Goal: Task Accomplishment & Management: Manage account settings

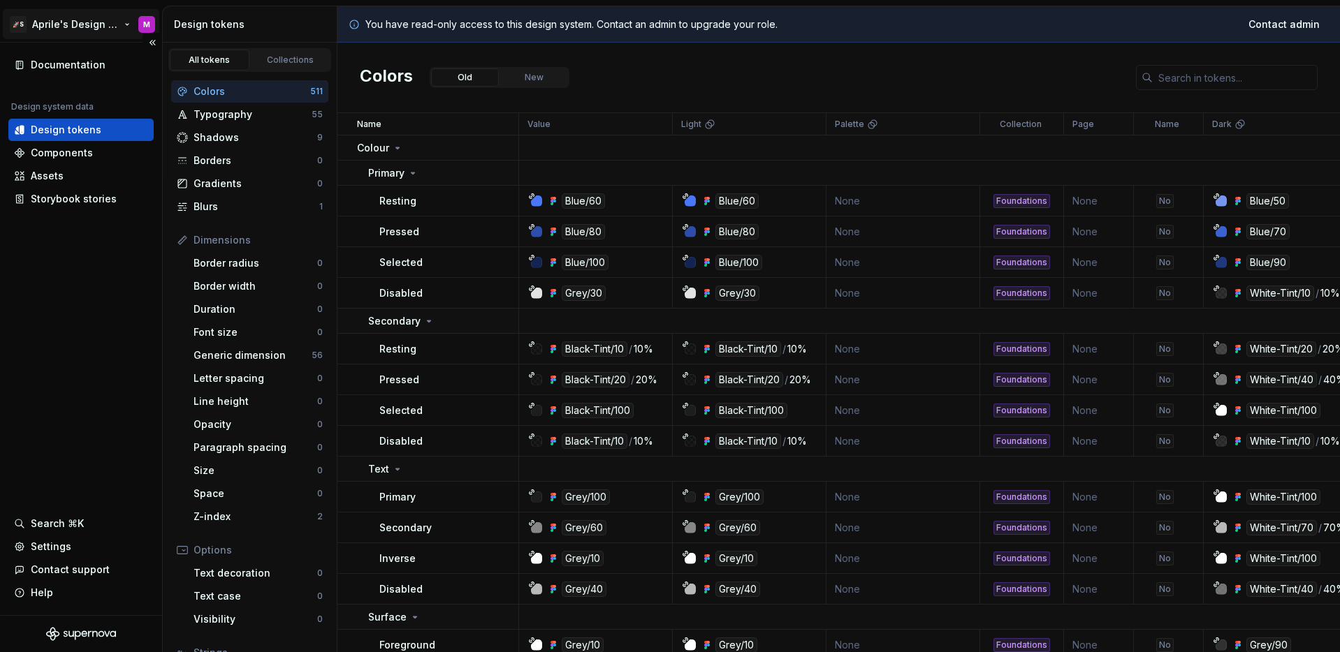
click at [95, 20] on html "🚀S Aprile's Design System M Documentation Design system data Design tokens Comp…" at bounding box center [670, 326] width 1340 height 652
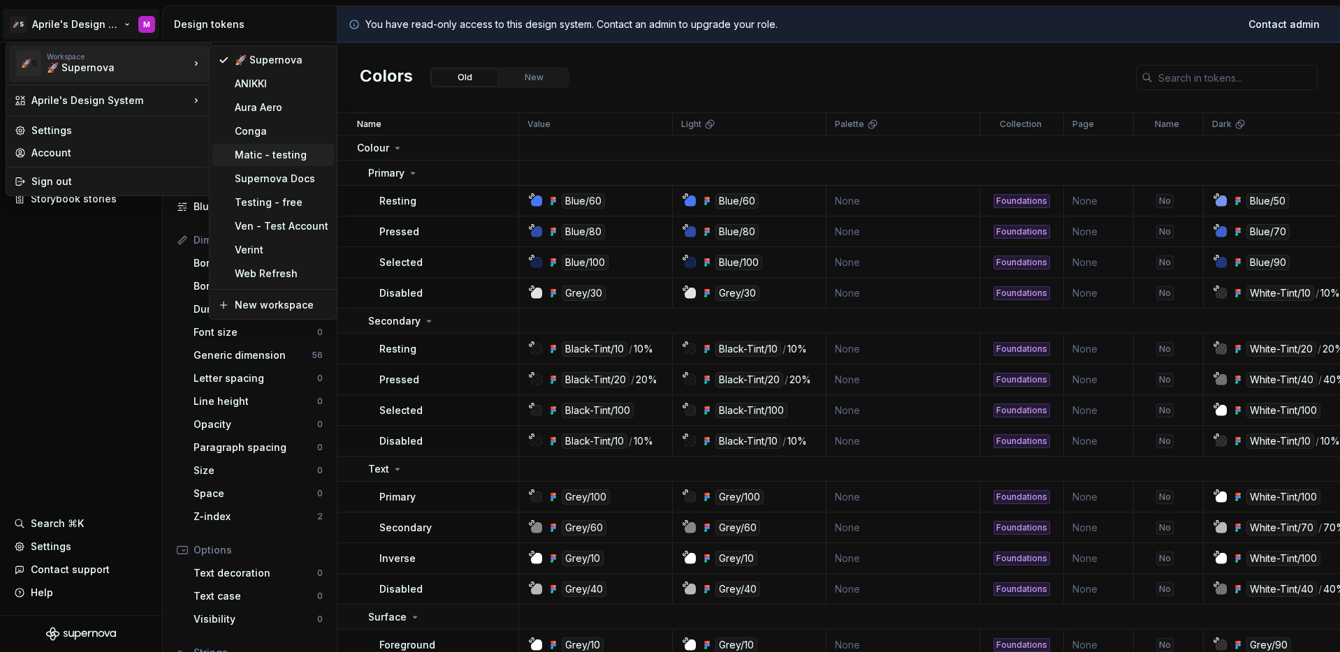
click at [259, 156] on div "Matic - testing" at bounding box center [282, 155] width 94 height 14
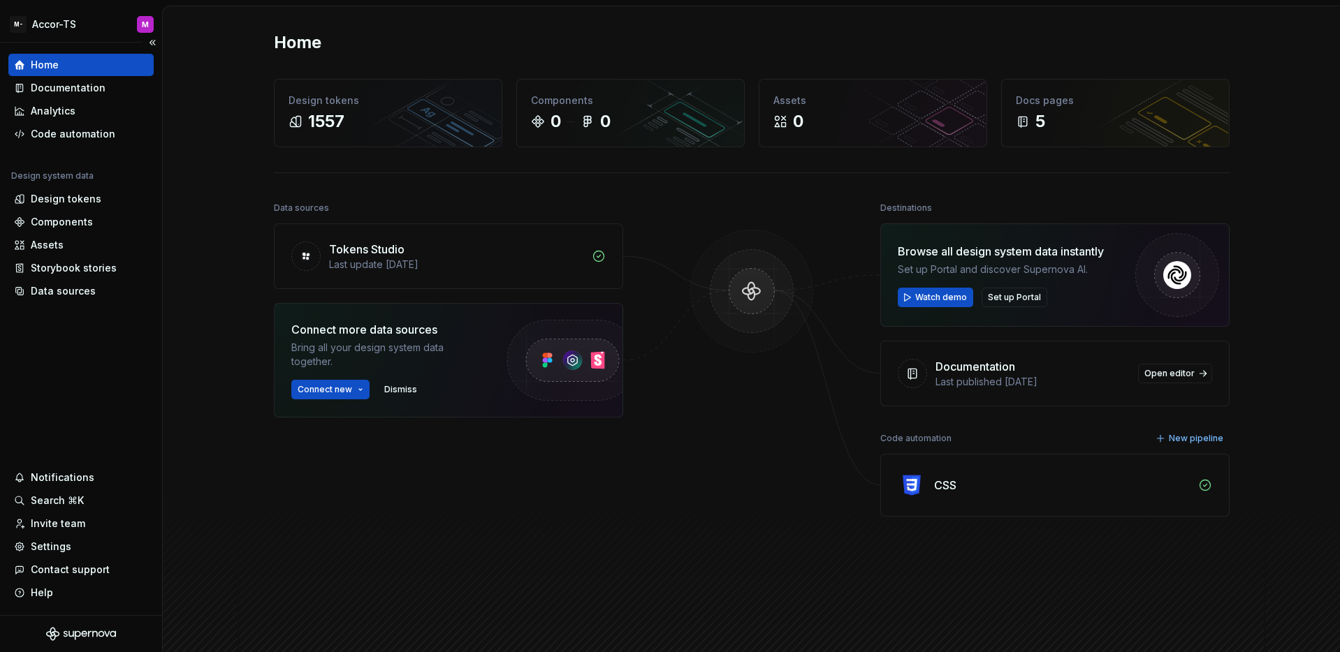
click at [138, 385] on div "Home Documentation Analytics Code automation Design system data Design tokens C…" at bounding box center [81, 329] width 162 height 573
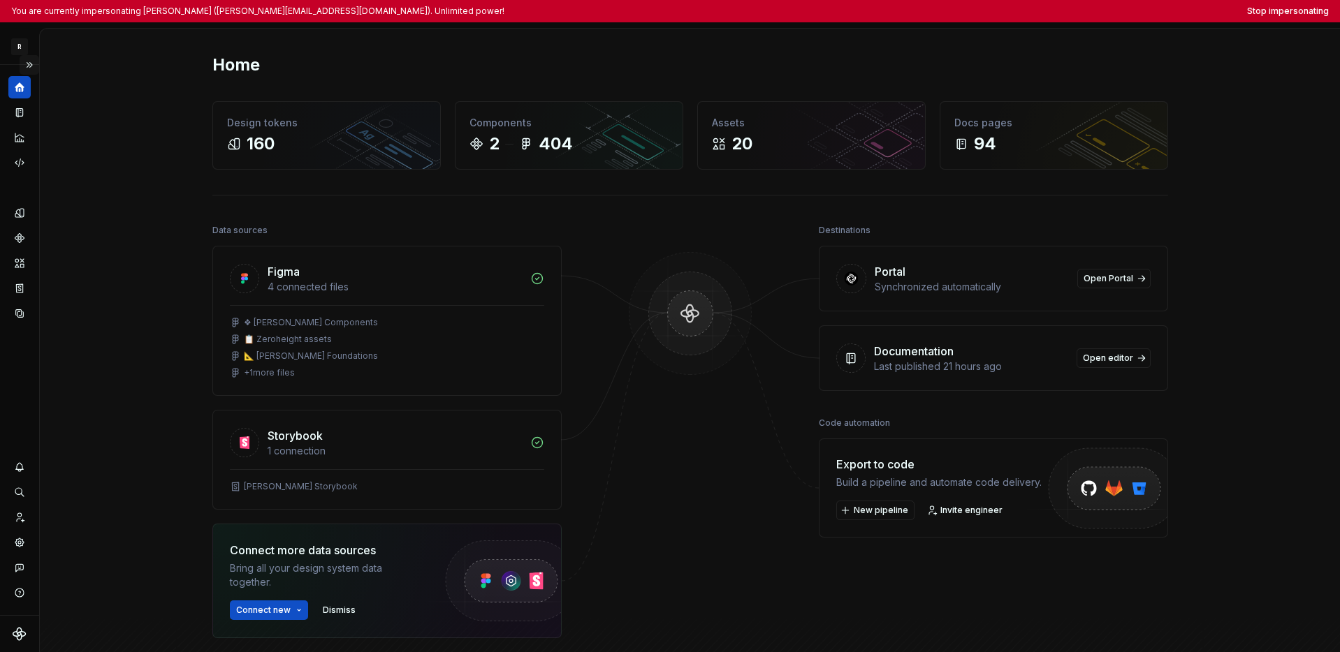
click at [26, 68] on button "Expand sidebar" at bounding box center [30, 65] width 20 height 20
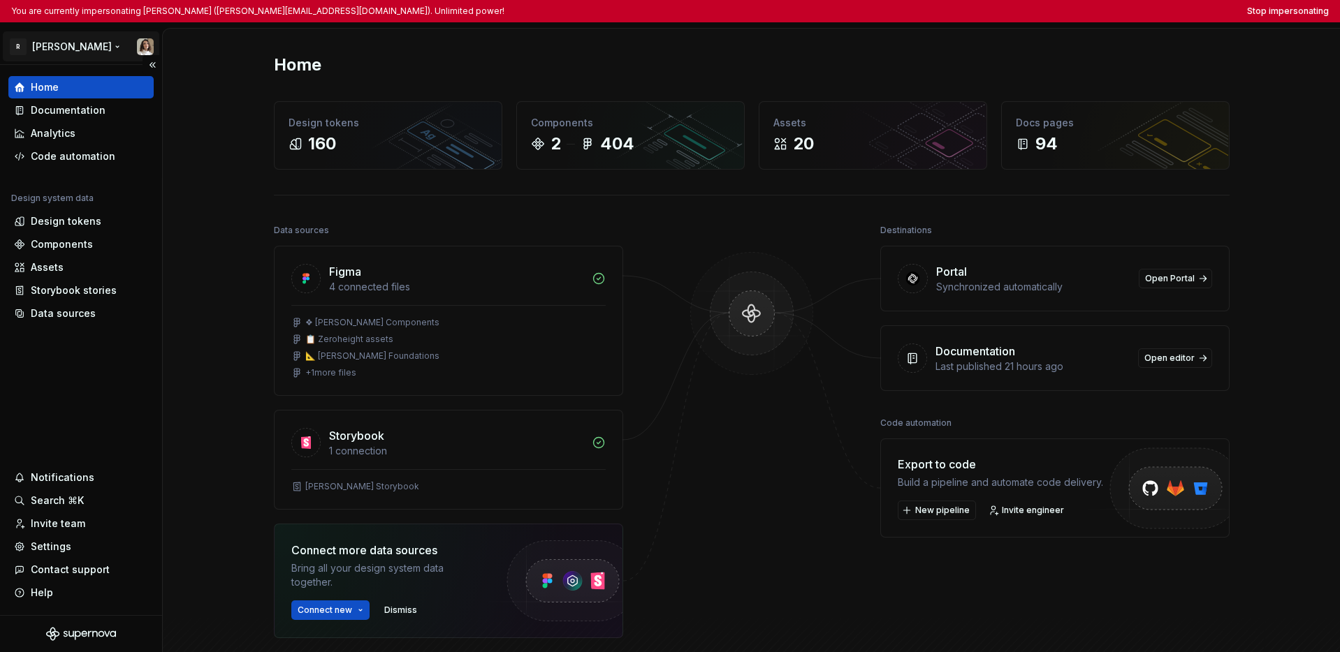
click at [51, 54] on html "You are currently impersonating Sandrina pereira (sandrina@remote.com). Unlimit…" at bounding box center [670, 326] width 1340 height 652
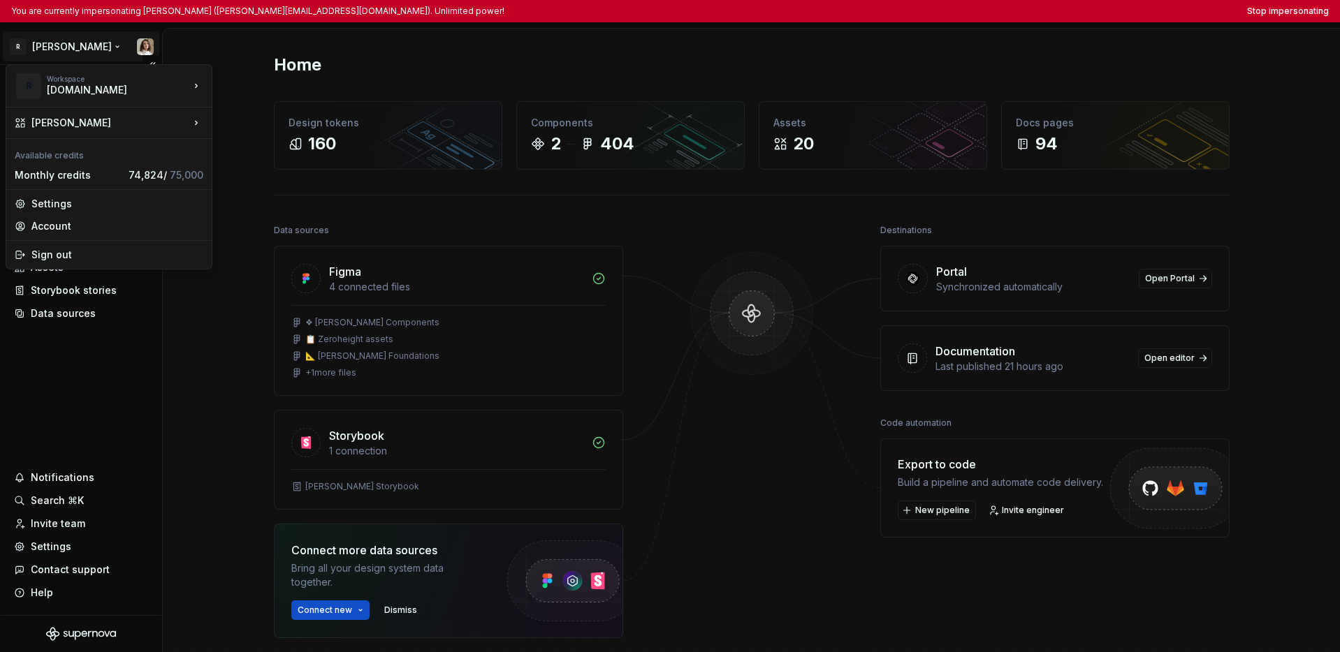
drag, startPoint x: 37, startPoint y: 339, endPoint x: 45, endPoint y: 371, distance: 32.4
click at [38, 339] on html "You are currently impersonating Sandrina pereira (sandrina@remote.com). Unlimit…" at bounding box center [670, 326] width 1340 height 652
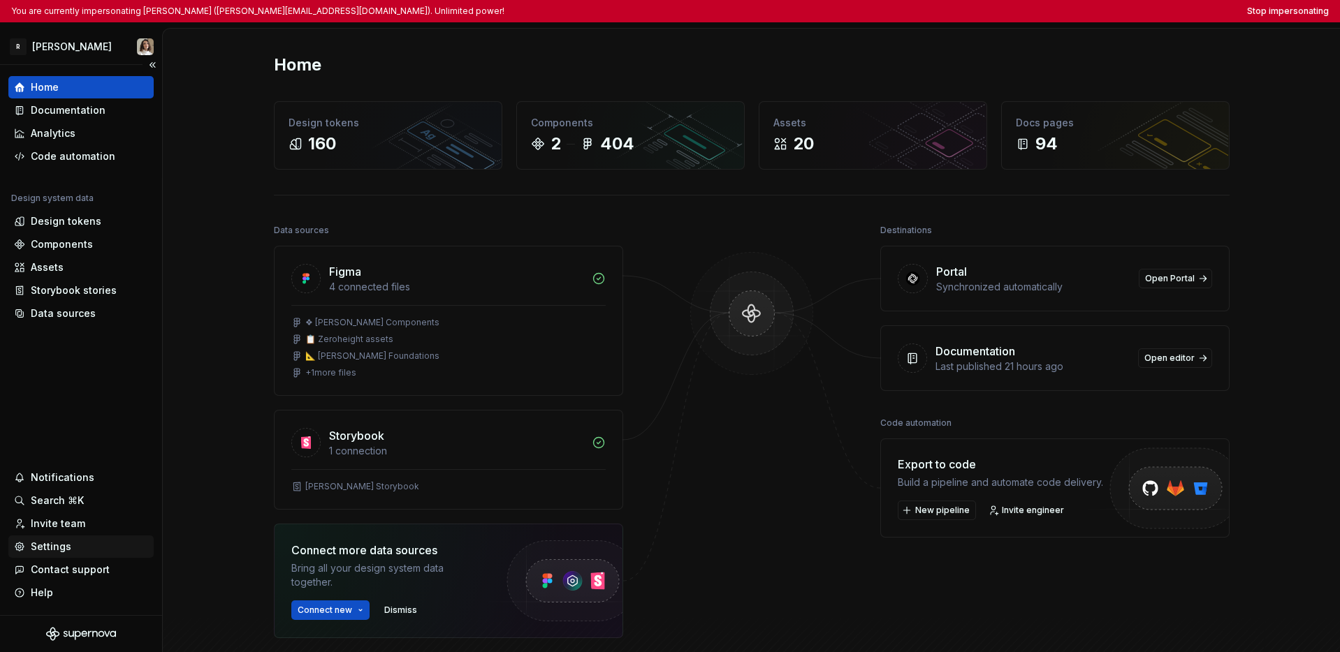
click at [50, 546] on div "Settings" at bounding box center [51, 547] width 41 height 14
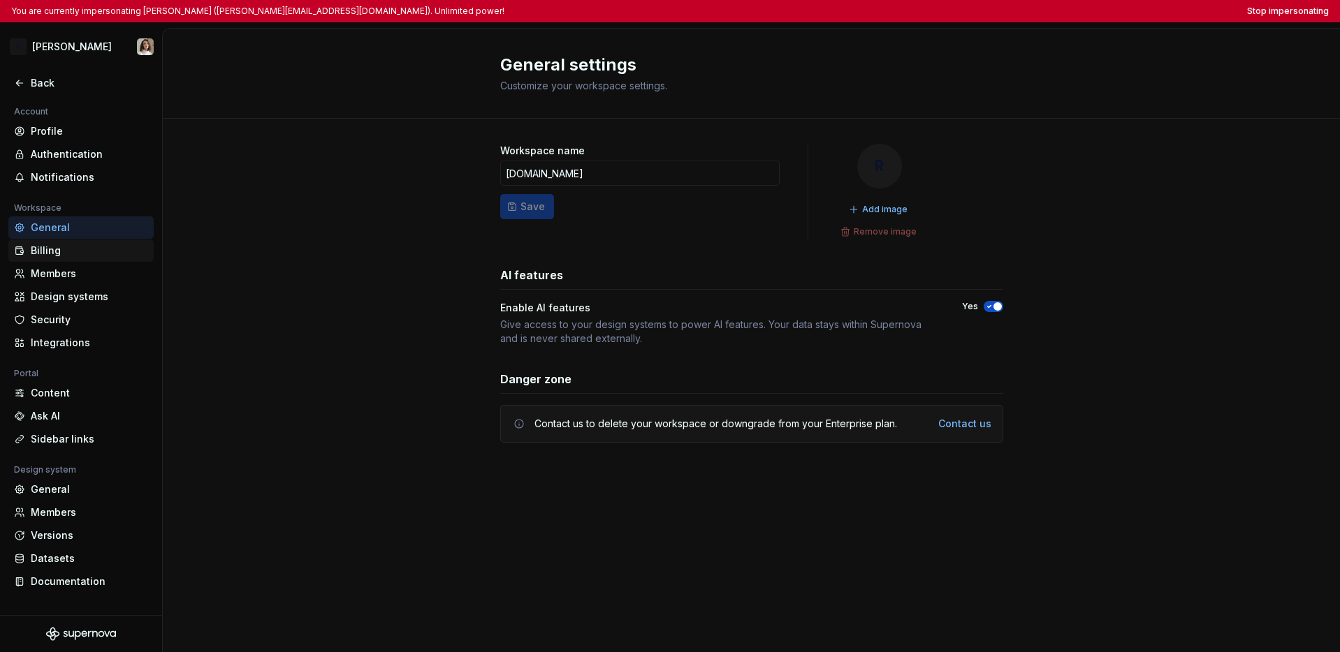
click at [61, 254] on div "Billing" at bounding box center [89, 251] width 117 height 14
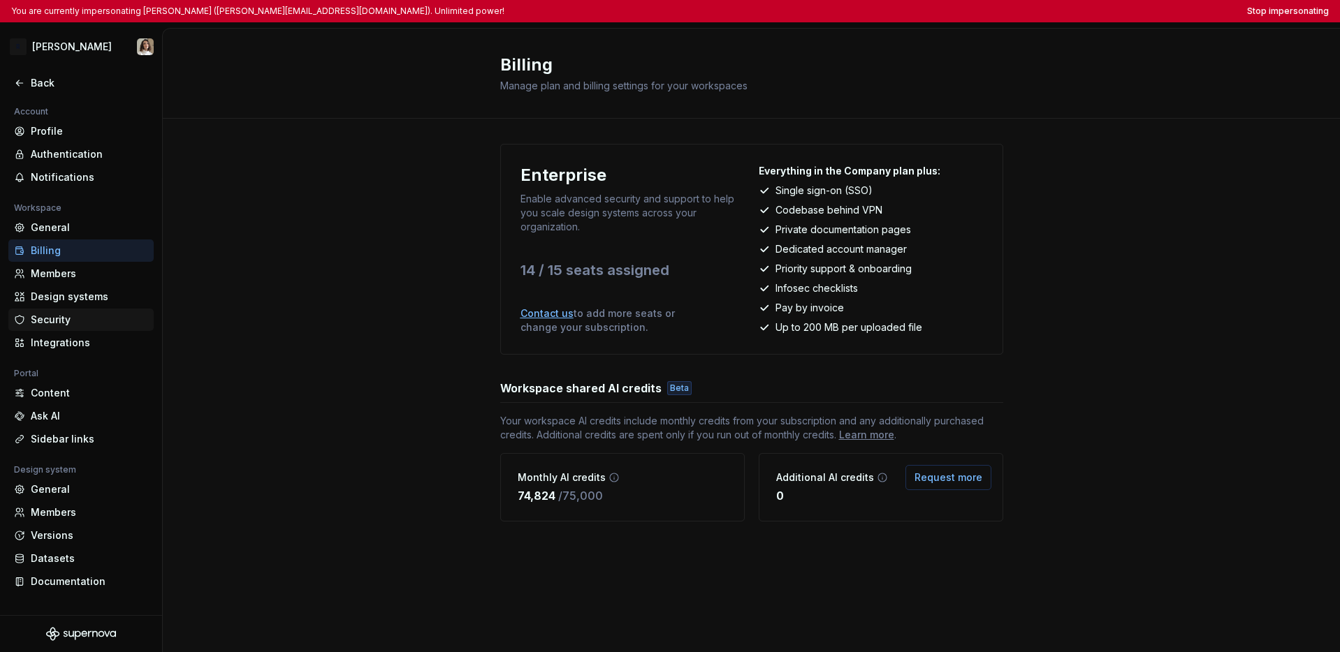
click at [55, 321] on div "Security" at bounding box center [89, 320] width 117 height 14
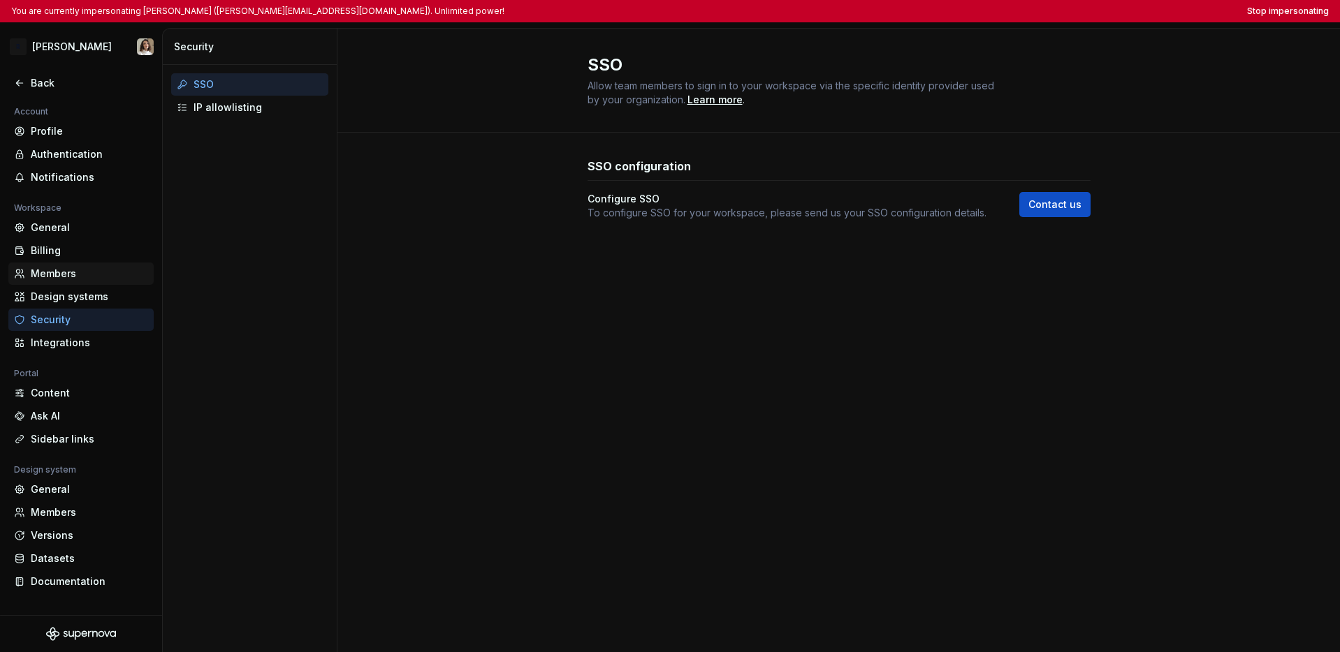
click at [59, 276] on div "Members" at bounding box center [89, 274] width 117 height 14
click at [43, 271] on div "Members" at bounding box center [89, 274] width 117 height 14
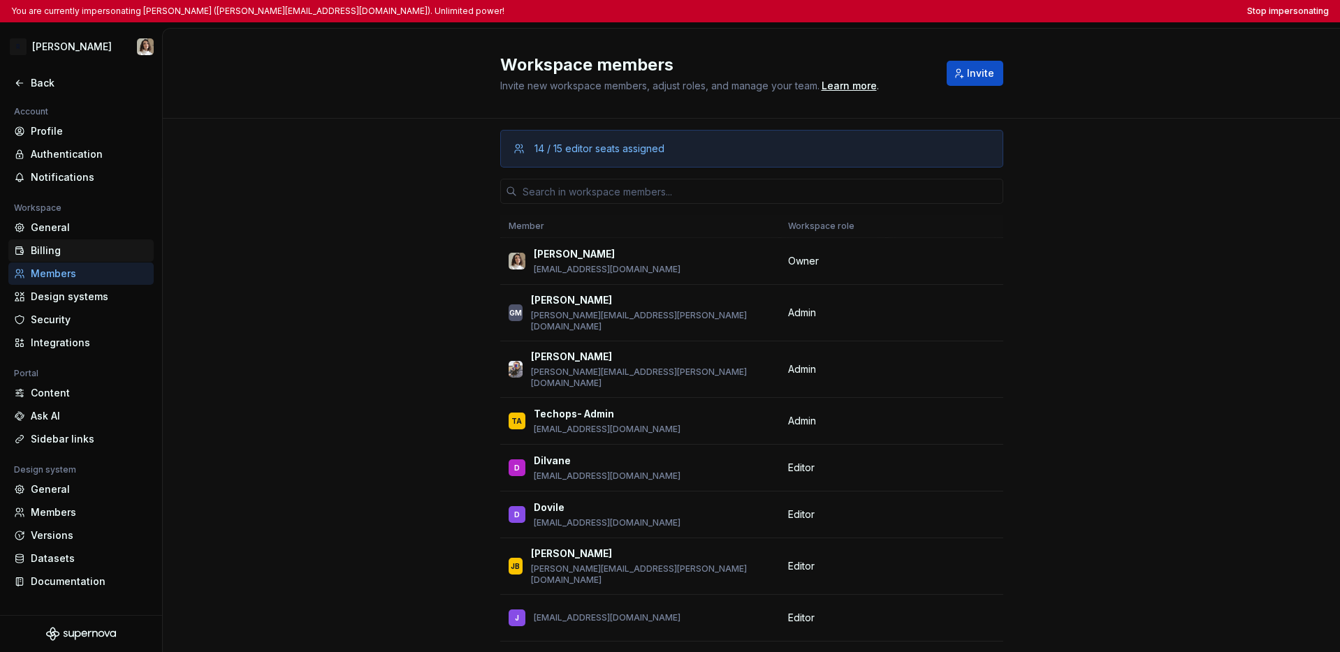
click at [60, 251] on div "Billing" at bounding box center [89, 251] width 117 height 14
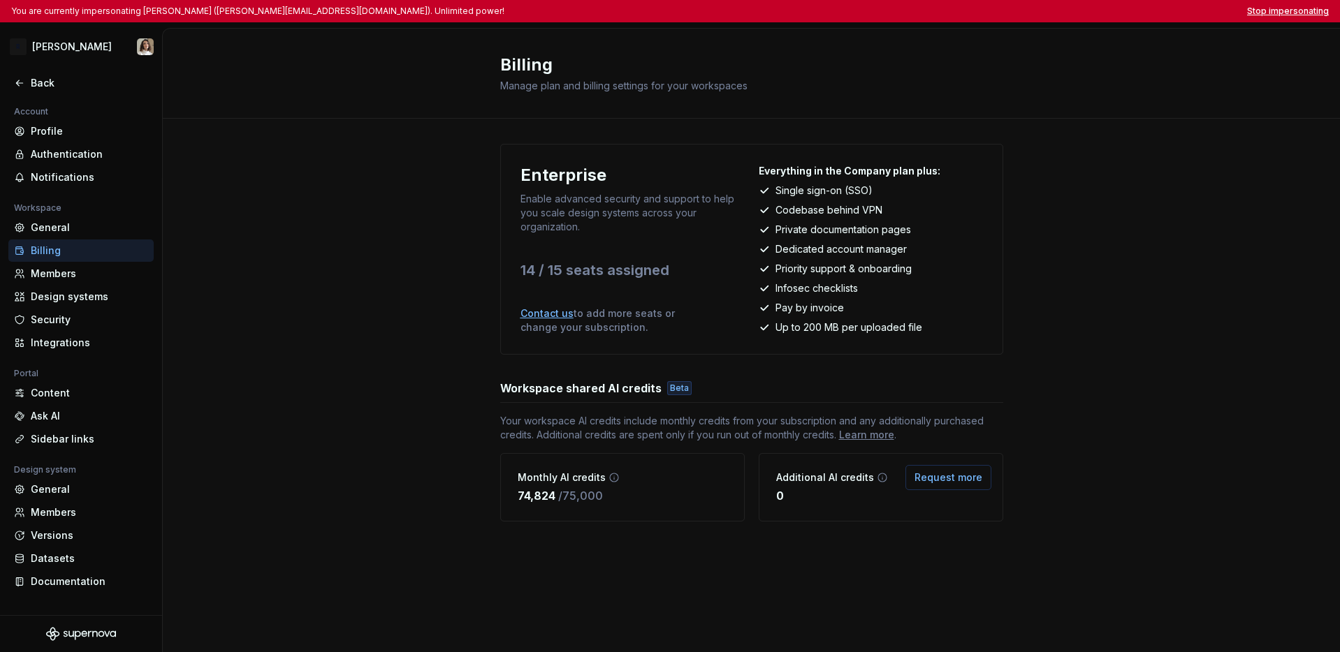
click at [798, 15] on button "Stop impersonating" at bounding box center [1288, 11] width 82 height 11
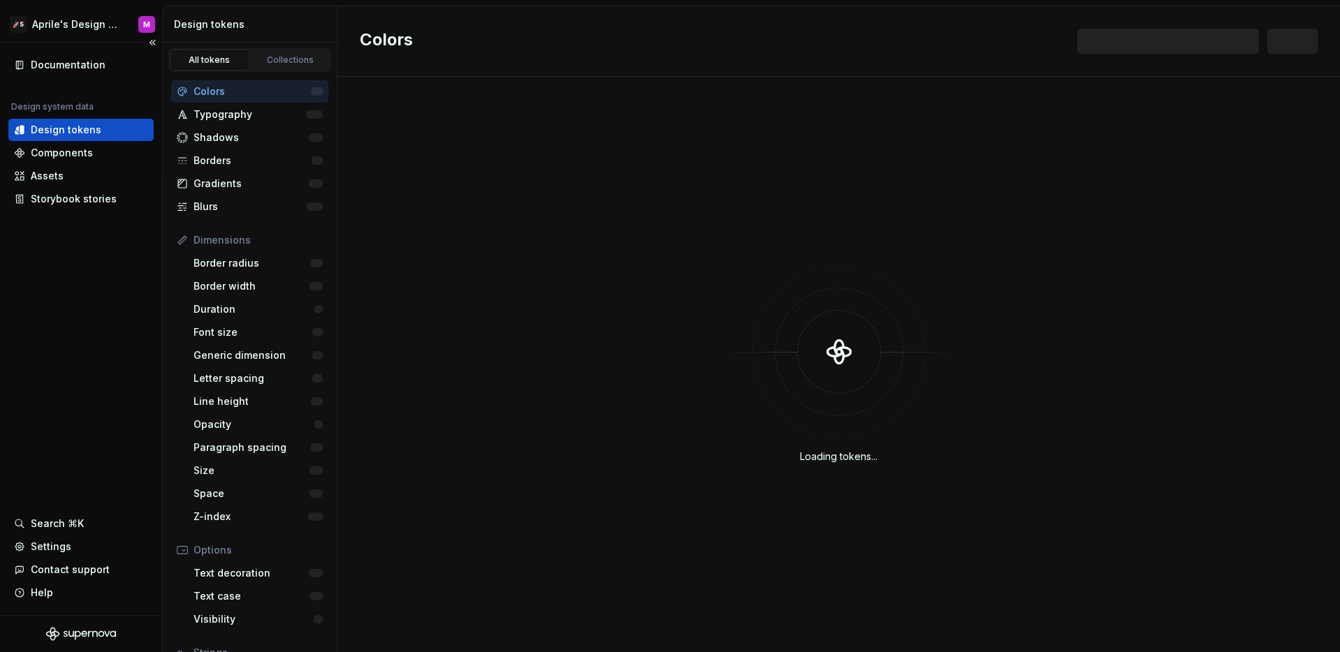
click at [92, 290] on div "Documentation Design system data Design tokens Components Assets Storybook stor…" at bounding box center [81, 329] width 162 height 573
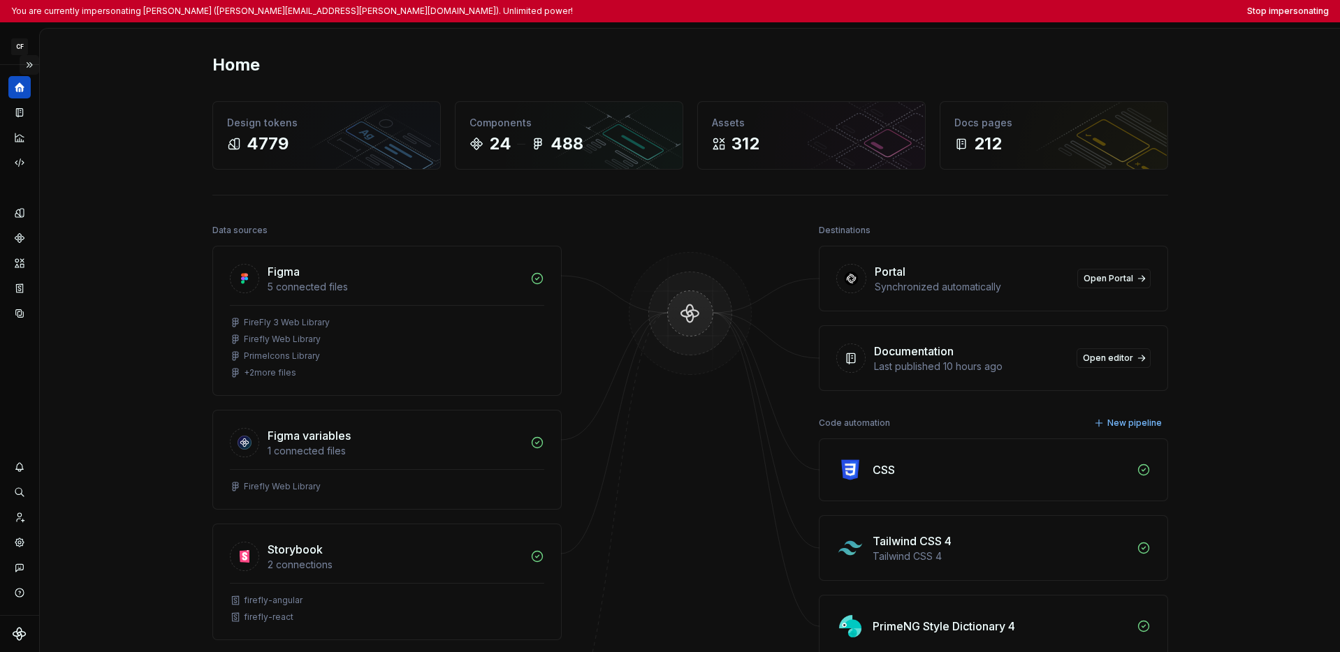
click at [34, 67] on button "Expand sidebar" at bounding box center [30, 65] width 20 height 20
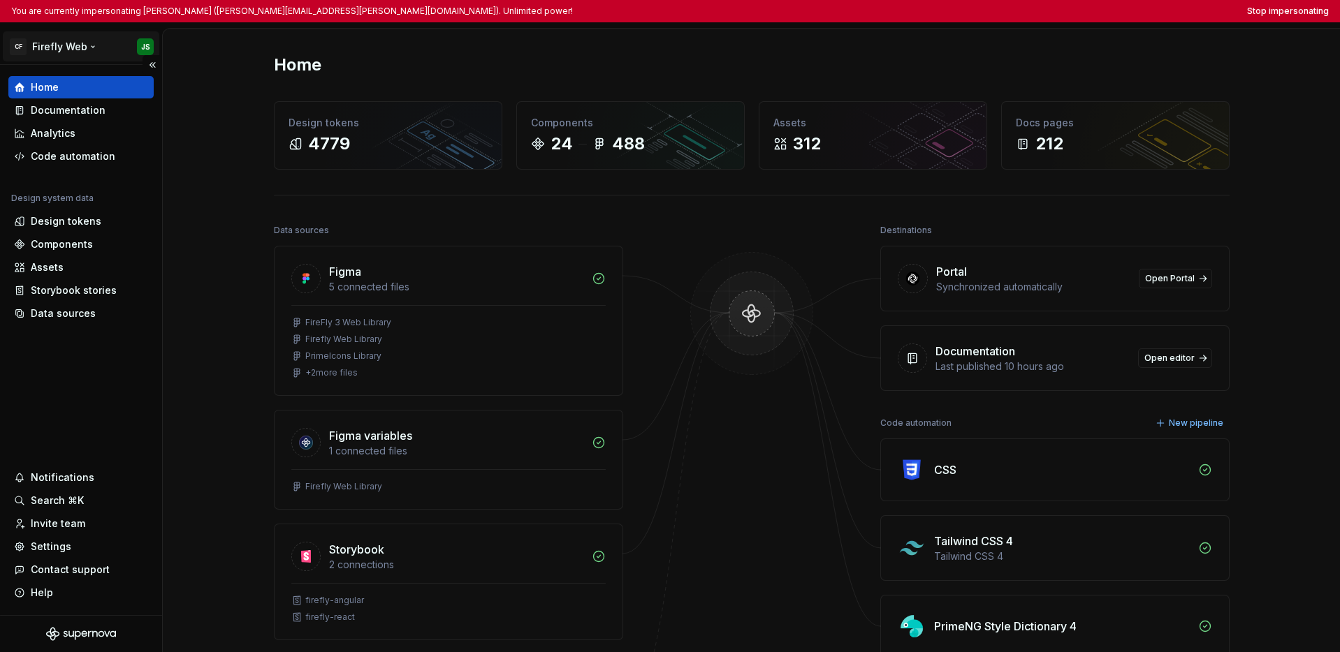
click at [43, 55] on html "You are currently impersonating Jason Sparks (jason.sparks@civica.com). Unlimit…" at bounding box center [670, 326] width 1340 height 652
click at [89, 391] on html "You are currently impersonating Jason Sparks (jason.sparks@civica.com). Unlimit…" at bounding box center [670, 326] width 1340 height 652
click at [64, 546] on div "Settings" at bounding box center [51, 547] width 41 height 14
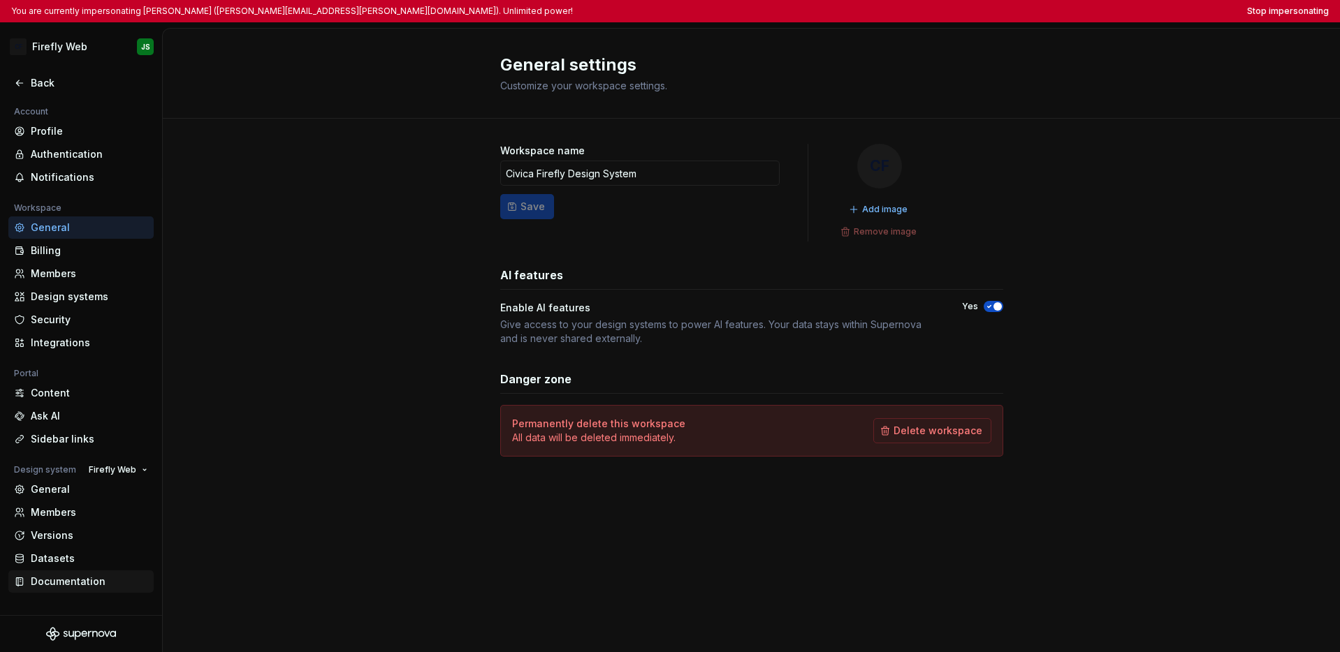
click at [77, 581] on div "Documentation" at bounding box center [89, 582] width 117 height 14
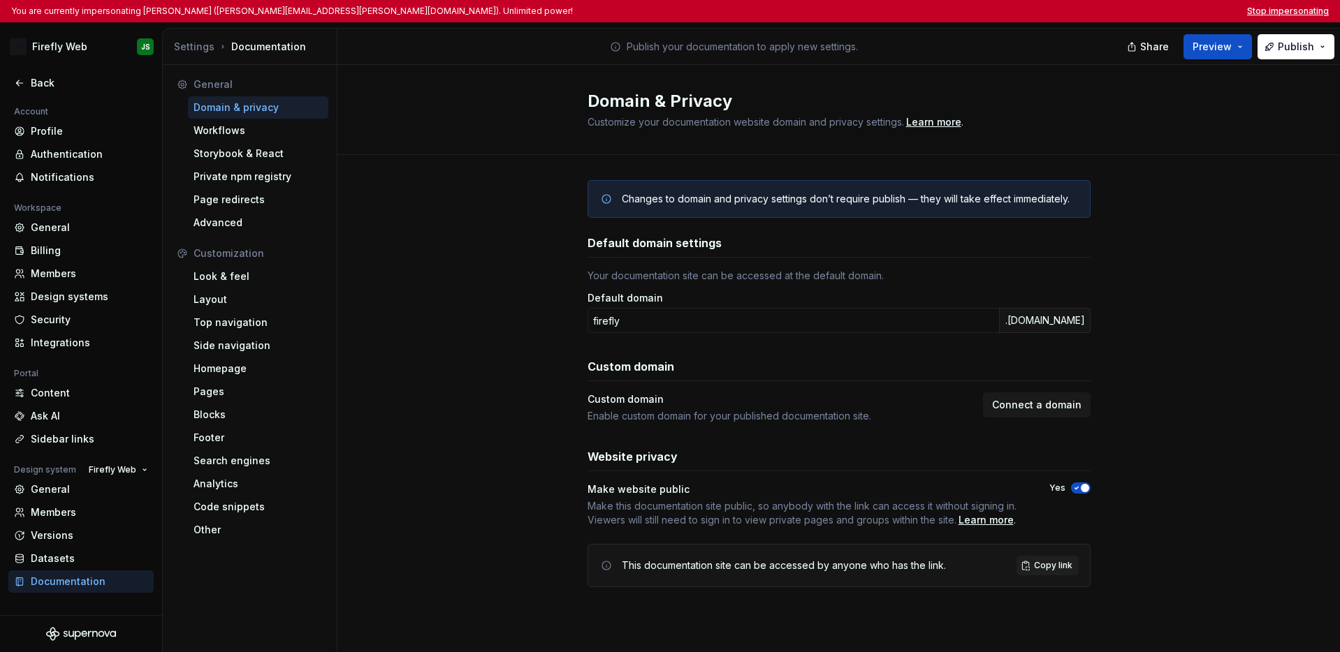
click at [798, 9] on button "Stop impersonating" at bounding box center [1288, 11] width 82 height 11
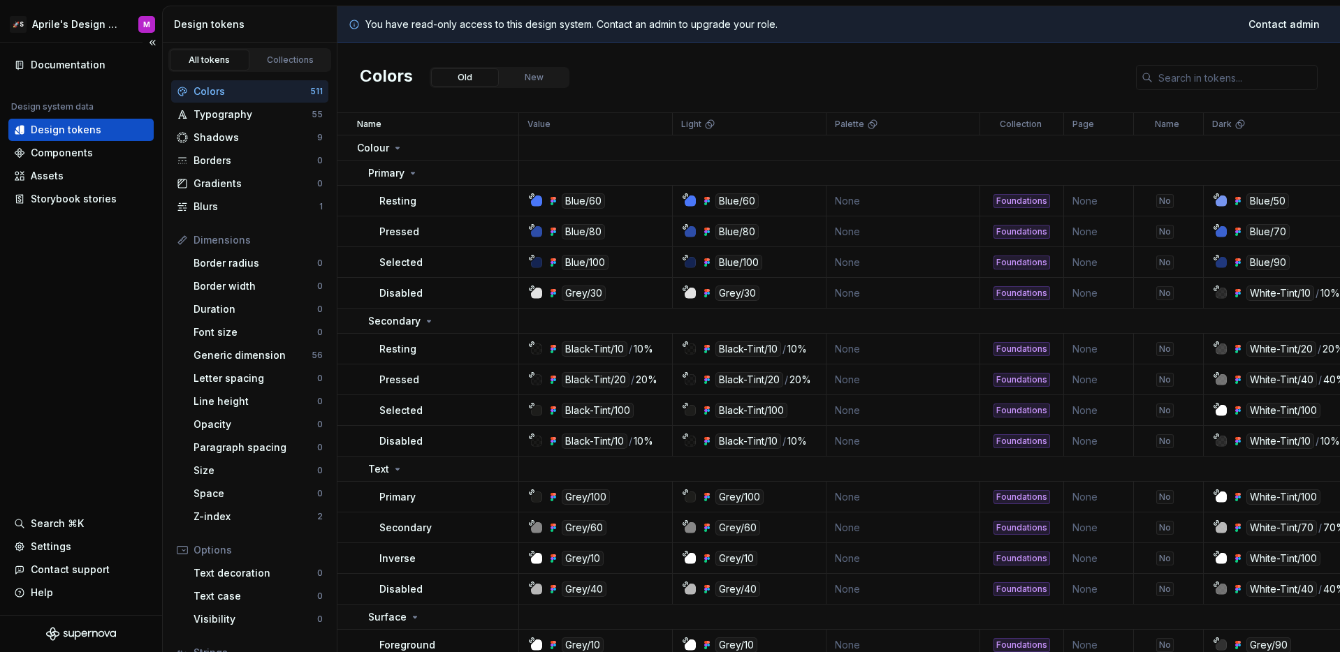
click at [147, 323] on div "Documentation Design system data Design tokens Components Assets Storybook stor…" at bounding box center [81, 329] width 162 height 573
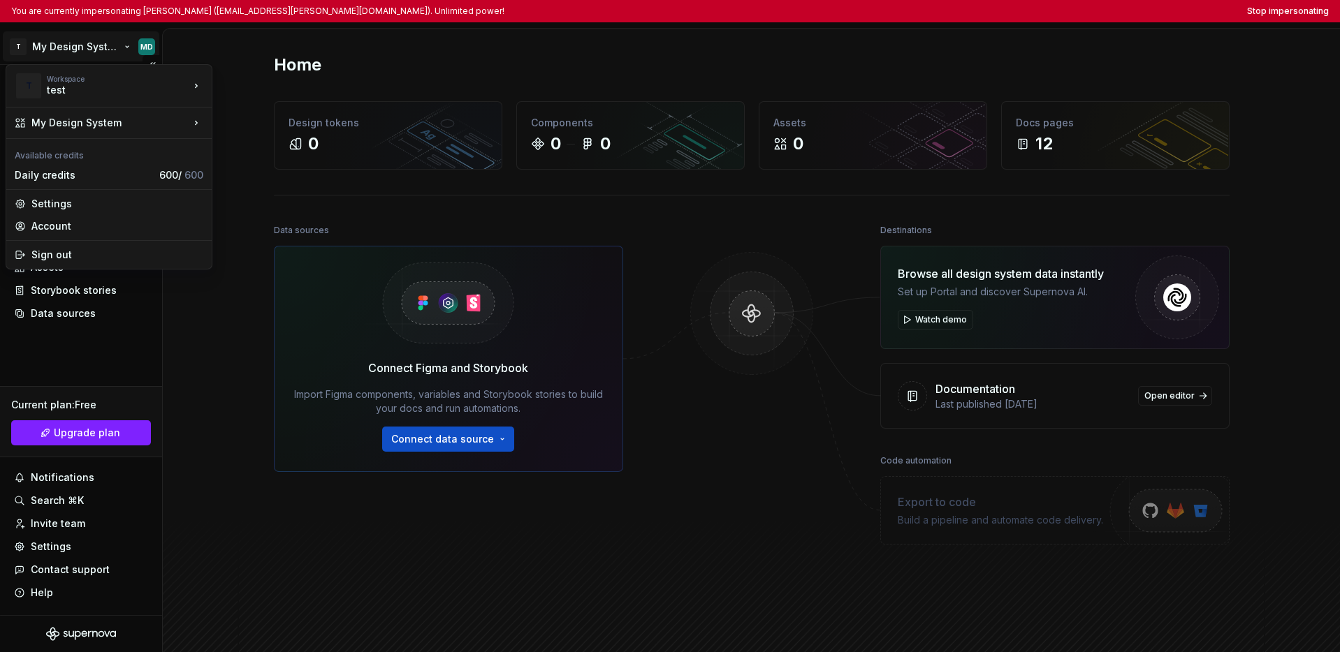
click at [72, 46] on html "You are currently impersonating [PERSON_NAME] ([EMAIL_ADDRESS][PERSON_NAME][DOM…" at bounding box center [670, 326] width 1340 height 652
click at [246, 110] on div "XTB" at bounding box center [280, 106] width 91 height 14
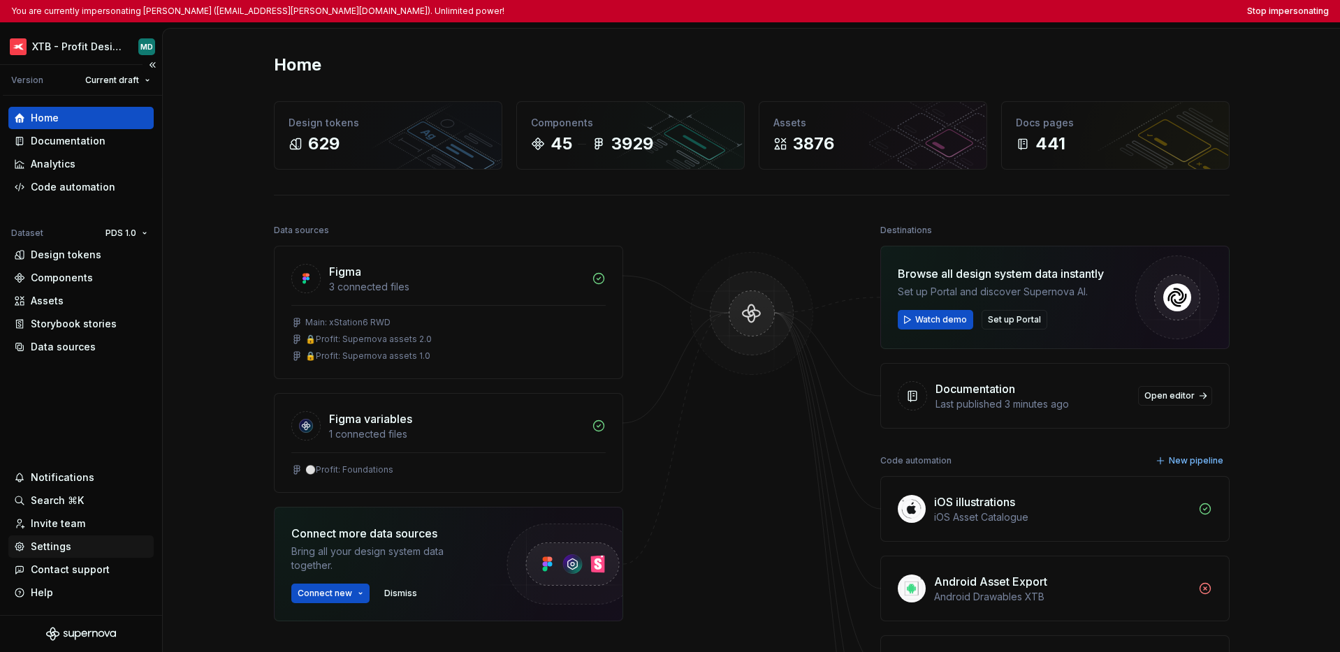
click at [45, 540] on div "Settings" at bounding box center [51, 547] width 41 height 14
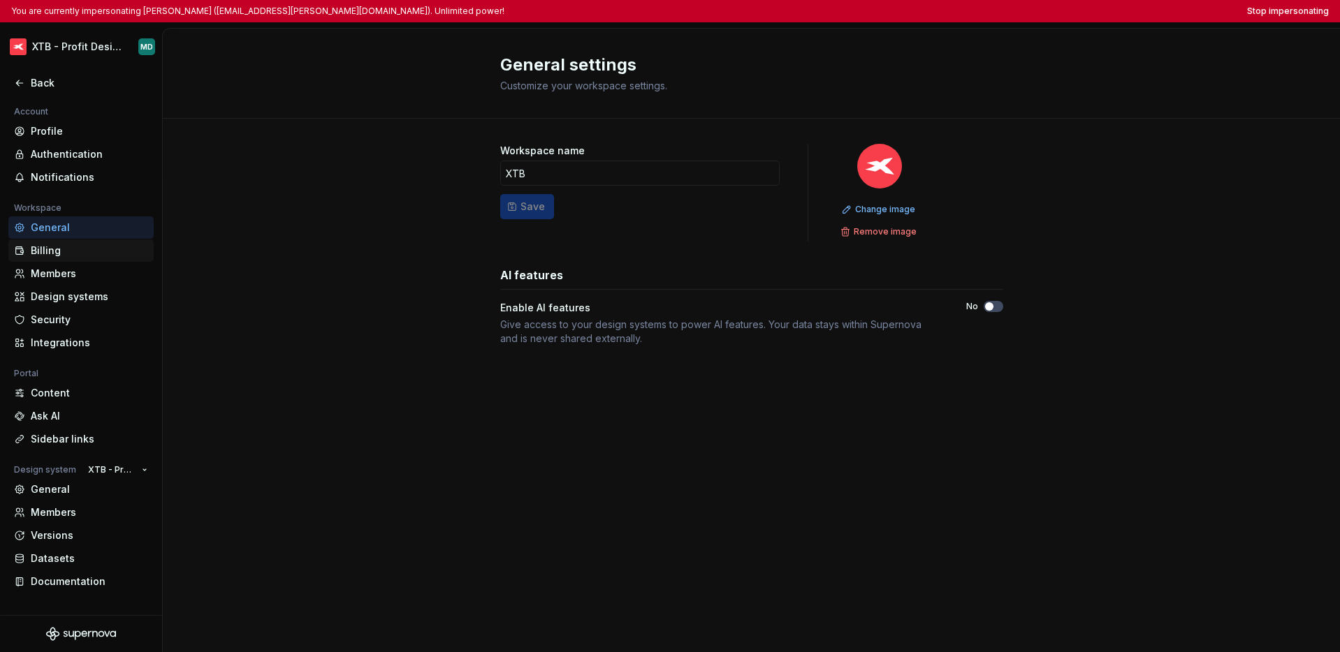
click at [68, 251] on div "Billing" at bounding box center [89, 251] width 117 height 14
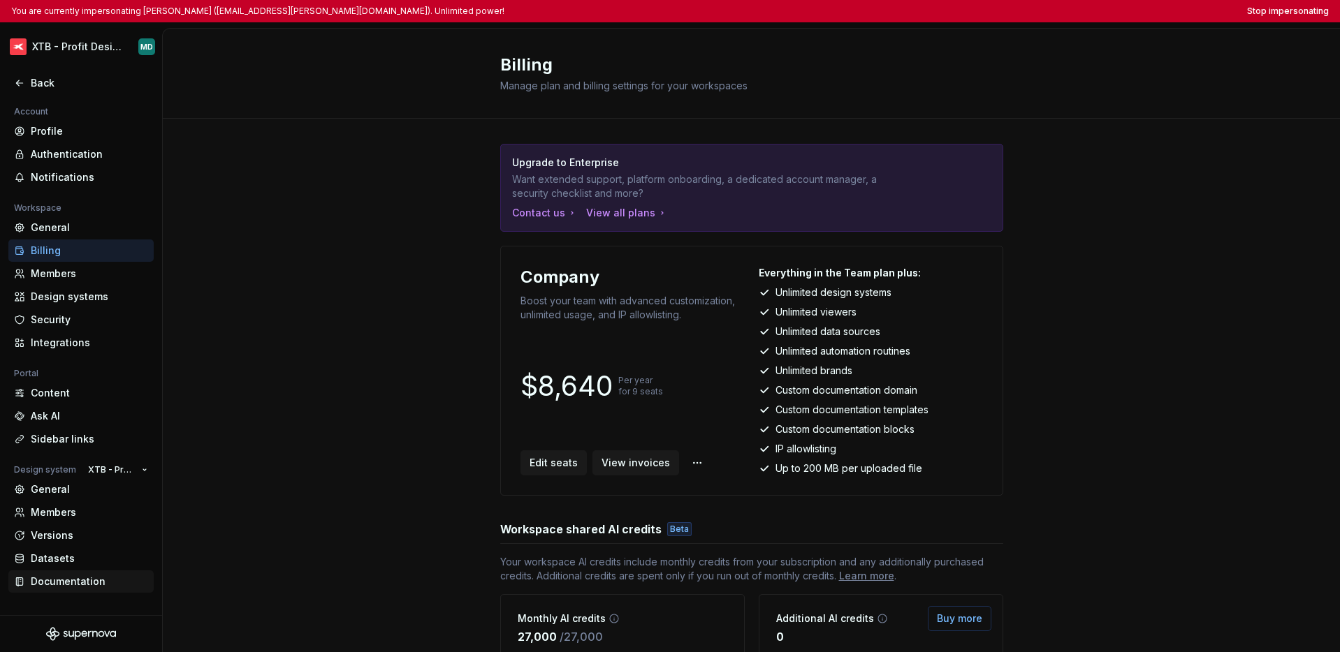
click at [61, 580] on div "Documentation" at bounding box center [89, 582] width 117 height 14
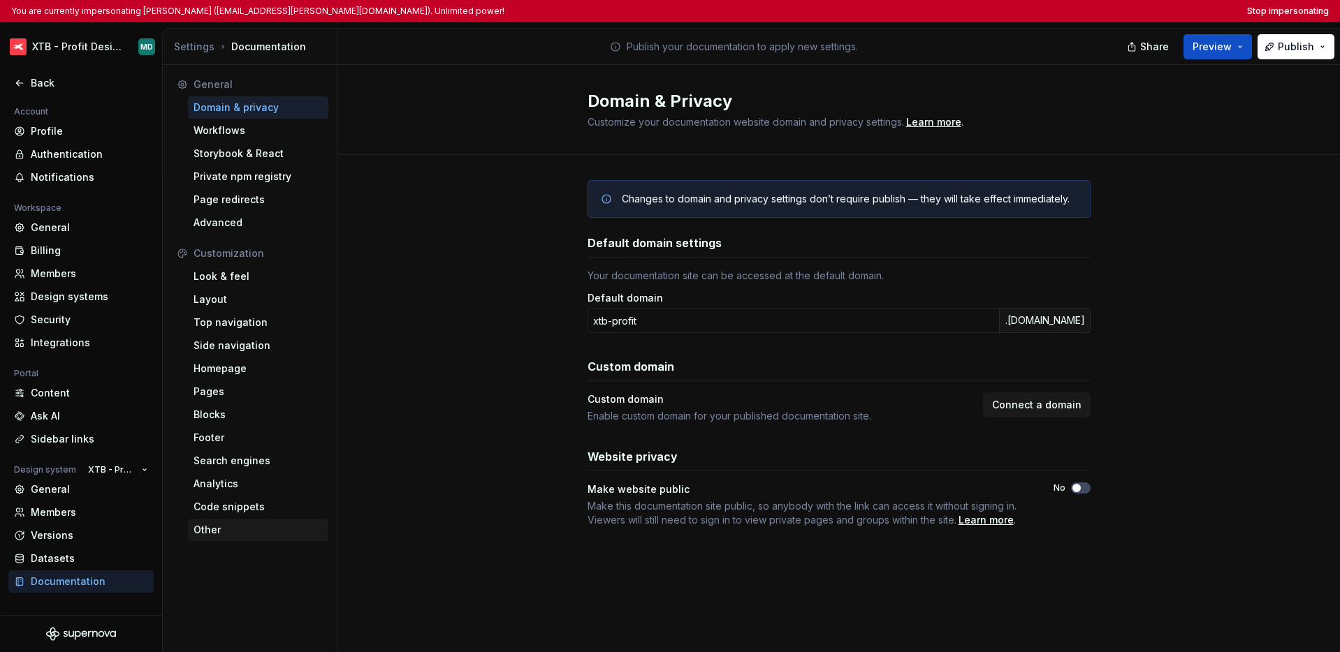
click at [219, 534] on div "Other" at bounding box center [257, 530] width 129 height 14
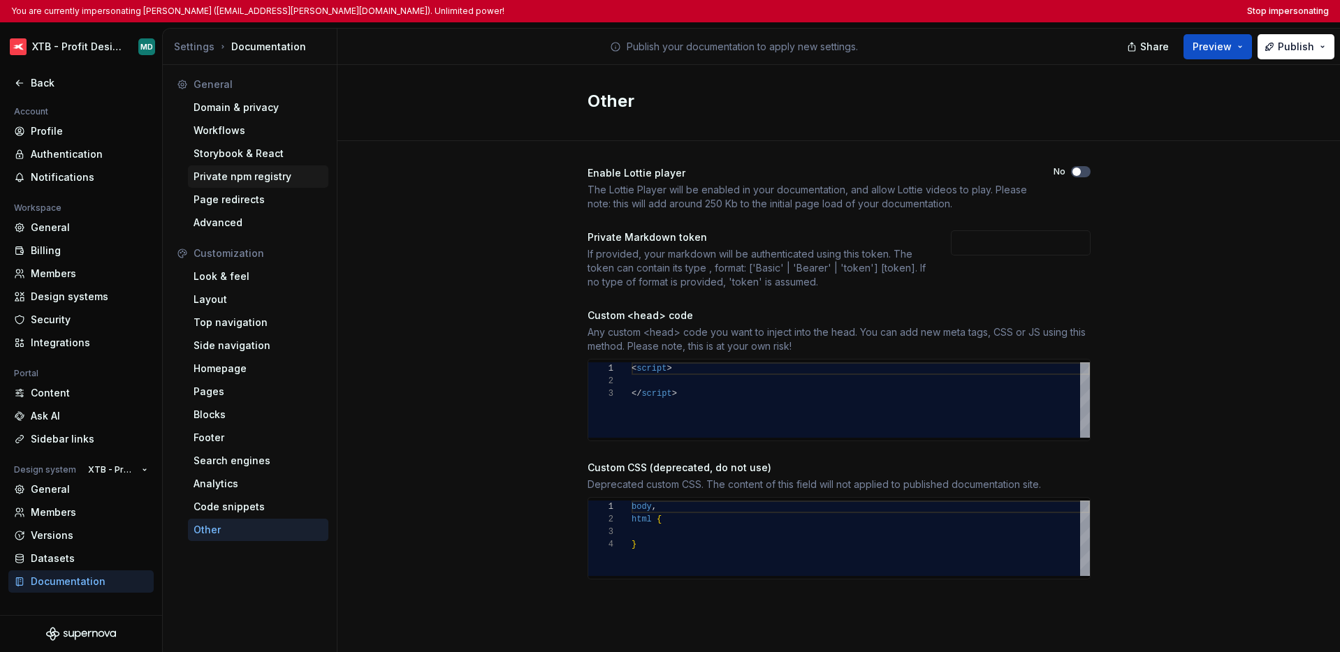
click at [234, 175] on div "Private npm registry" at bounding box center [257, 177] width 129 height 14
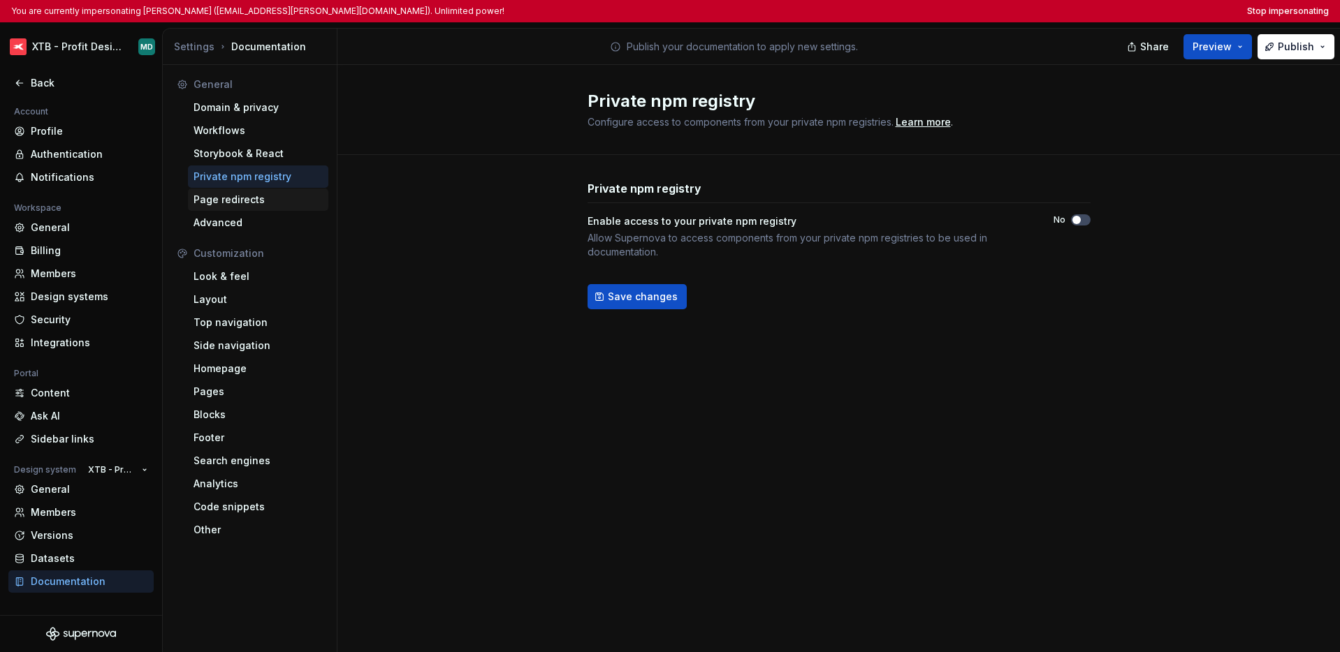
click at [252, 198] on div "Page redirects" at bounding box center [257, 200] width 129 height 14
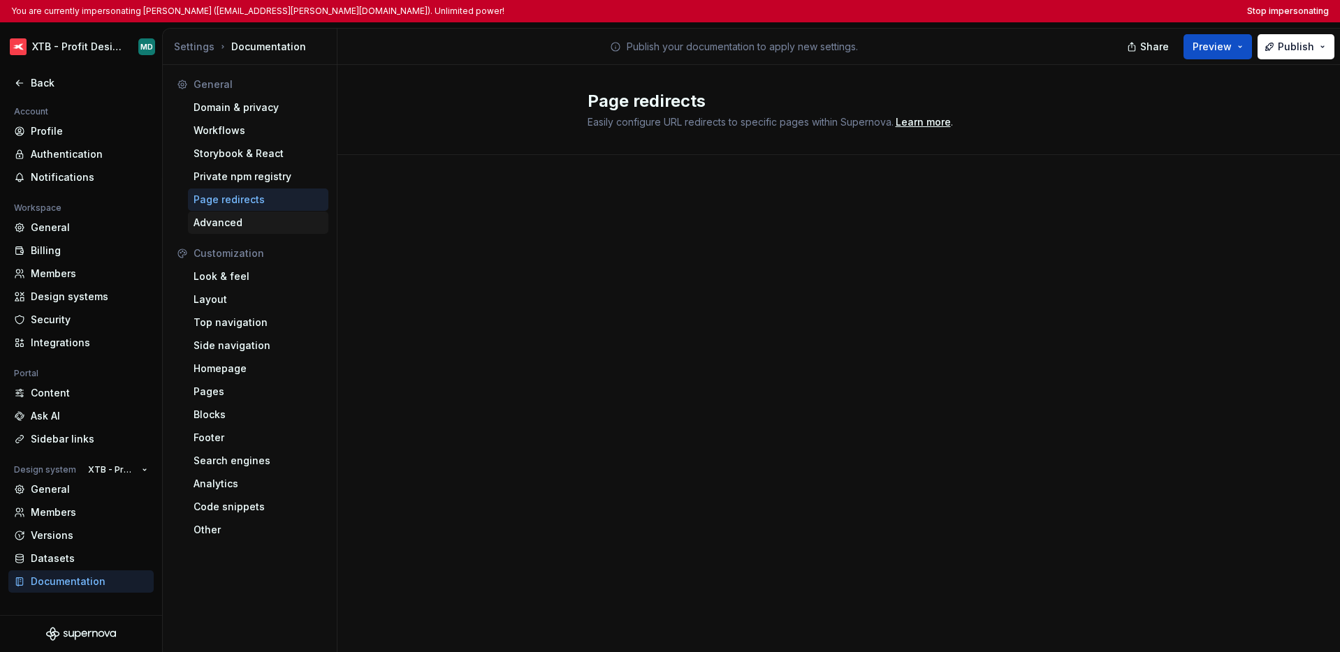
click at [239, 219] on div "Advanced" at bounding box center [257, 223] width 129 height 14
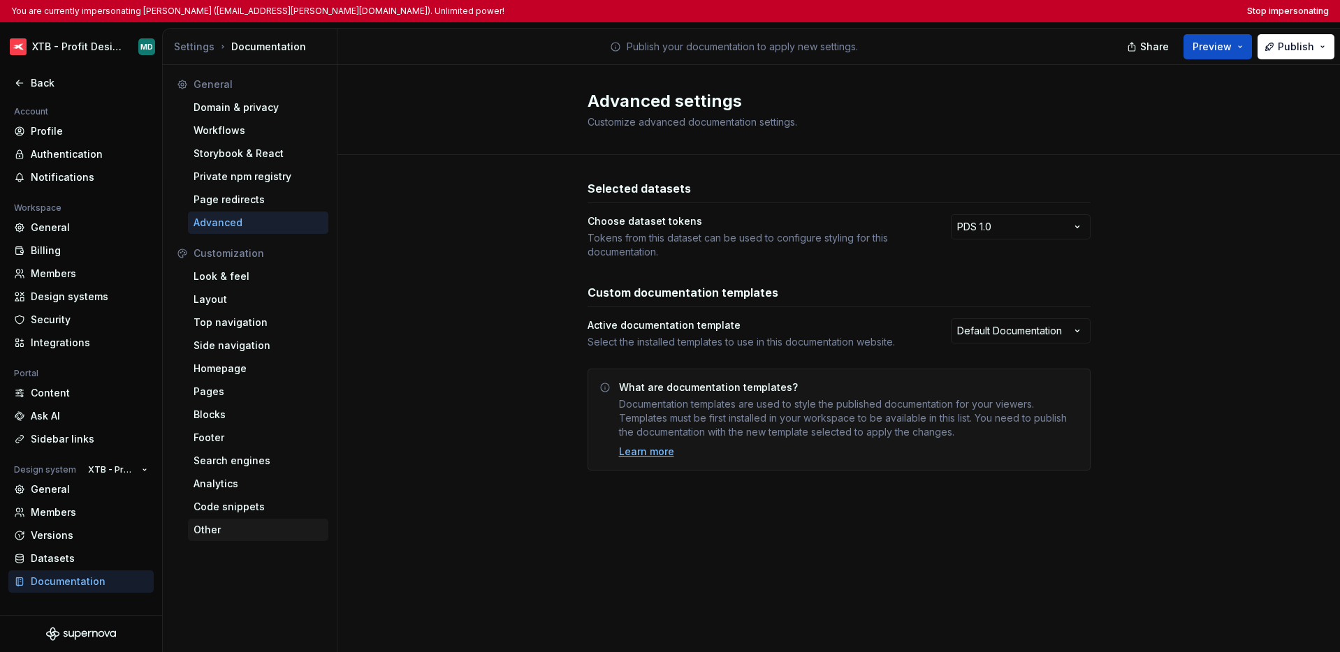
click at [226, 522] on div "Other" at bounding box center [258, 530] width 140 height 22
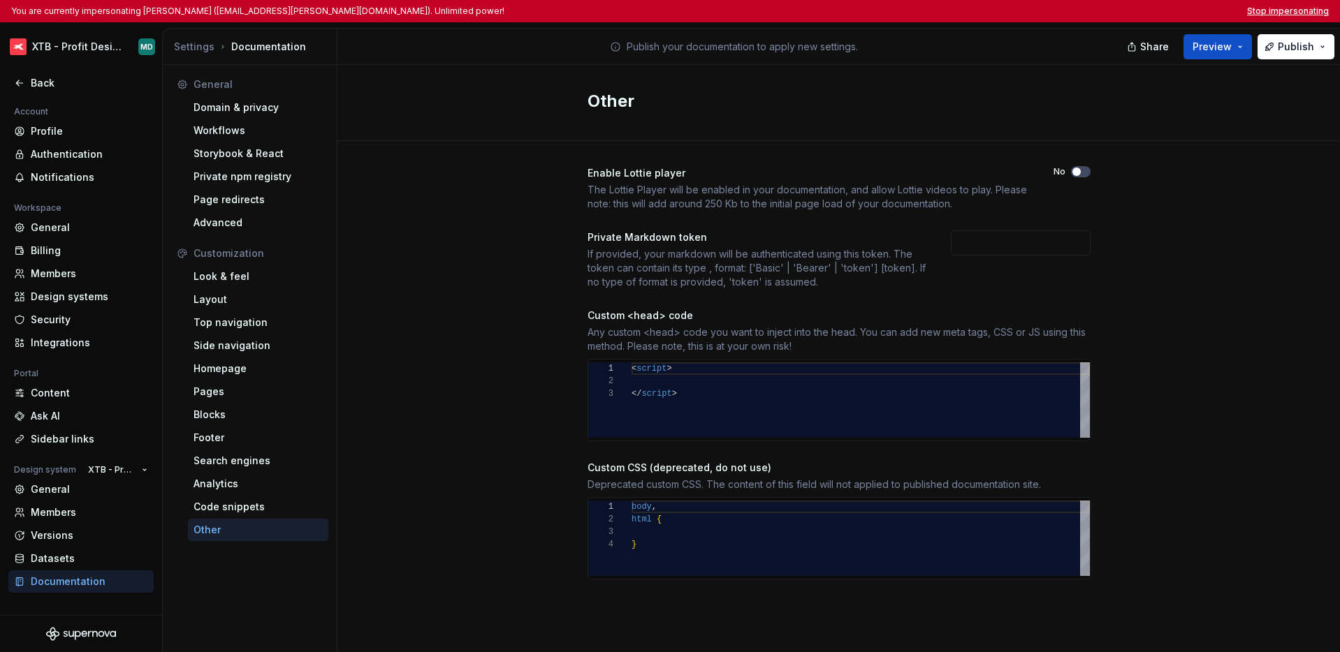
click at [798, 10] on button "Stop impersonating" at bounding box center [1288, 11] width 82 height 11
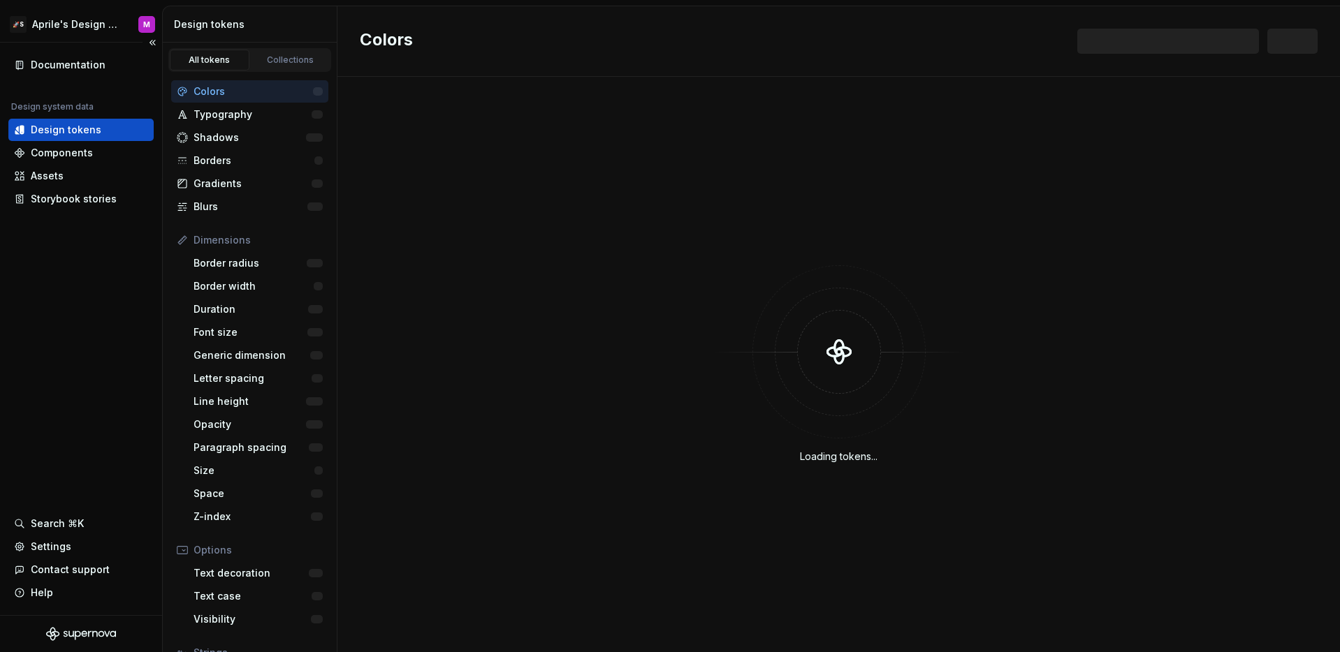
drag, startPoint x: 138, startPoint y: 344, endPoint x: 146, endPoint y: 344, distance: 8.4
click at [138, 344] on div "Documentation Design system data Design tokens Components Assets Storybook stor…" at bounding box center [81, 329] width 162 height 573
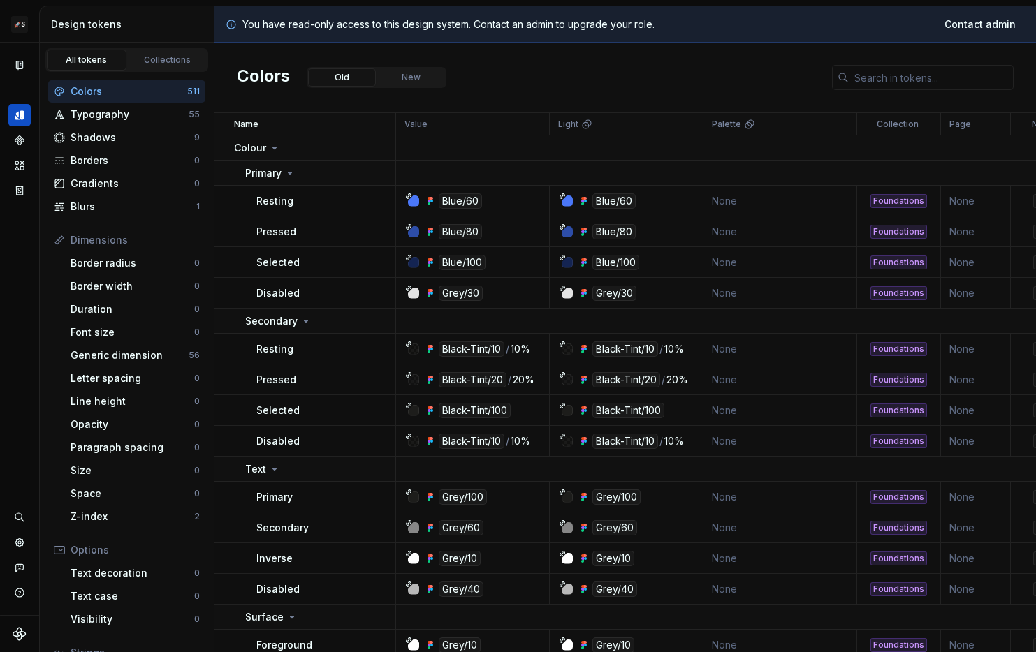
scroll to position [18, 0]
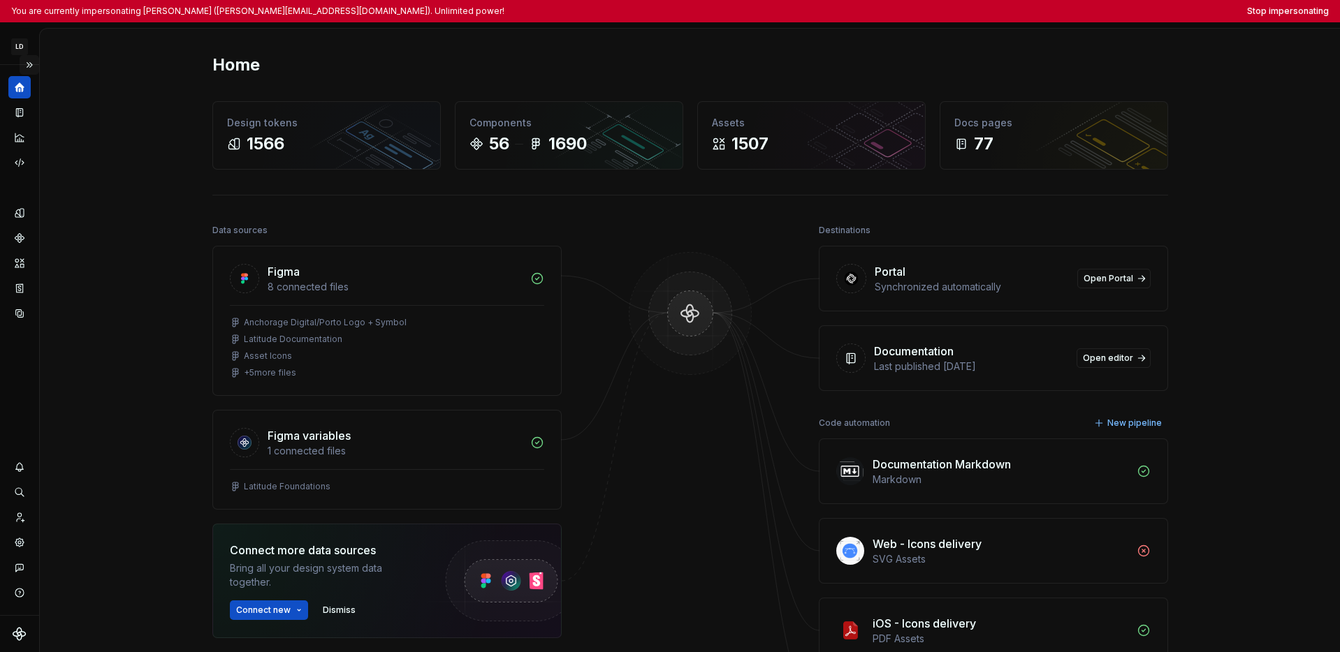
click at [27, 66] on button "Expand sidebar" at bounding box center [30, 65] width 20 height 20
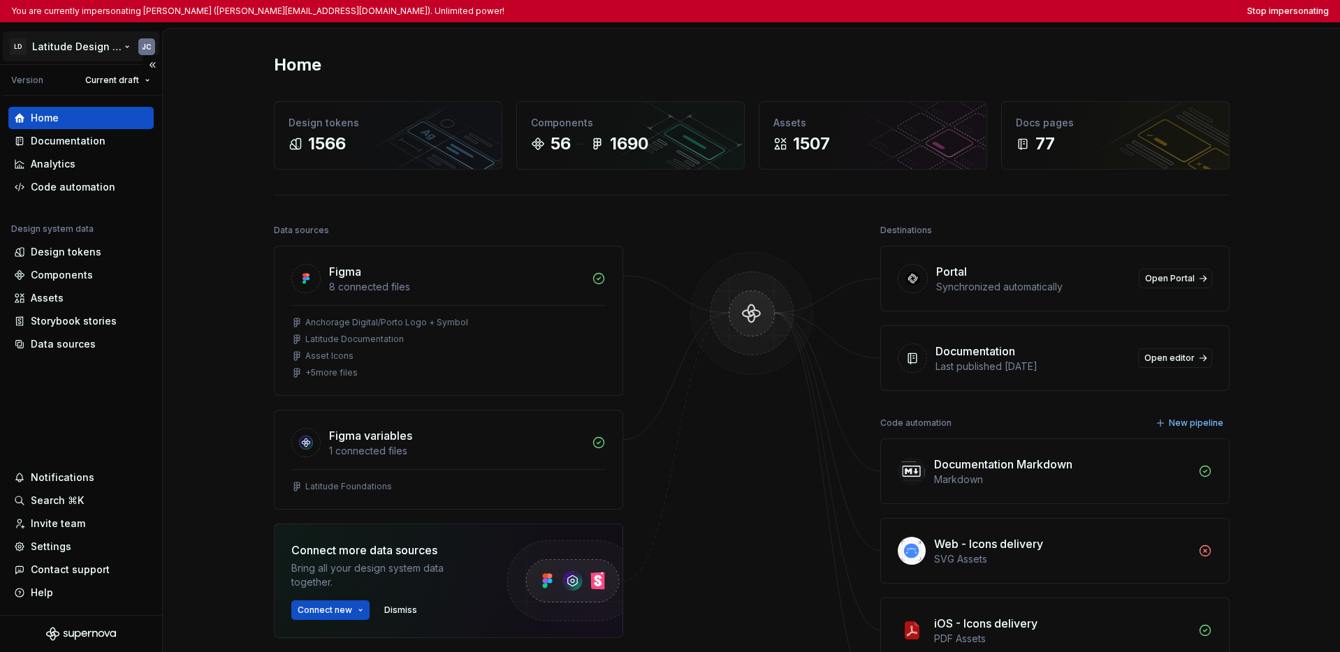
click at [72, 53] on html "You are currently impersonating [PERSON_NAME] ([PERSON_NAME][EMAIL_ADDRESS][DOM…" at bounding box center [670, 326] width 1340 height 652
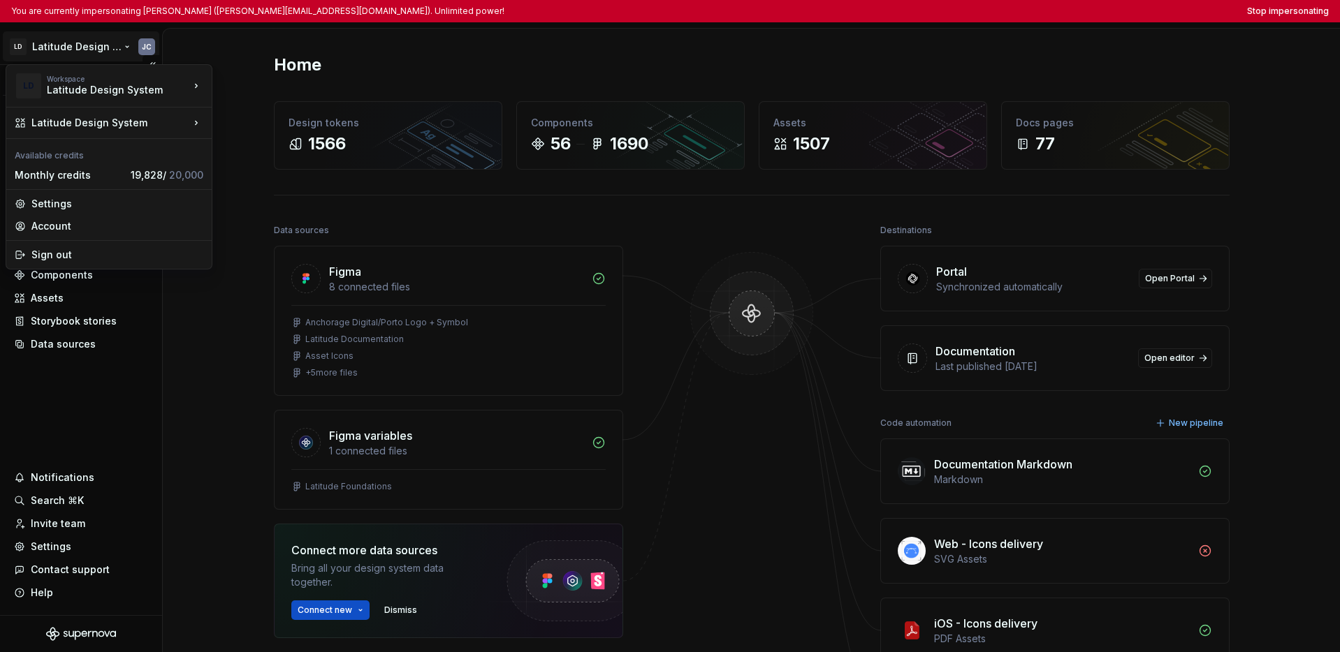
click at [76, 396] on html "You are currently impersonating João Costa (joao.costa@anchorlabs.com). Unlimit…" at bounding box center [670, 326] width 1340 height 652
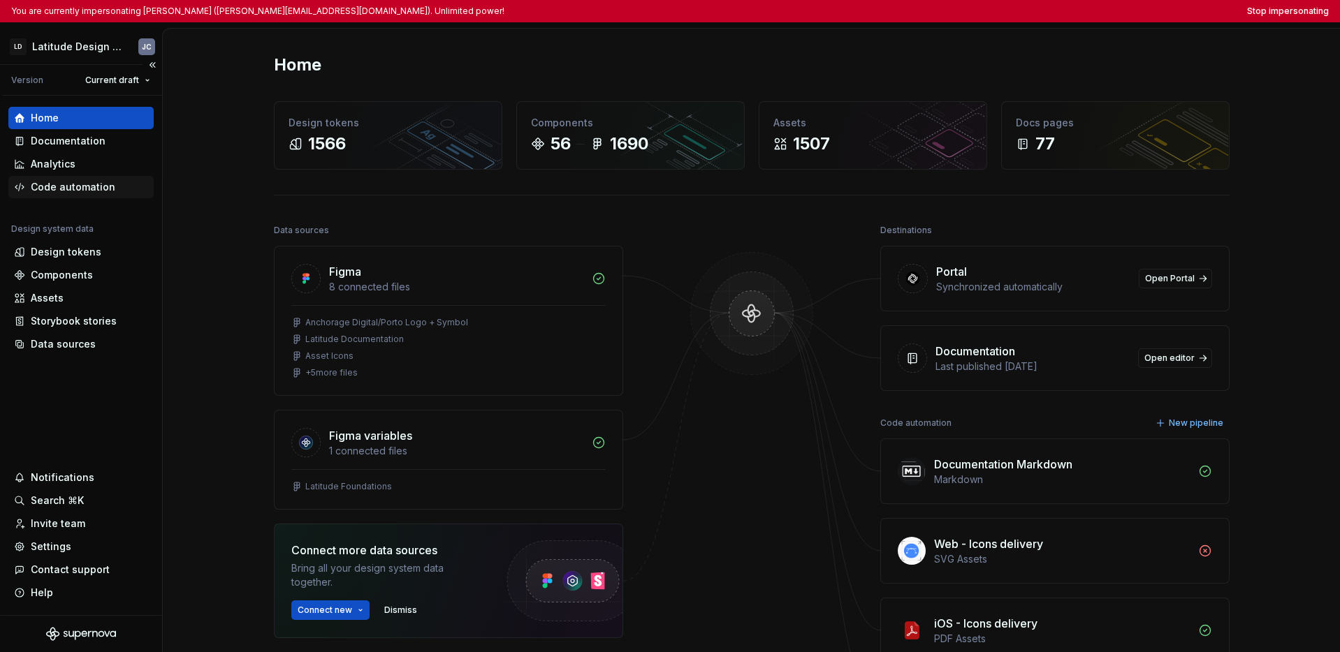
click at [73, 194] on div "Code automation" at bounding box center [80, 187] width 145 height 22
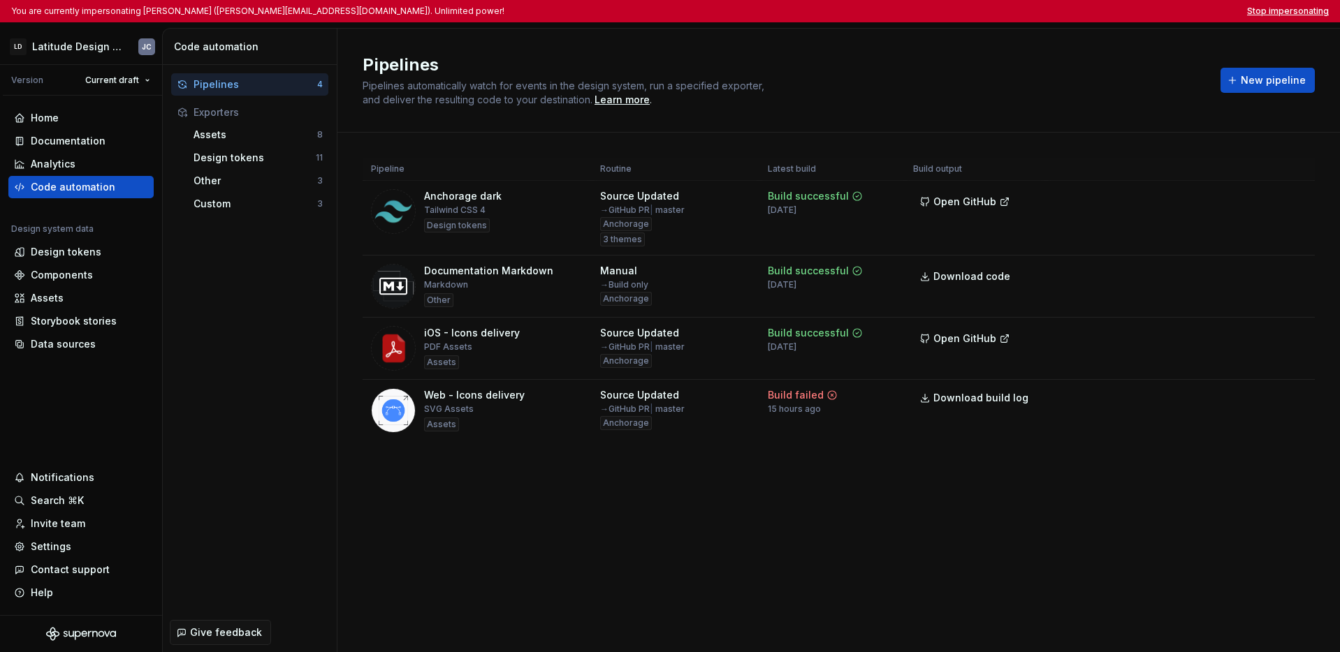
click at [1035, 14] on button "Stop impersonating" at bounding box center [1288, 11] width 82 height 11
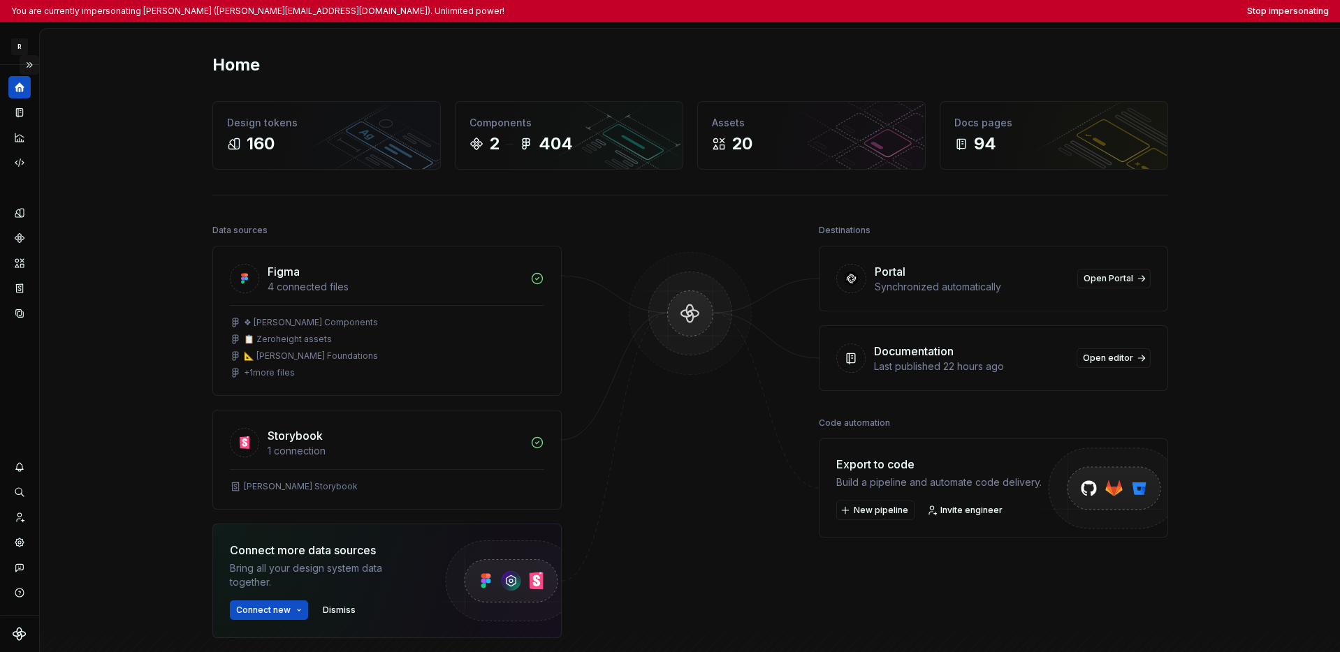
click at [33, 66] on button "Expand sidebar" at bounding box center [30, 65] width 20 height 20
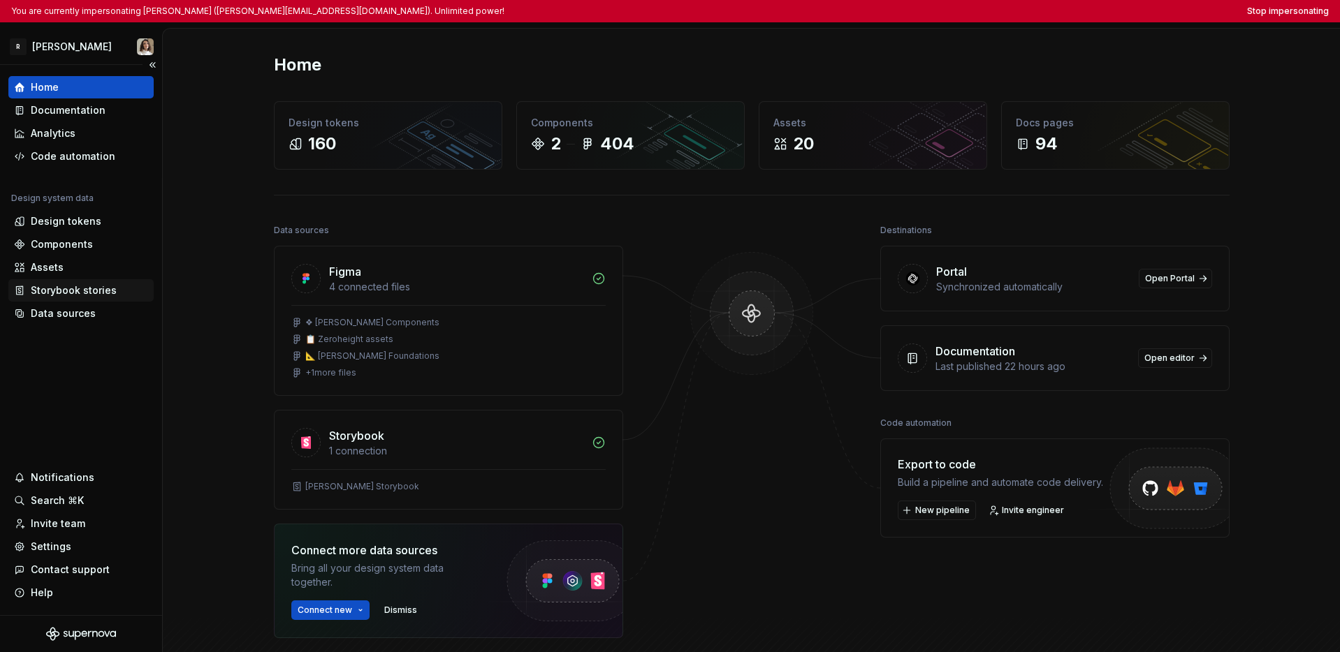
click at [55, 295] on div "Storybook stories" at bounding box center [74, 291] width 86 height 14
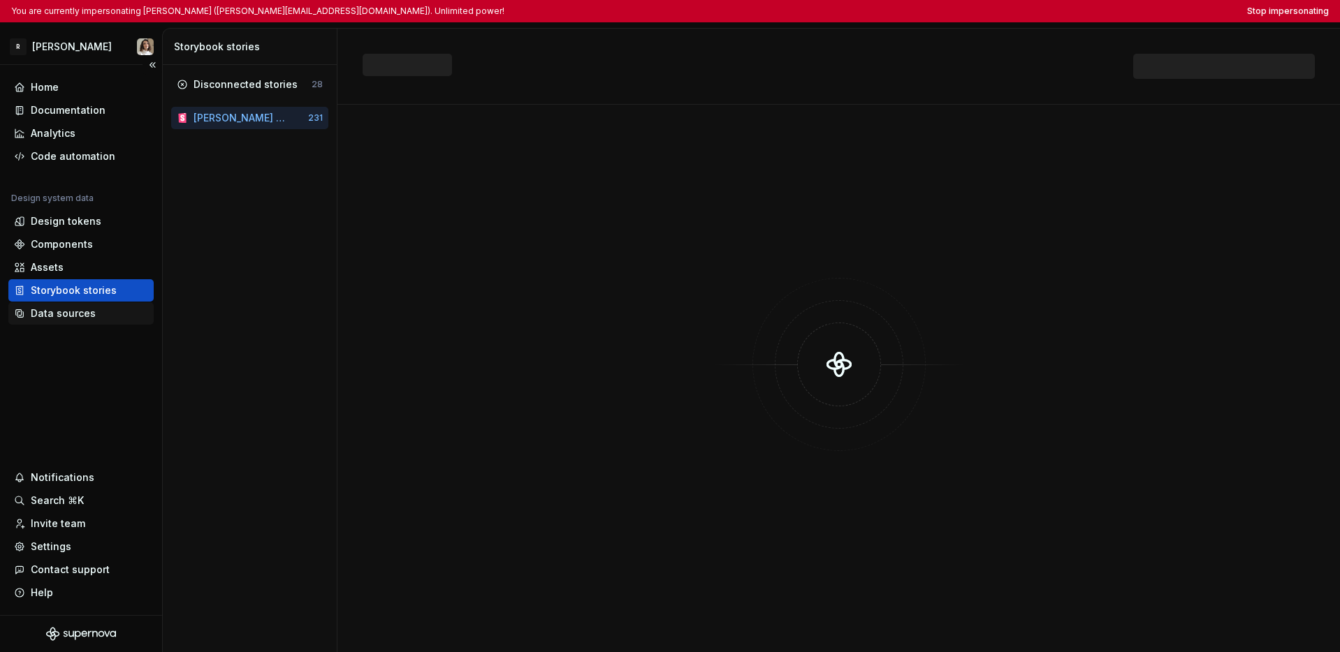
click at [59, 311] on div "Data sources" at bounding box center [63, 314] width 65 height 14
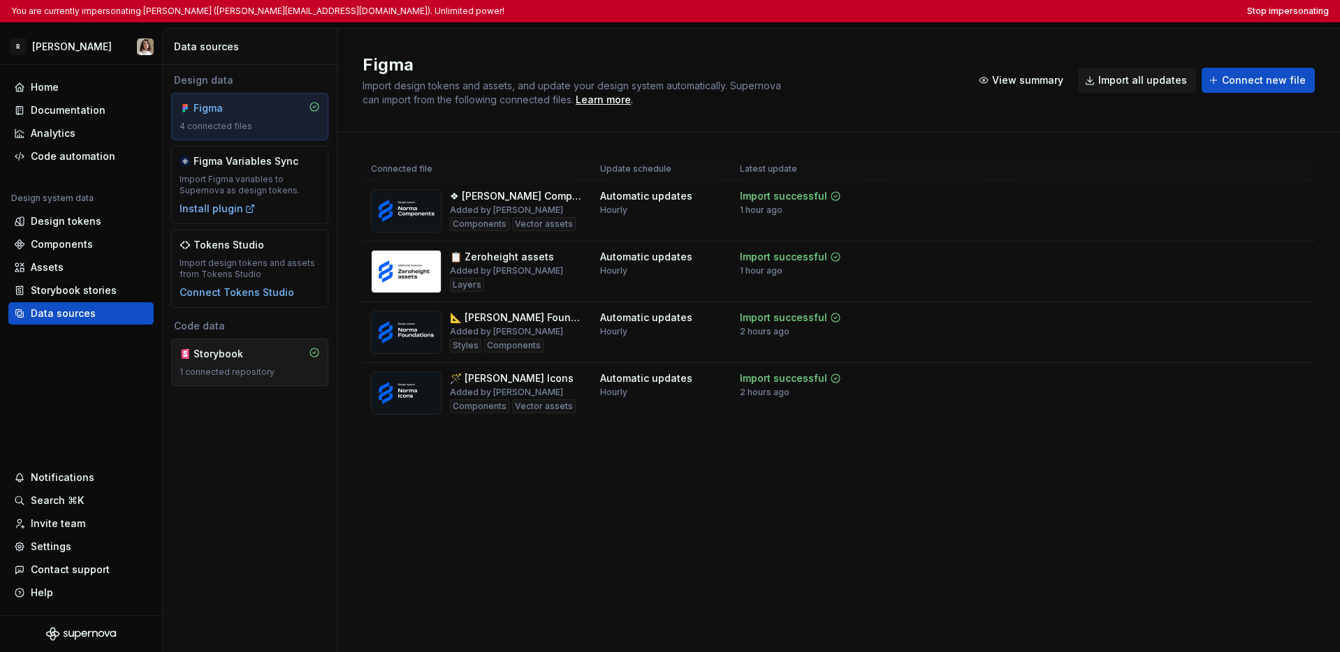
click at [249, 364] on div "Storybook 1 connected repository" at bounding box center [249, 362] width 140 height 31
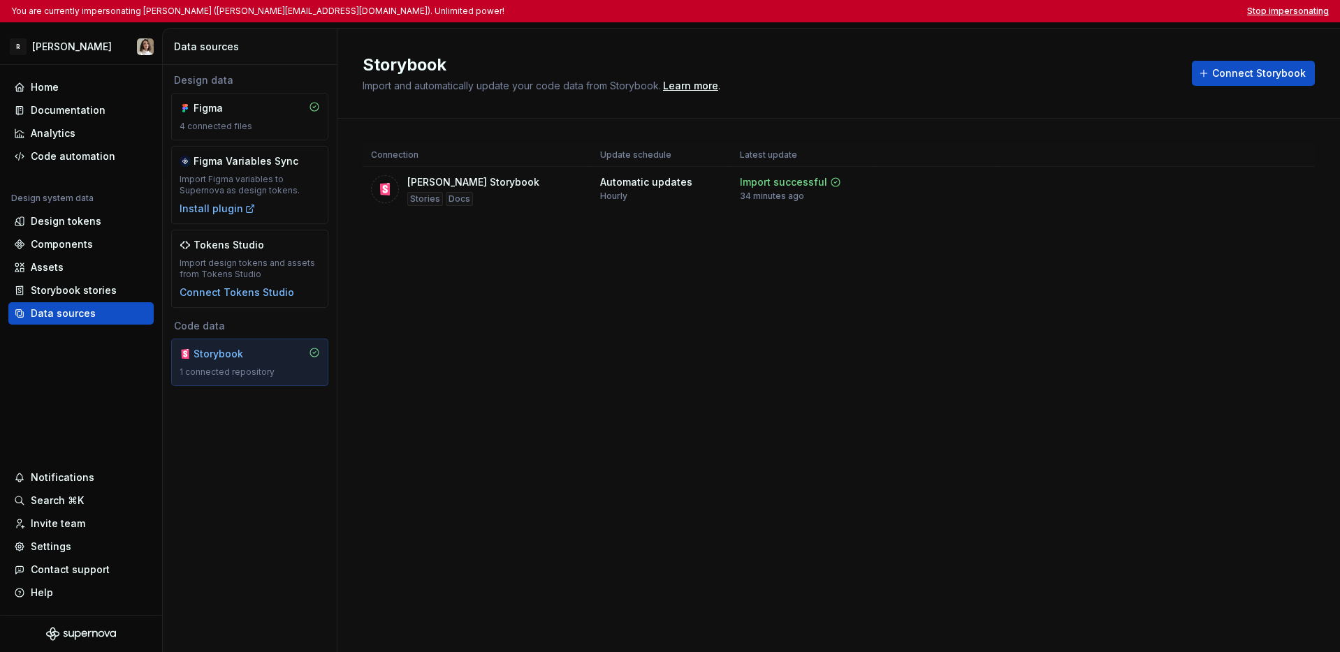
click at [1035, 8] on button "Stop impersonating" at bounding box center [1288, 11] width 82 height 11
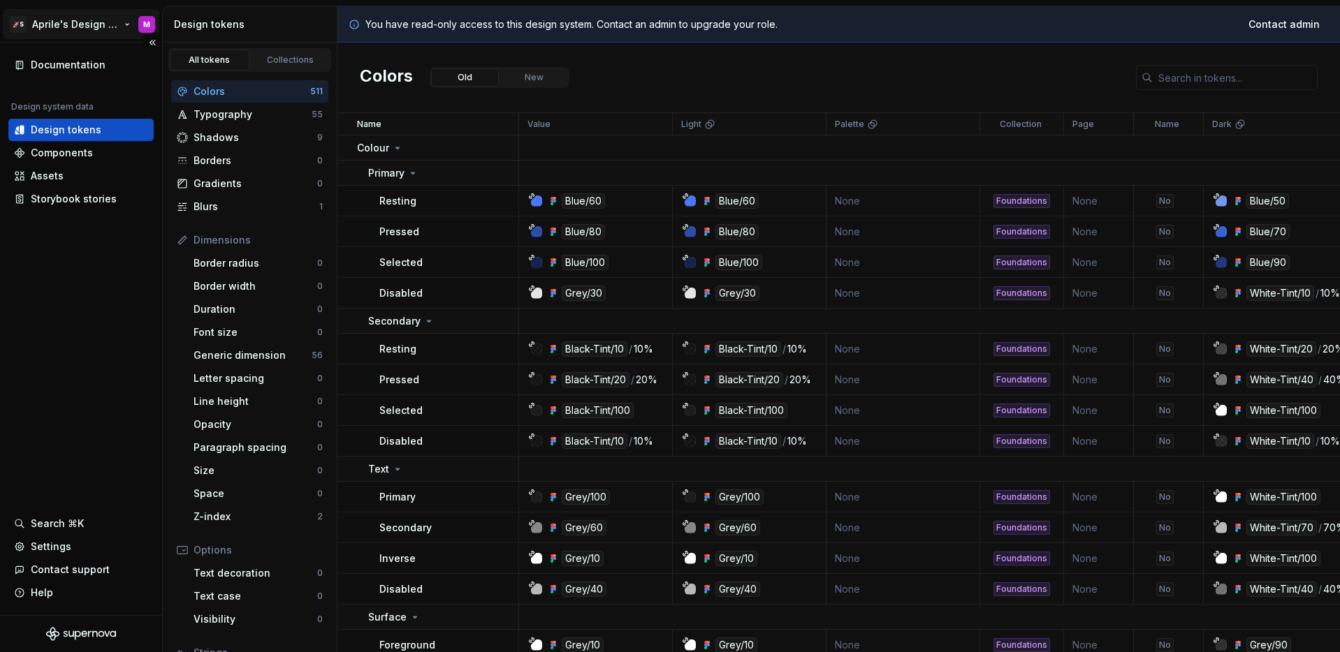
click at [78, 28] on html "🚀S Aprile's Design System M Documentation Design system data Design tokens Comp…" at bounding box center [670, 326] width 1340 height 652
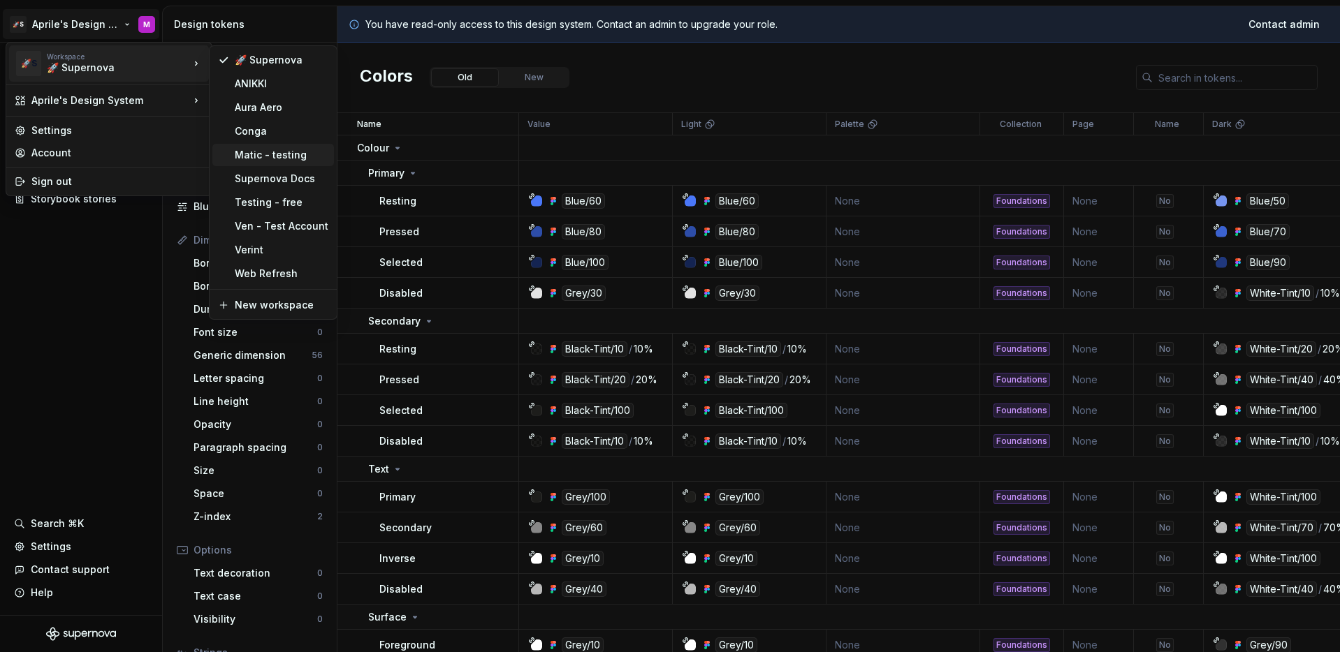
click at [265, 160] on div "Matic - testing" at bounding box center [282, 155] width 94 height 14
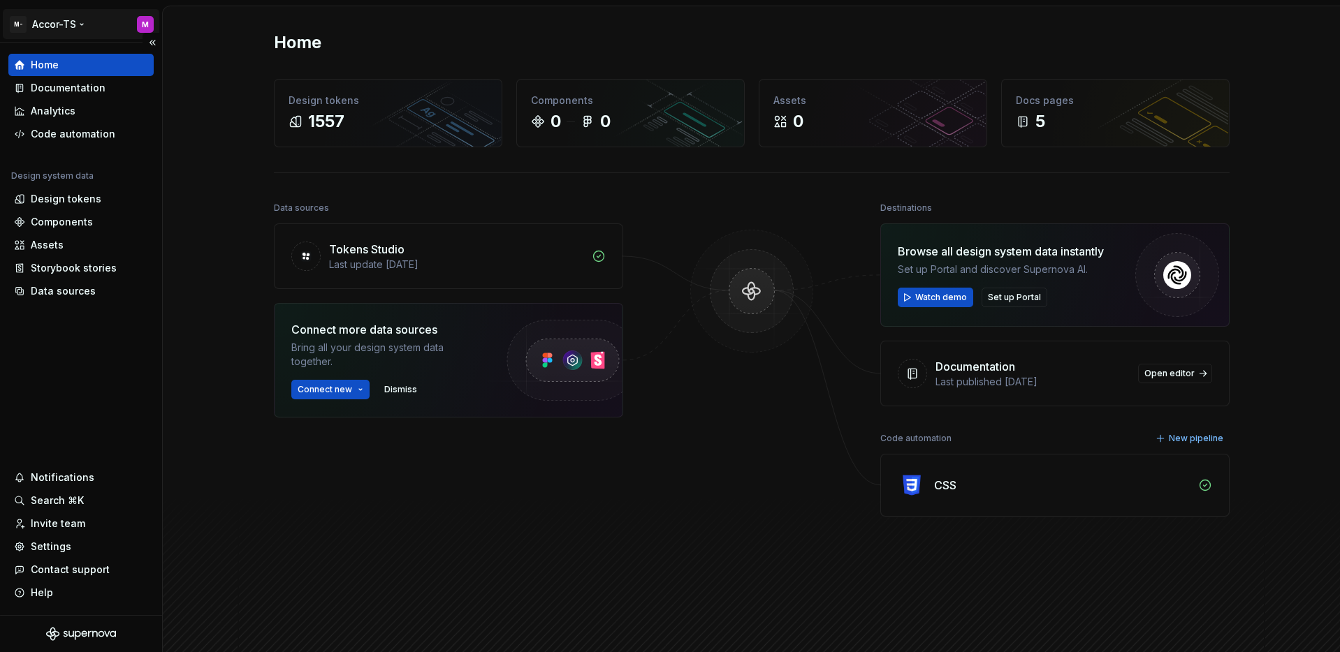
click at [50, 20] on html "M- Accor-TS M Home Documentation Analytics Code automation Design system data D…" at bounding box center [670, 326] width 1340 height 652
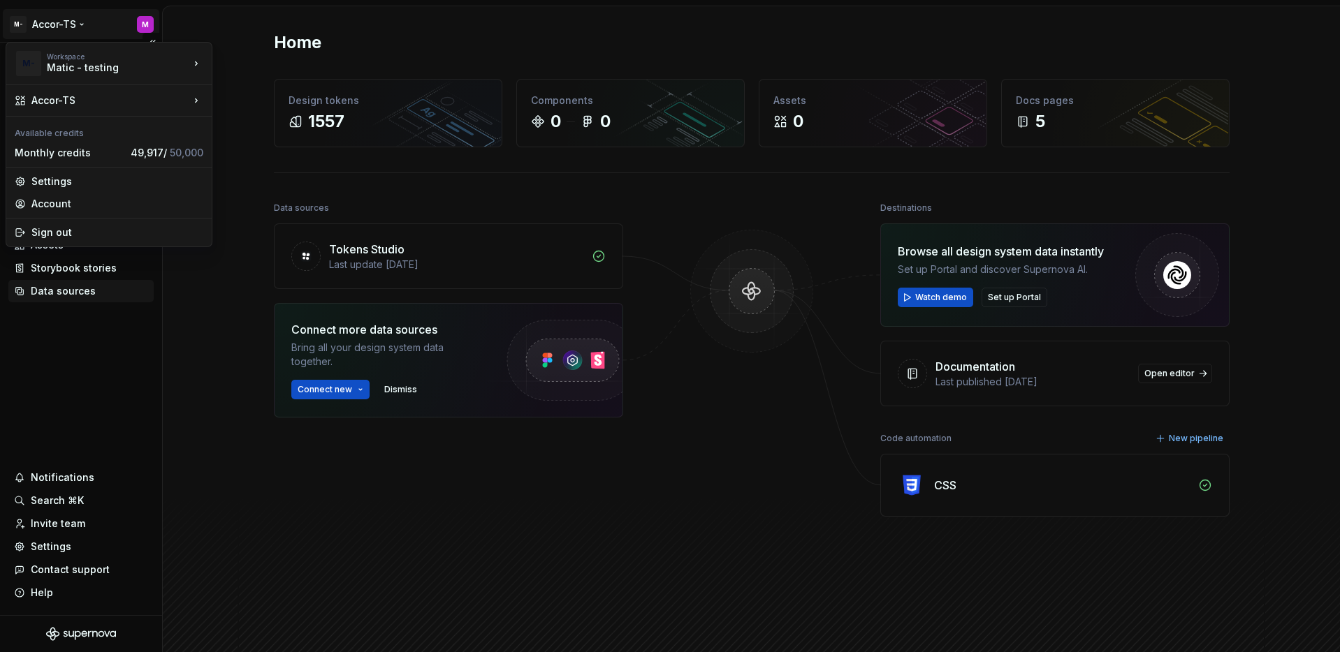
click at [99, 295] on html "M- Accor-TS M Home Documentation Analytics Code automation Design system data D…" at bounding box center [670, 326] width 1340 height 652
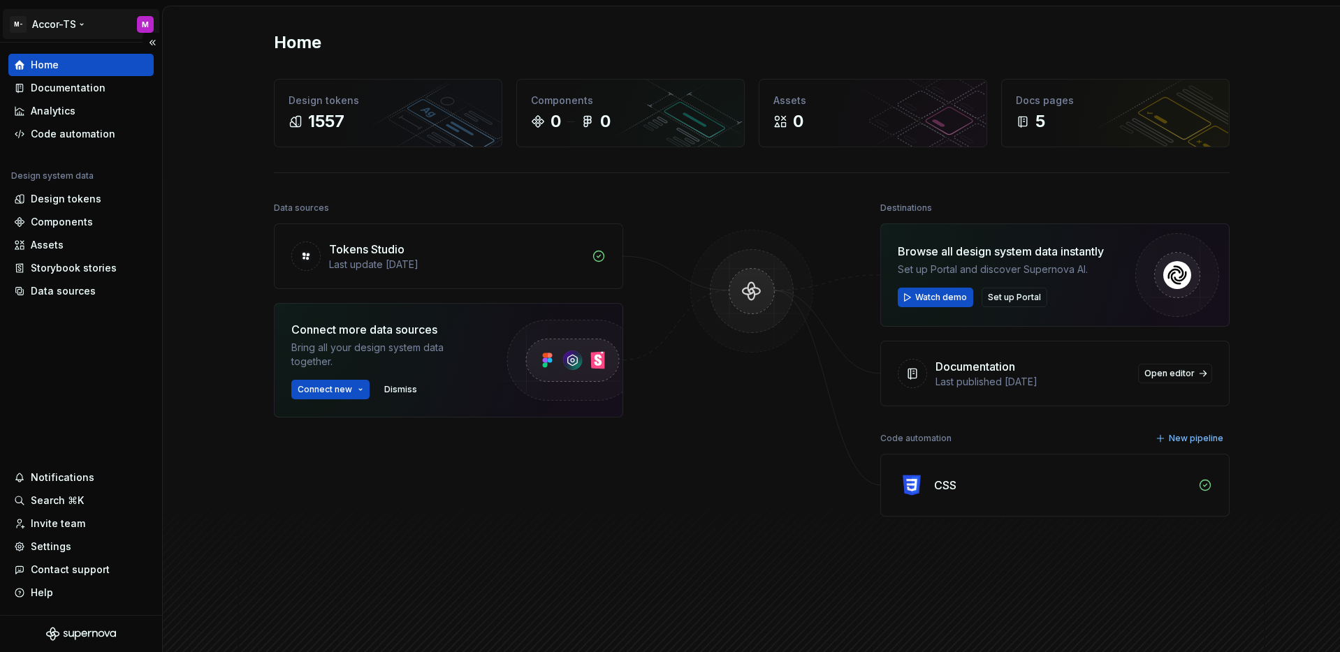
click at [69, 28] on html "M- Accor-TS M Home Documentation Analytics Code automation Design system data D…" at bounding box center [670, 326] width 1340 height 652
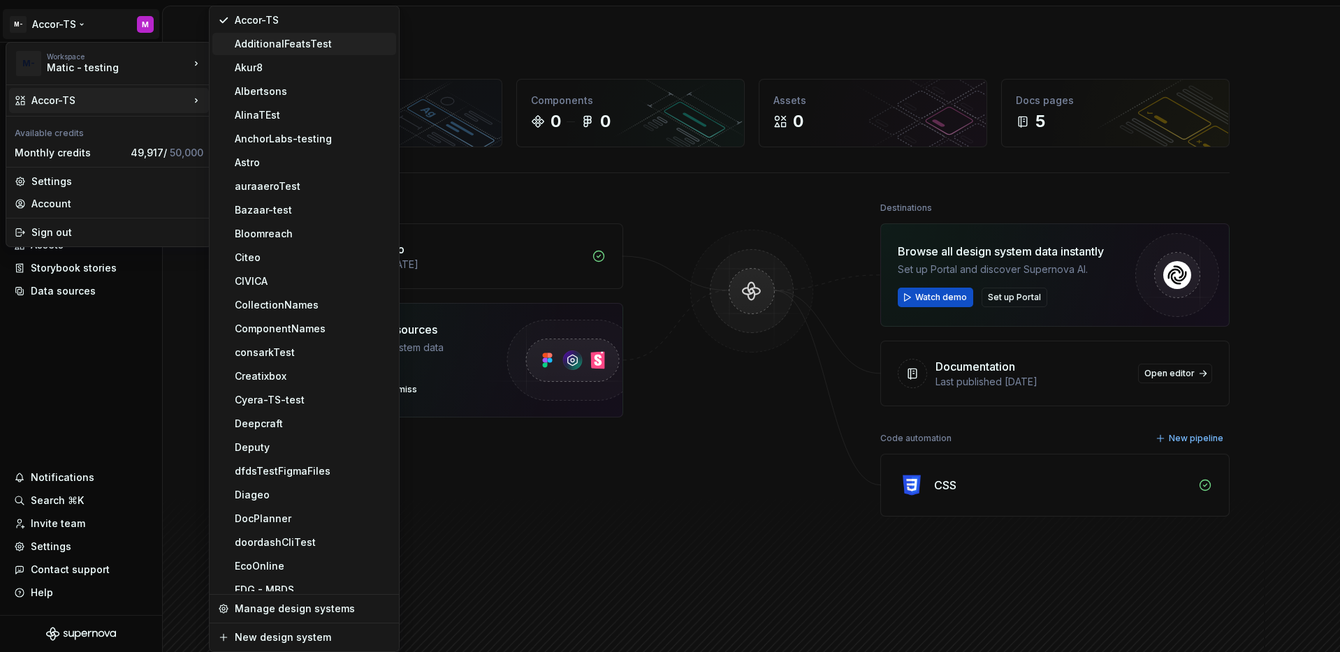
click at [355, 38] on div "AdditionalFeatsTest" at bounding box center [313, 44] width 156 height 14
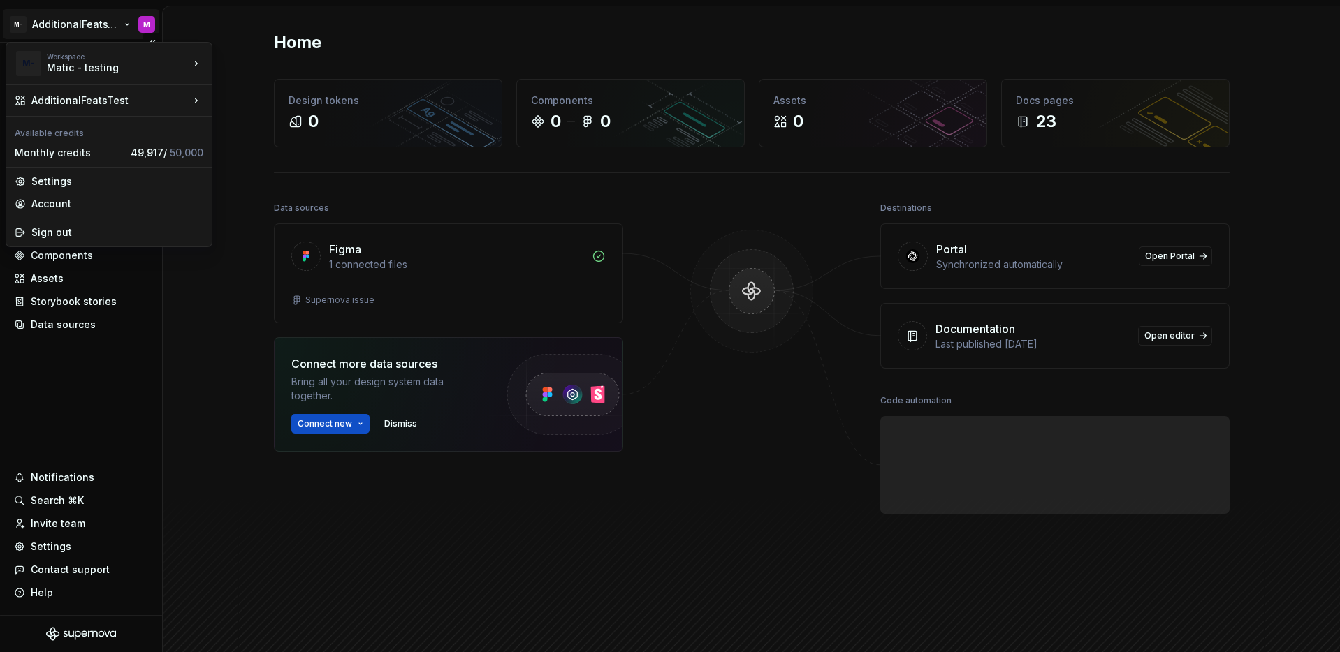
click at [68, 29] on html "M- AdditionalFeatsTest M Version Current draft Home Documentation Analytics Cod…" at bounding box center [670, 326] width 1340 height 652
click at [81, 376] on html "M- AdditionalFeatsTest M Version Current draft Home Documentation Analytics Cod…" at bounding box center [670, 326] width 1340 height 652
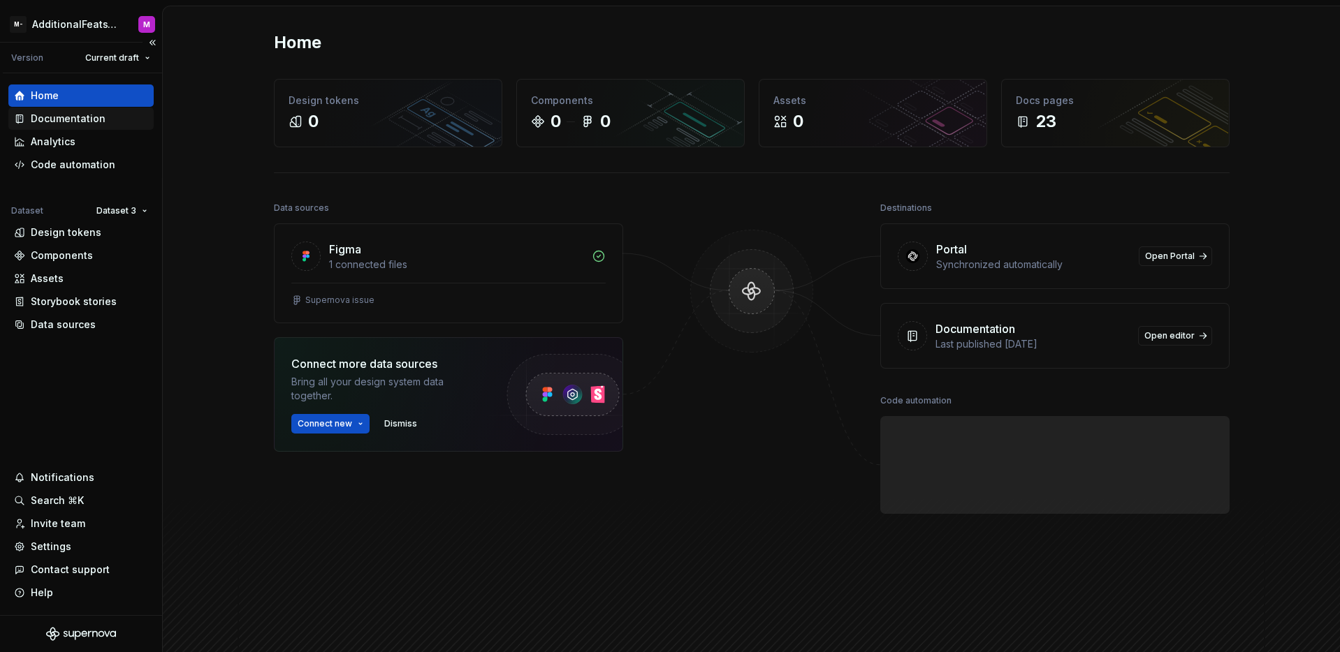
click at [109, 112] on div "Documentation" at bounding box center [81, 119] width 134 height 14
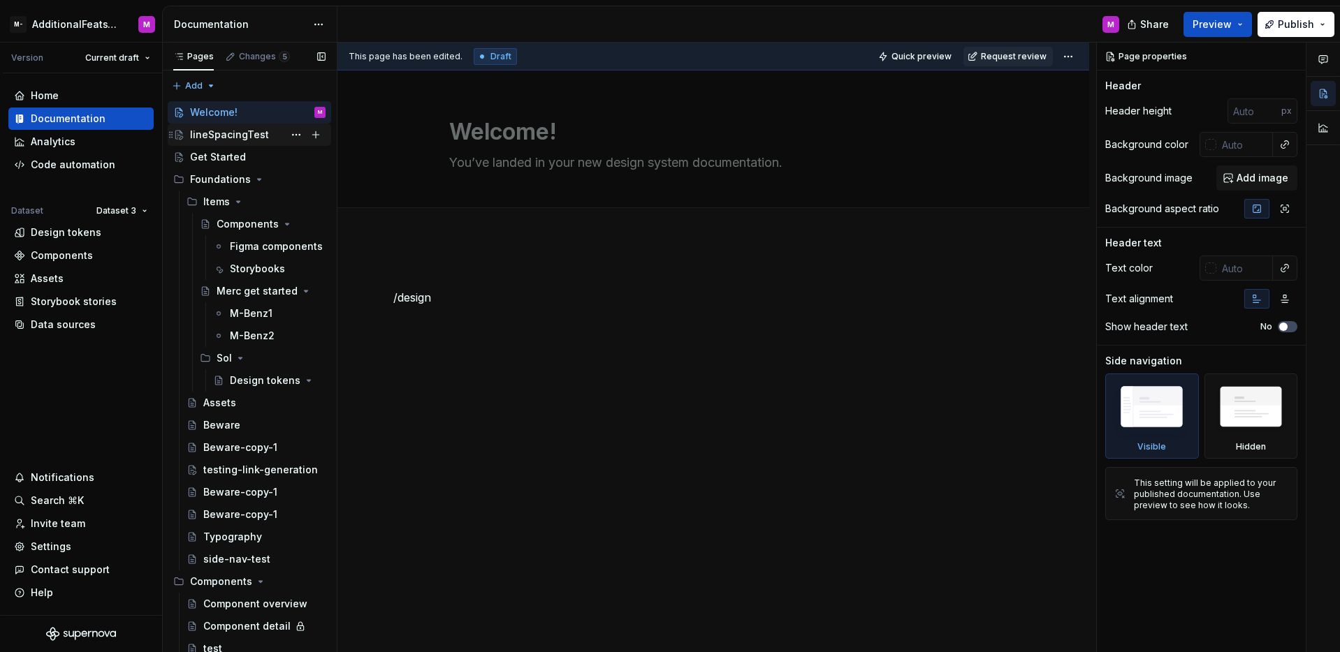
click at [231, 138] on div "lineSpacingTest" at bounding box center [229, 135] width 79 height 14
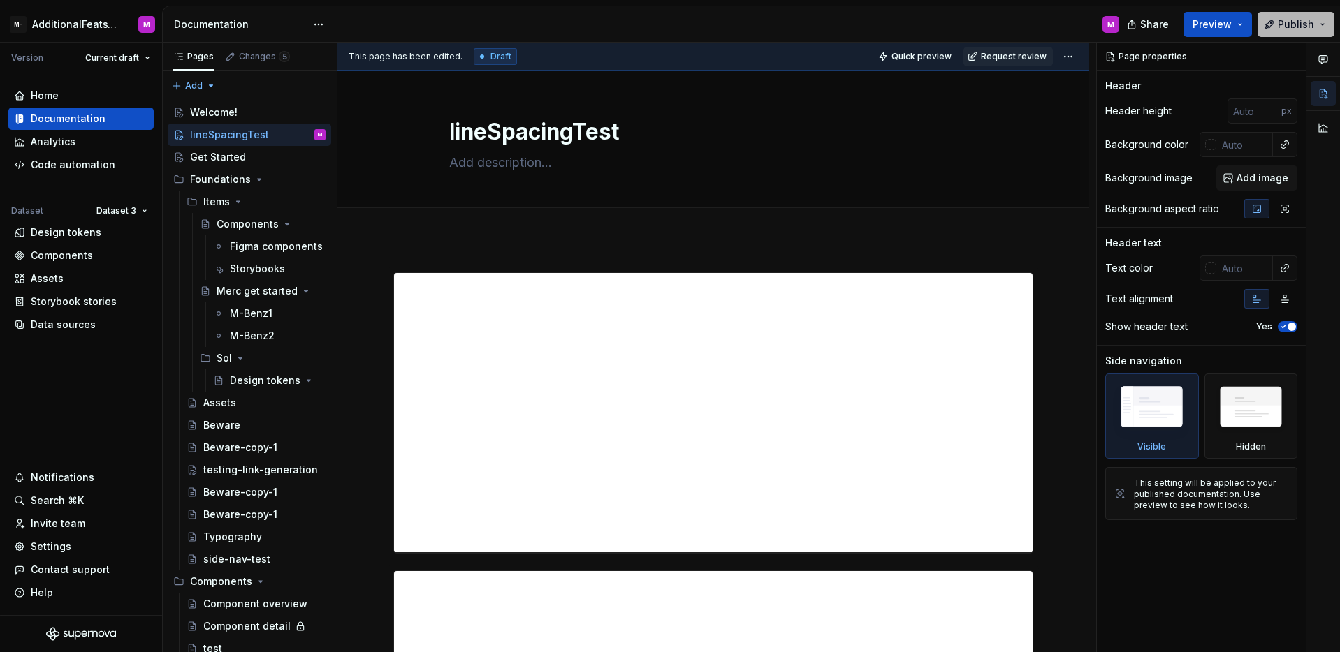
click at [1291, 30] on span "Publish" at bounding box center [1295, 24] width 36 height 14
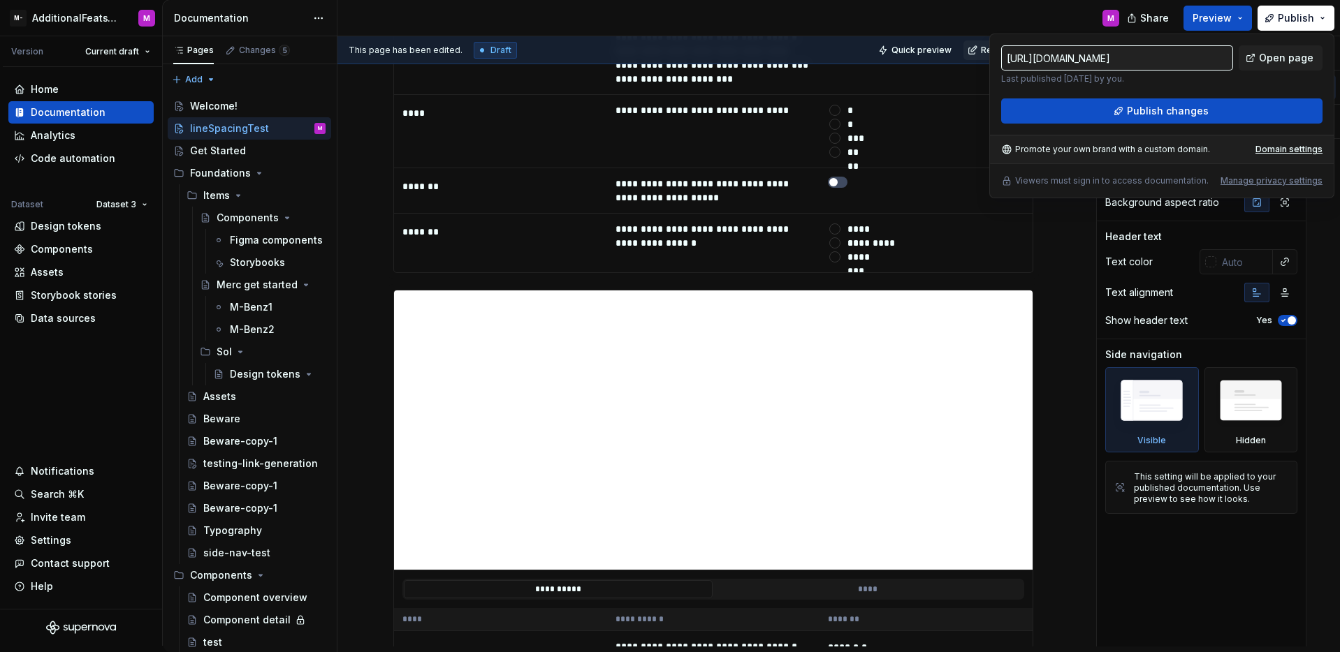
scroll to position [5220, 0]
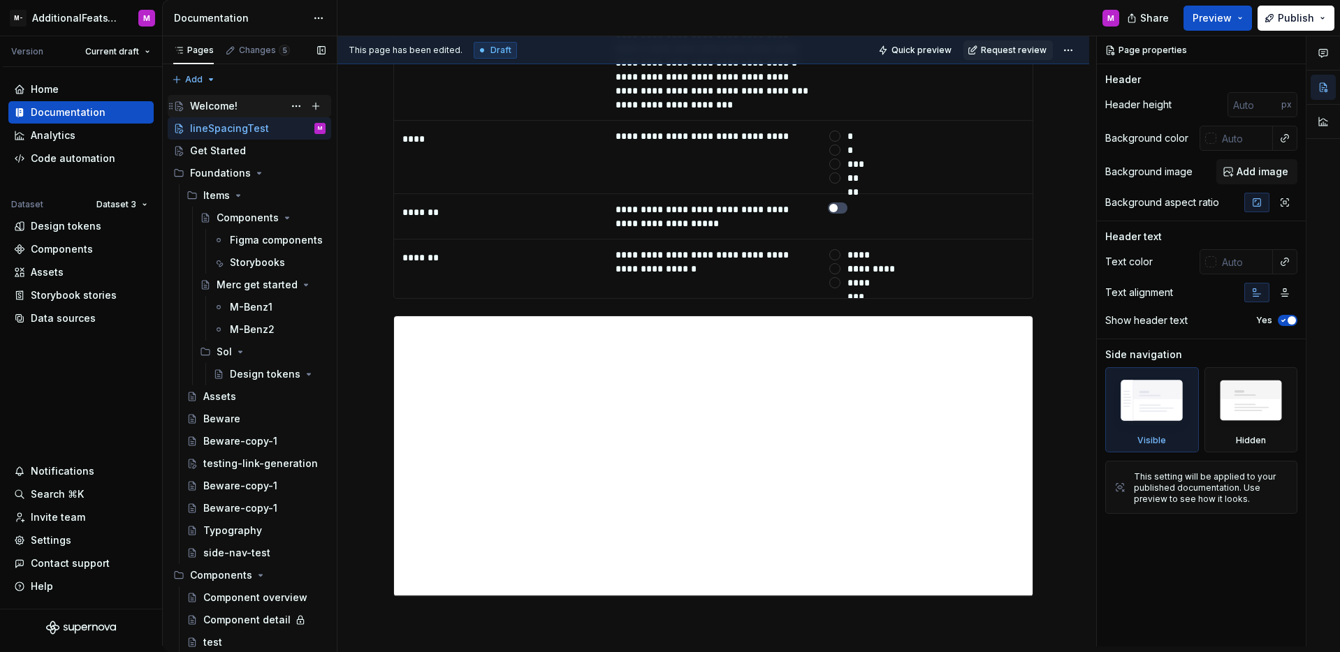
click at [238, 111] on div "Welcome!" at bounding box center [257, 106] width 135 height 20
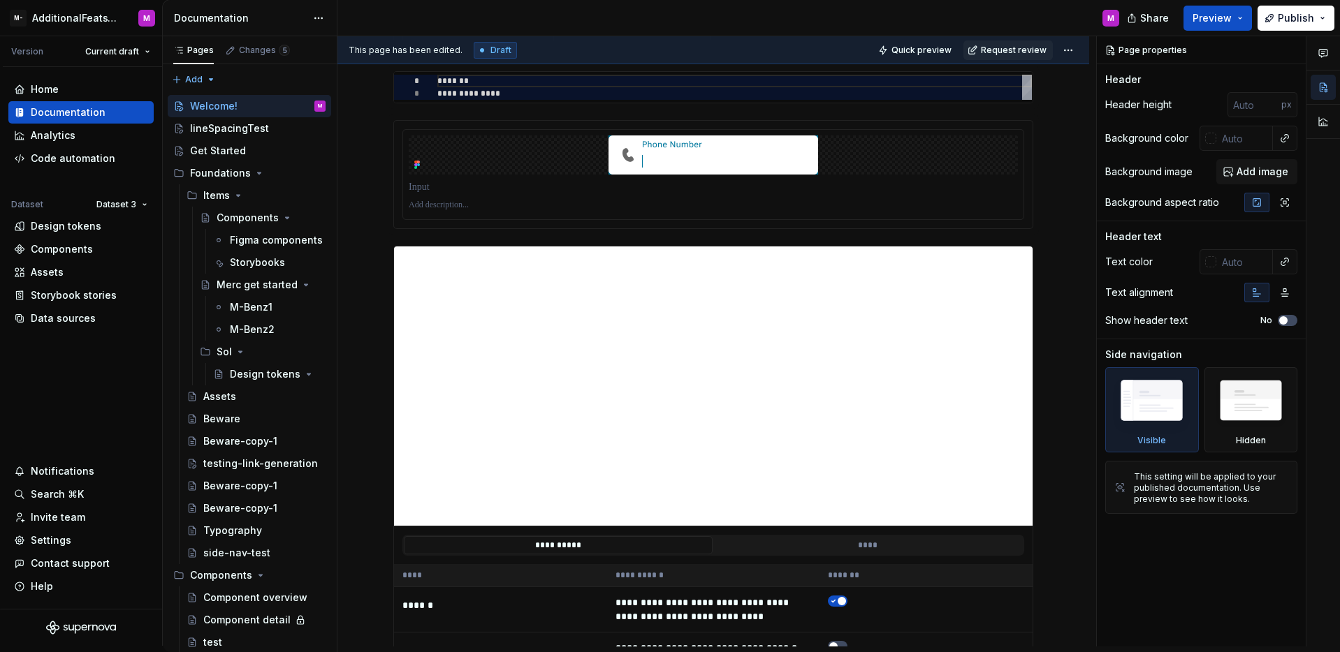
scroll to position [1582, 0]
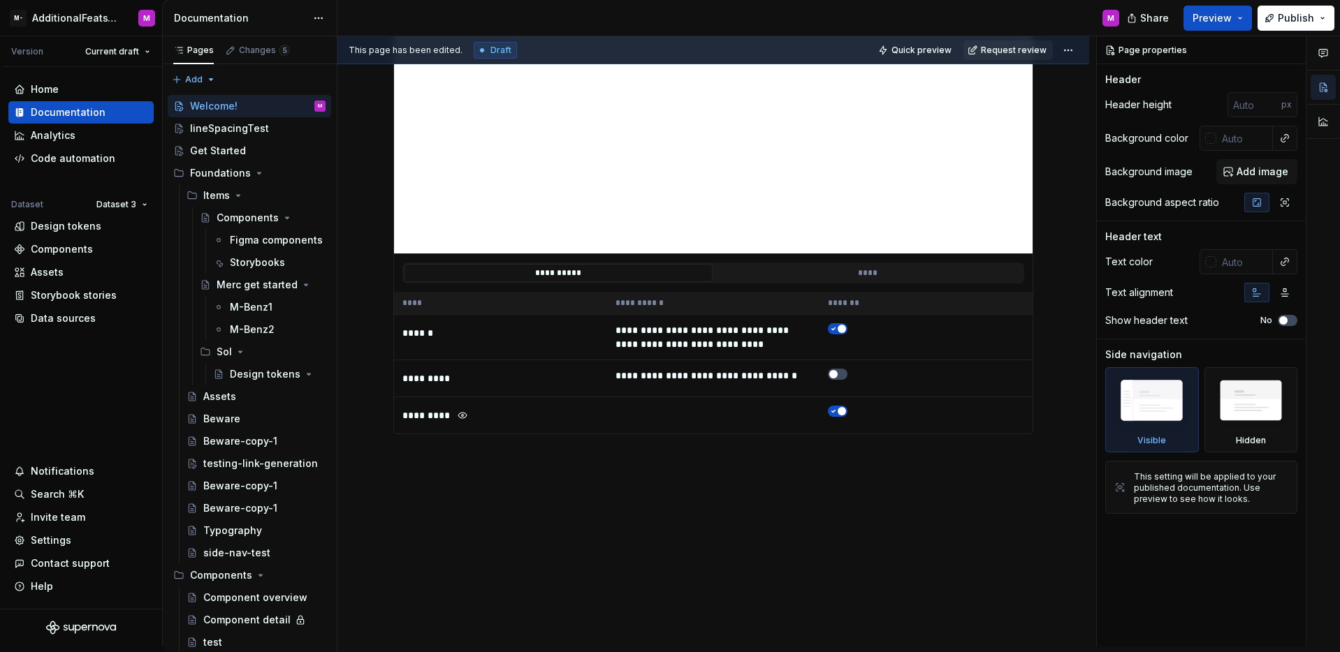
type textarea "*"
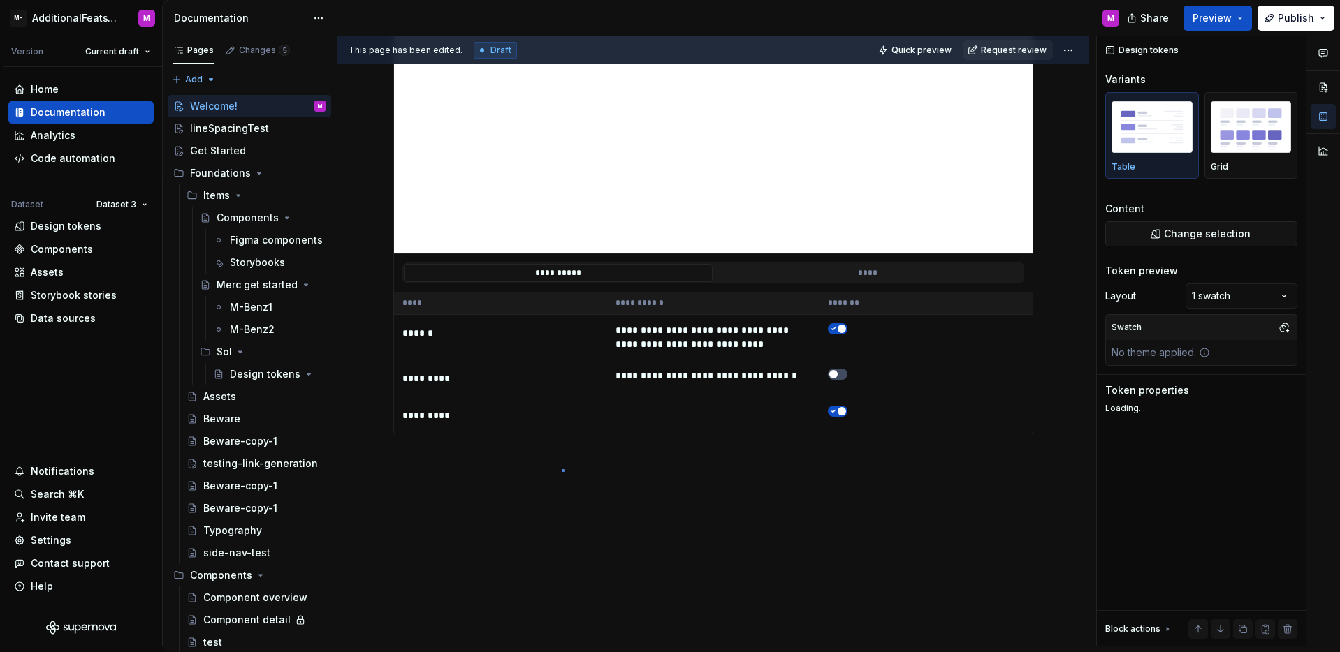
click at [562, 470] on div "**********" at bounding box center [716, 341] width 758 height 610
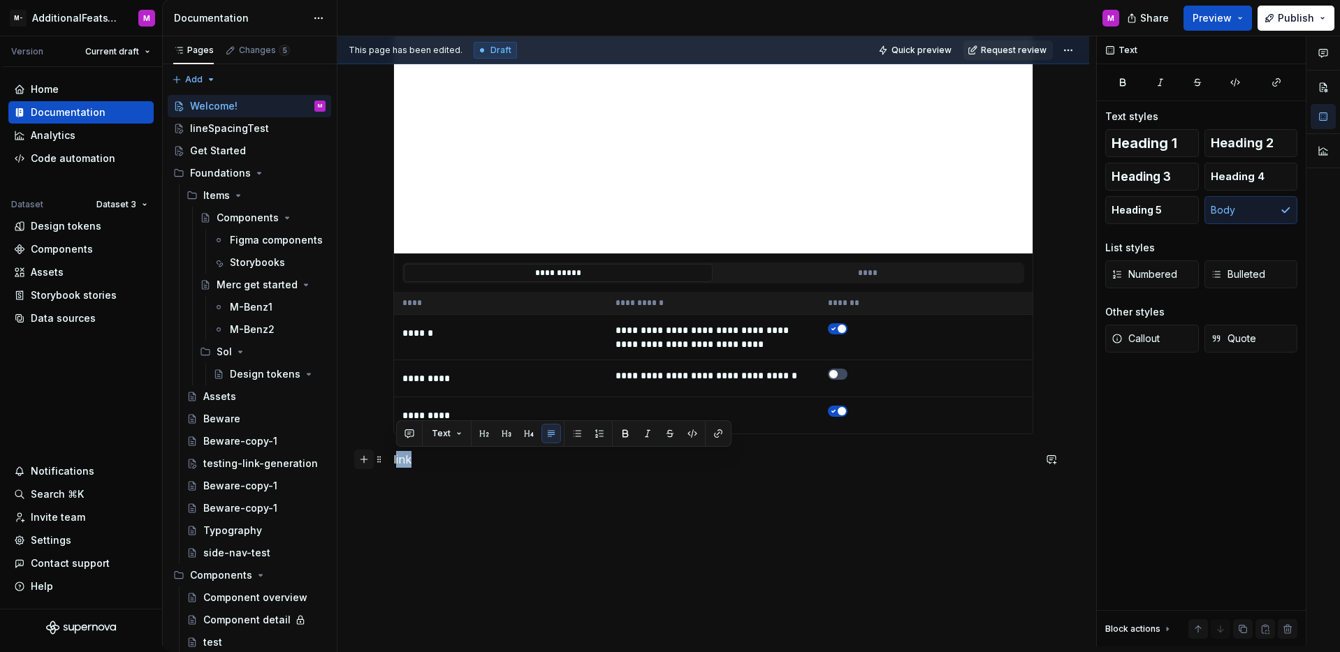
drag, startPoint x: 393, startPoint y: 467, endPoint x: 365, endPoint y: 467, distance: 27.9
drag, startPoint x: 470, startPoint y: 464, endPoint x: 446, endPoint y: 466, distance: 24.5
click at [470, 464] on p "link" at bounding box center [713, 459] width 640 height 17
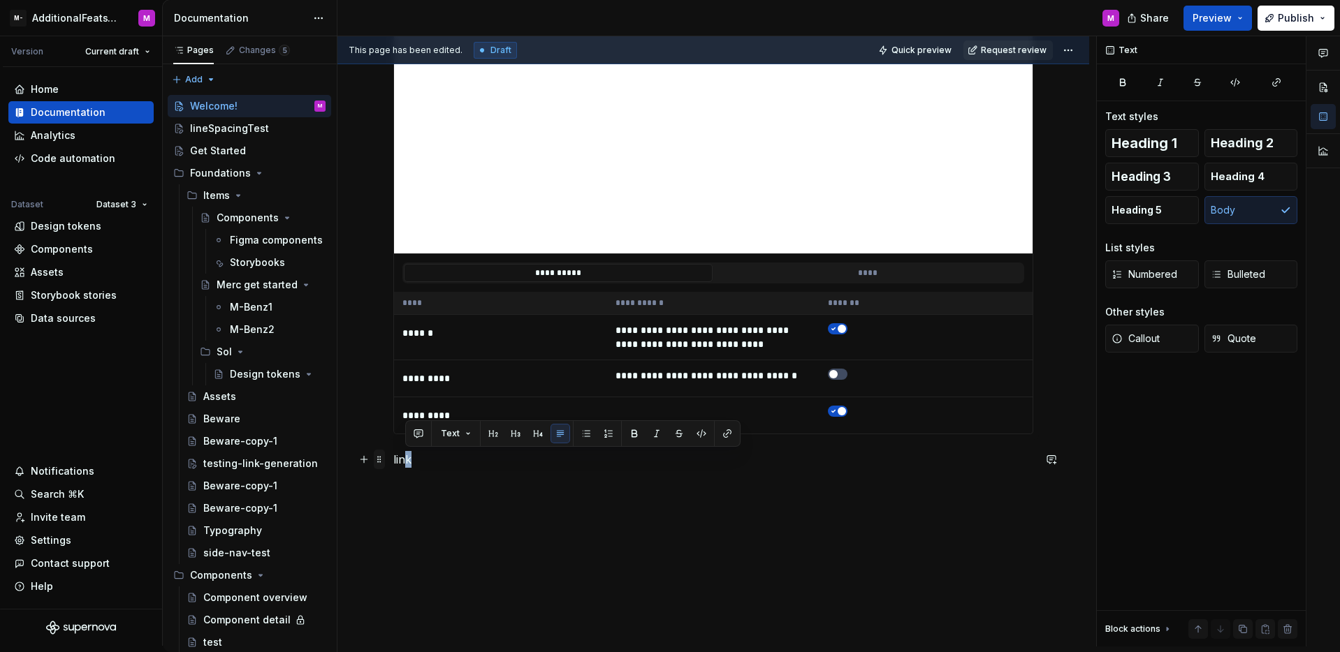
drag, startPoint x: 409, startPoint y: 462, endPoint x: 373, endPoint y: 462, distance: 35.6
click at [450, 460] on p "link" at bounding box center [713, 459] width 640 height 17
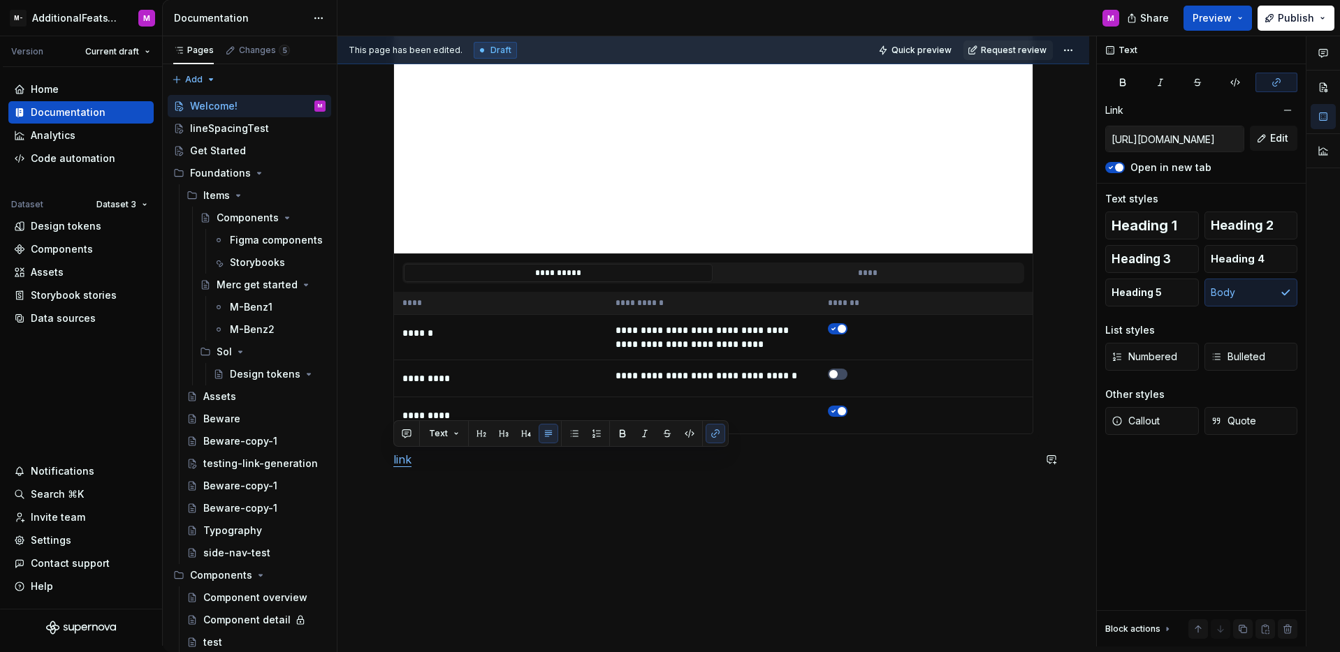
click at [230, 124] on div "lineSpacingTest" at bounding box center [229, 129] width 79 height 14
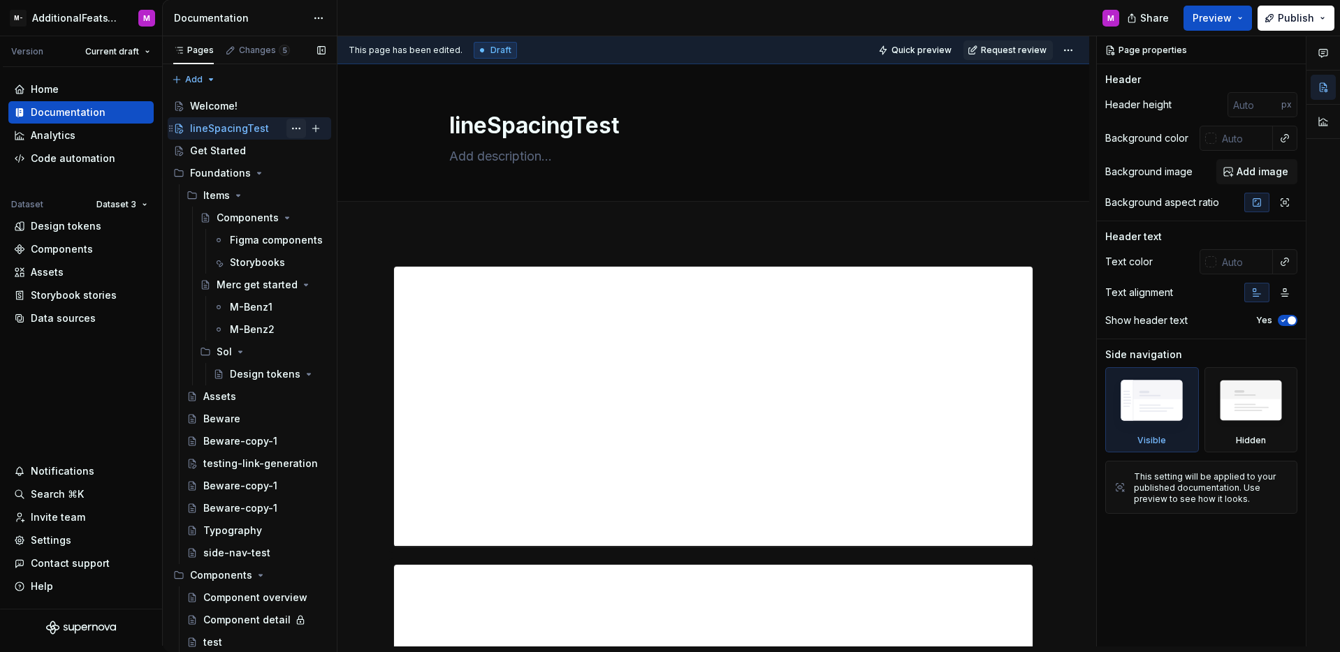
click at [286, 126] on button "Page tree" at bounding box center [296, 129] width 20 height 20
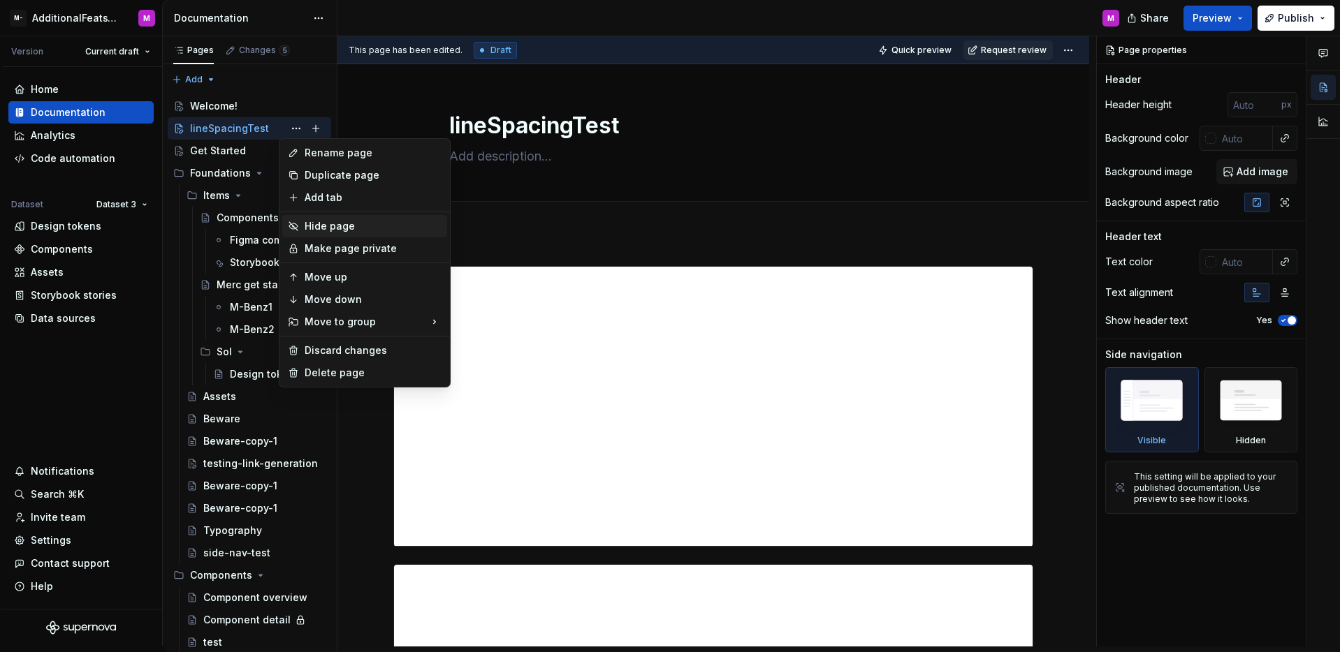
scroll to position [3746, 0]
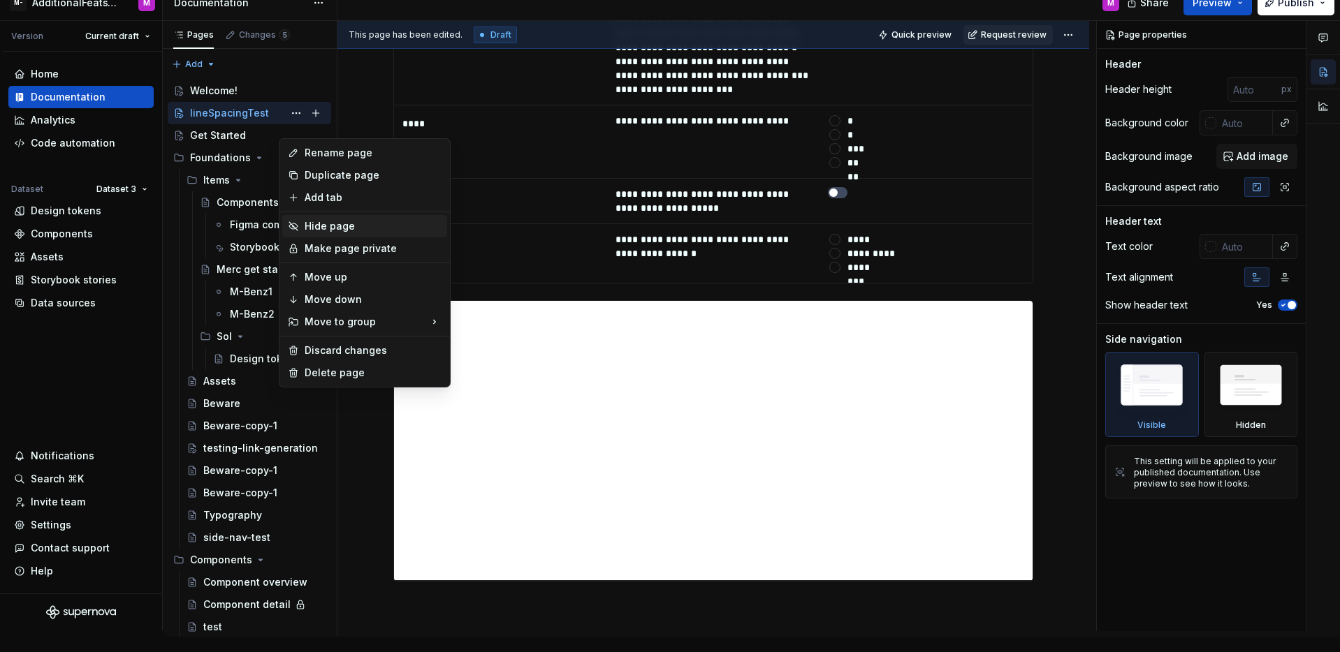
click at [324, 224] on div "Hide page" at bounding box center [373, 226] width 137 height 14
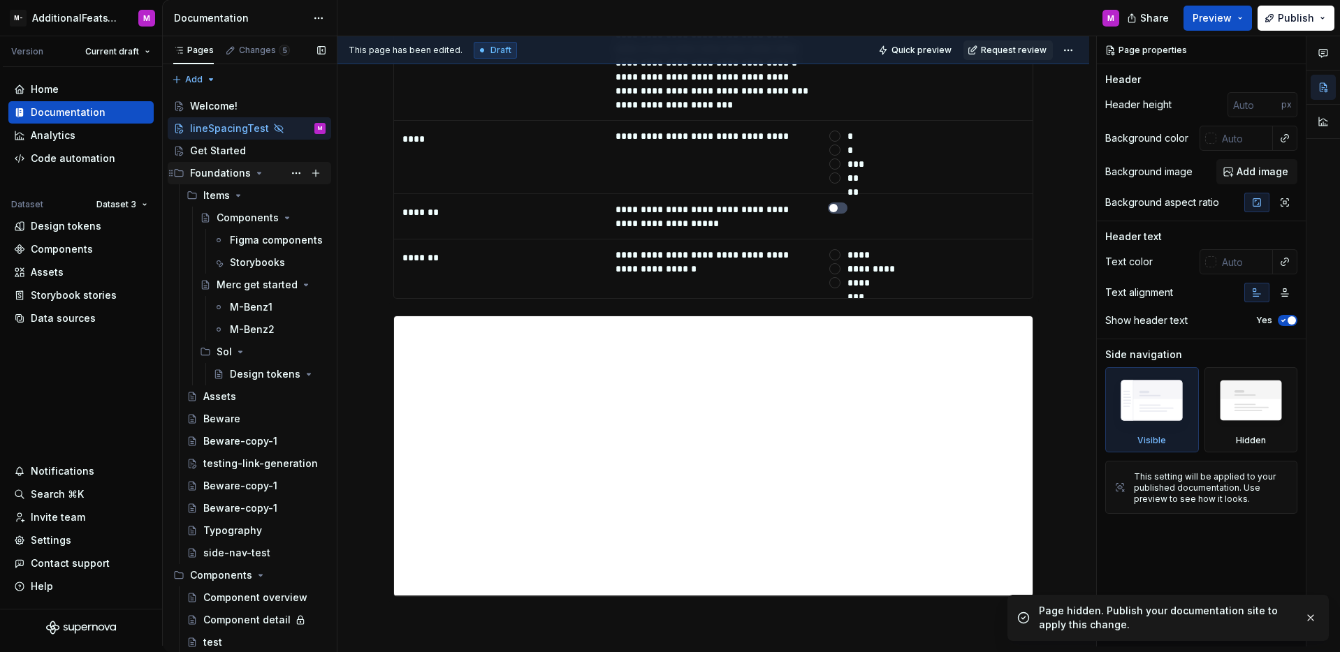
scroll to position [5220, 0]
click at [250, 109] on div "Welcome!" at bounding box center [257, 106] width 135 height 20
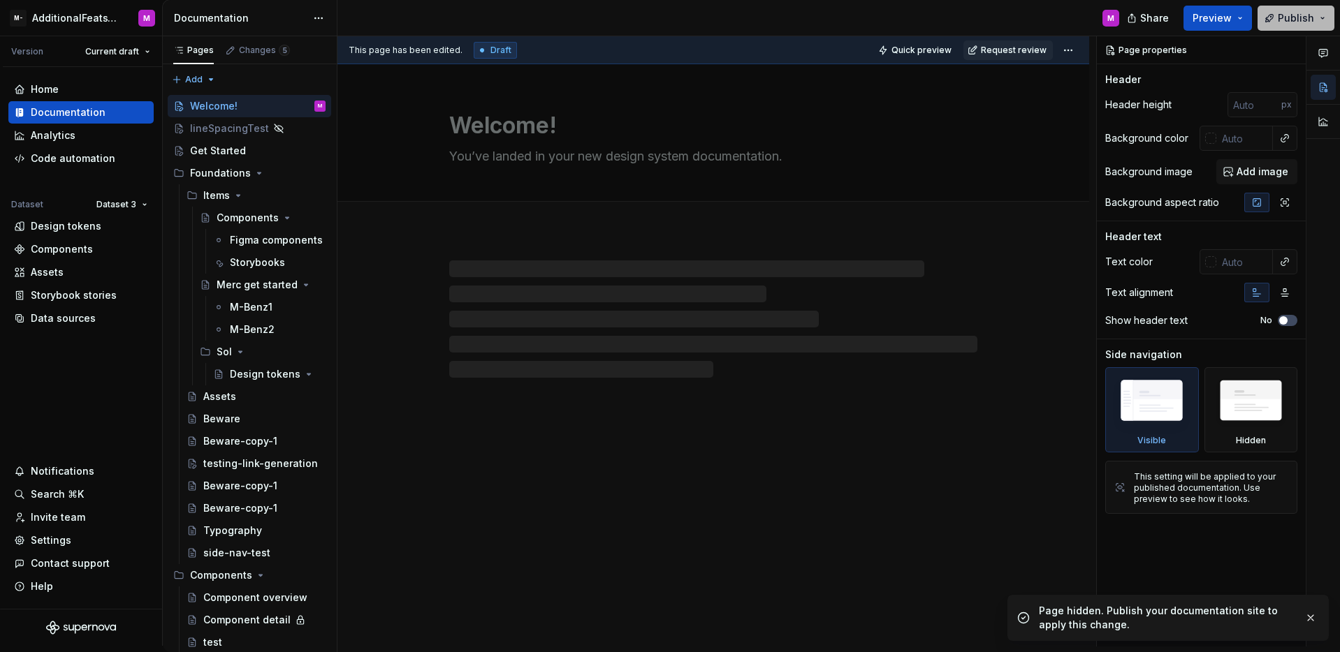
click at [1274, 18] on button "Publish" at bounding box center [1295, 18] width 77 height 25
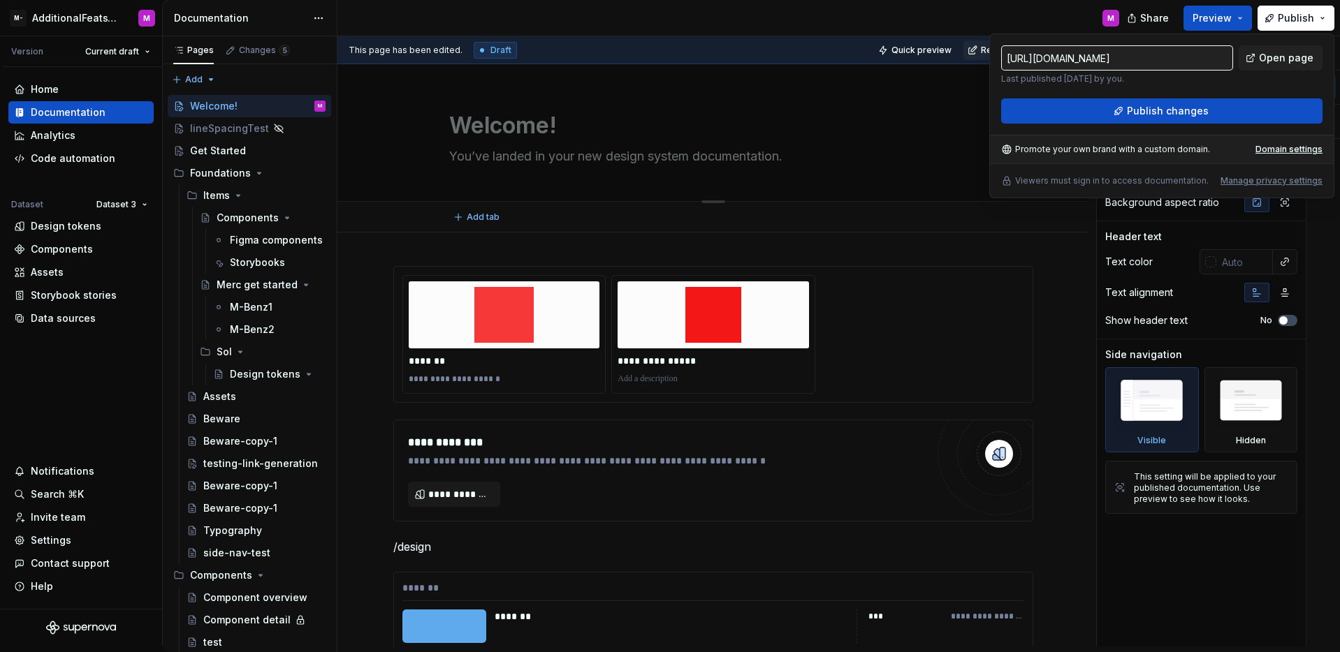
click at [957, 103] on div "Welcome! You’ve landed in your new design system documentation." at bounding box center [713, 132] width 528 height 137
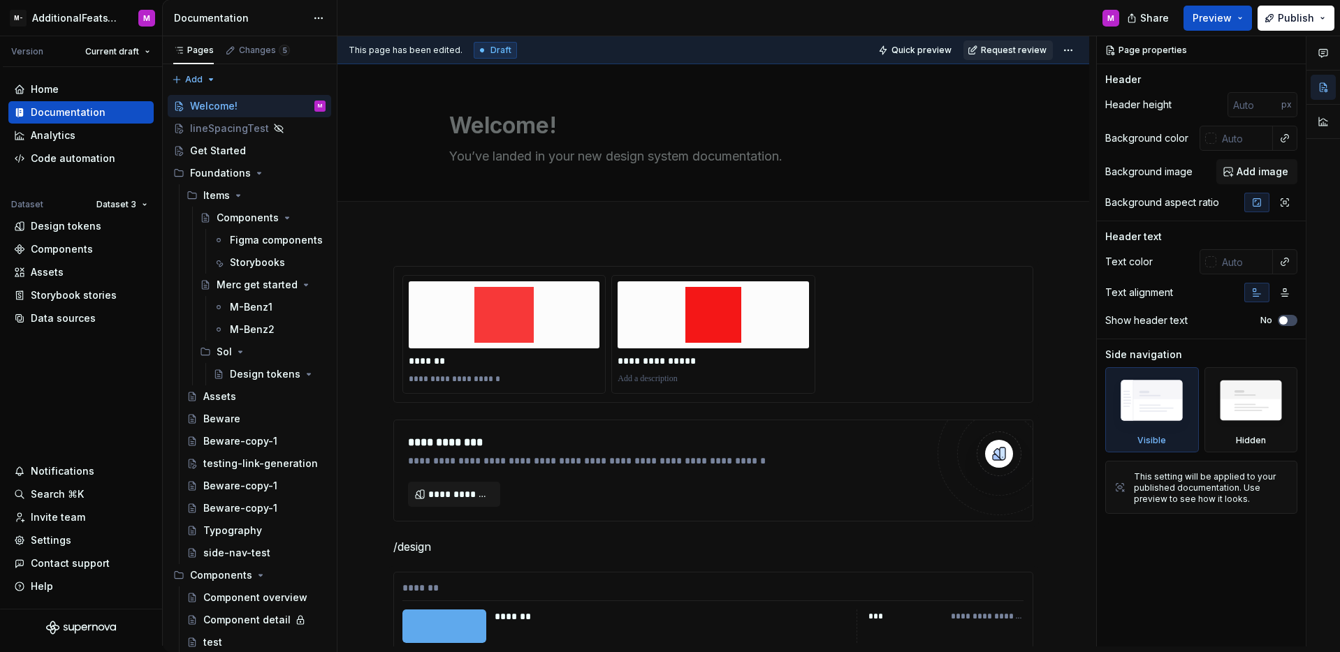
click at [995, 49] on span "Request review" at bounding box center [1014, 50] width 66 height 11
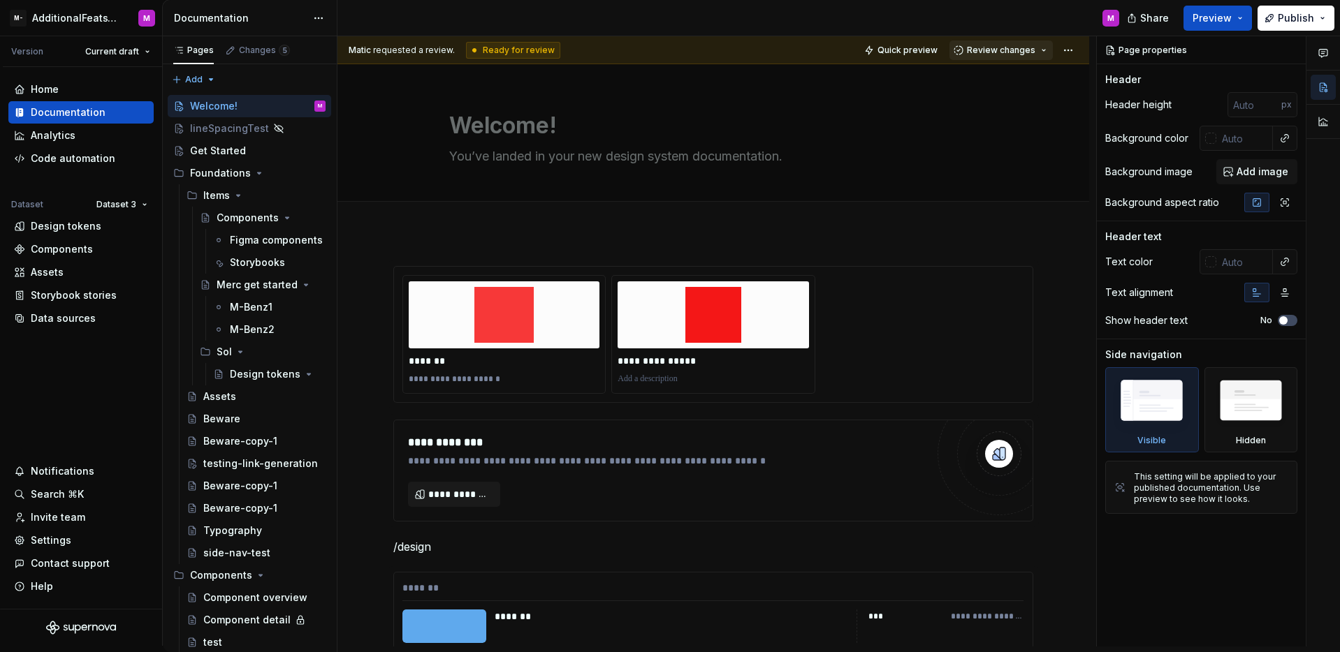
click at [987, 51] on span "Review changes" at bounding box center [1001, 50] width 68 height 11
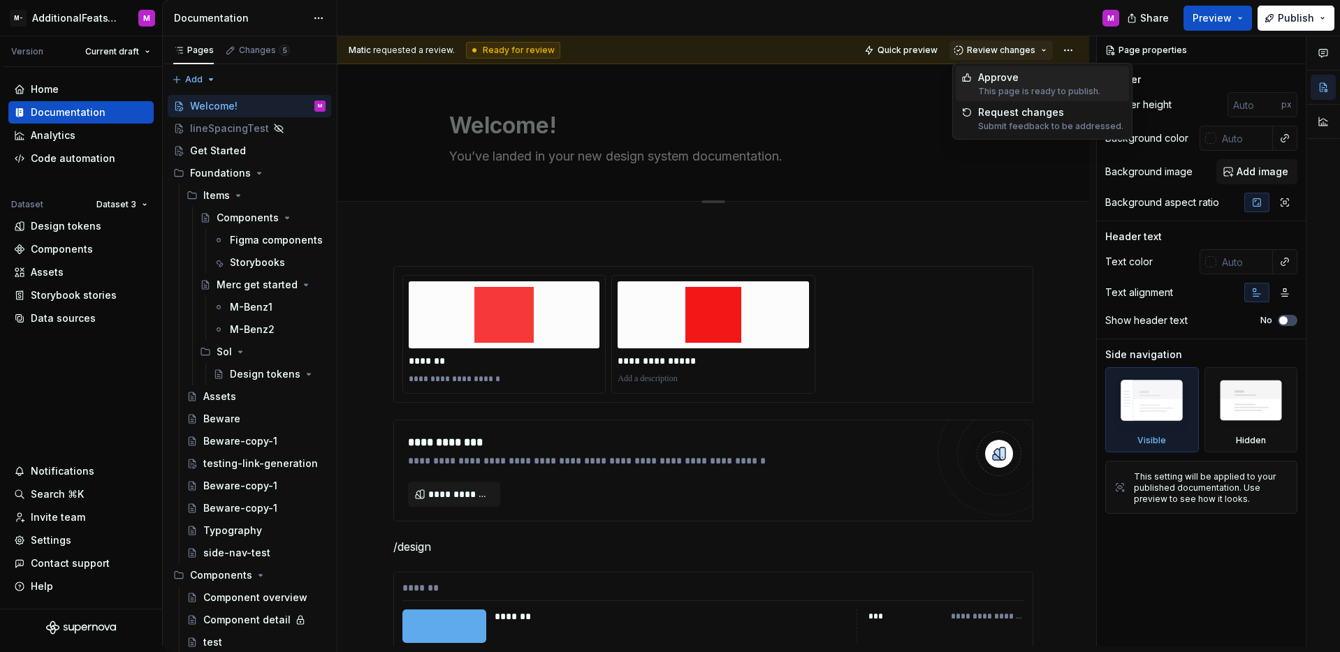
click at [981, 73] on div "Approve" at bounding box center [1039, 78] width 122 height 14
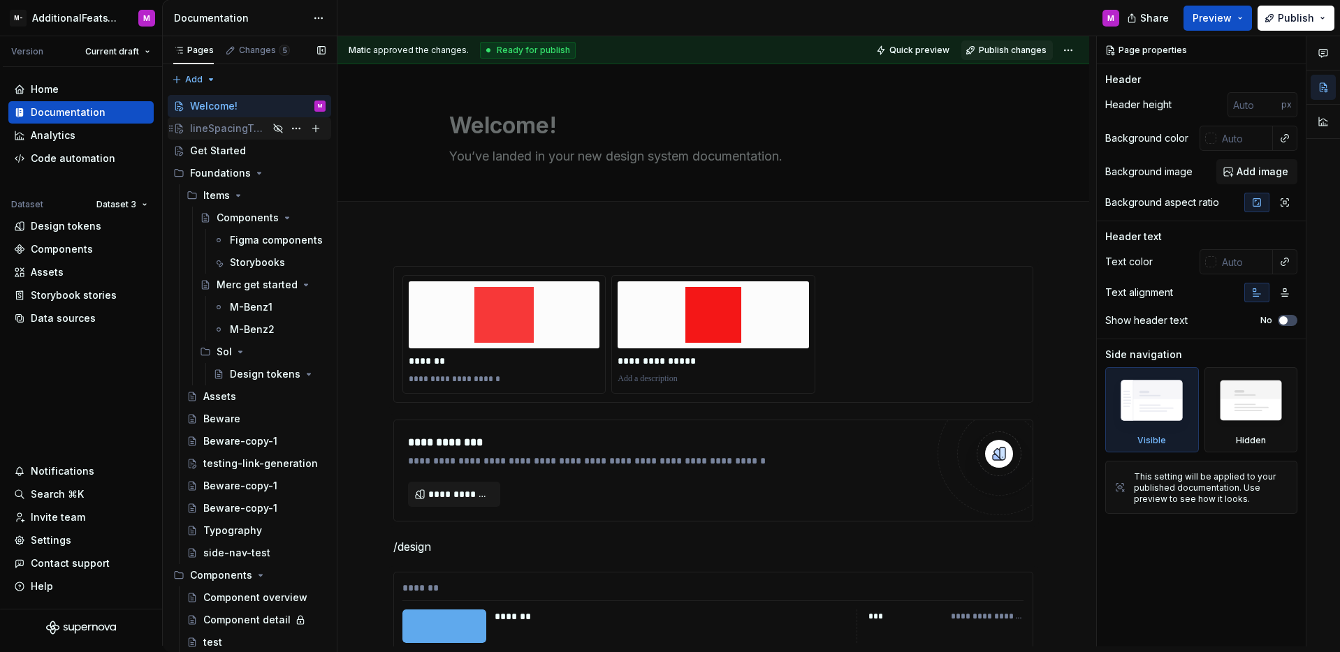
click at [224, 132] on div "lineSpacingTest" at bounding box center [229, 129] width 78 height 14
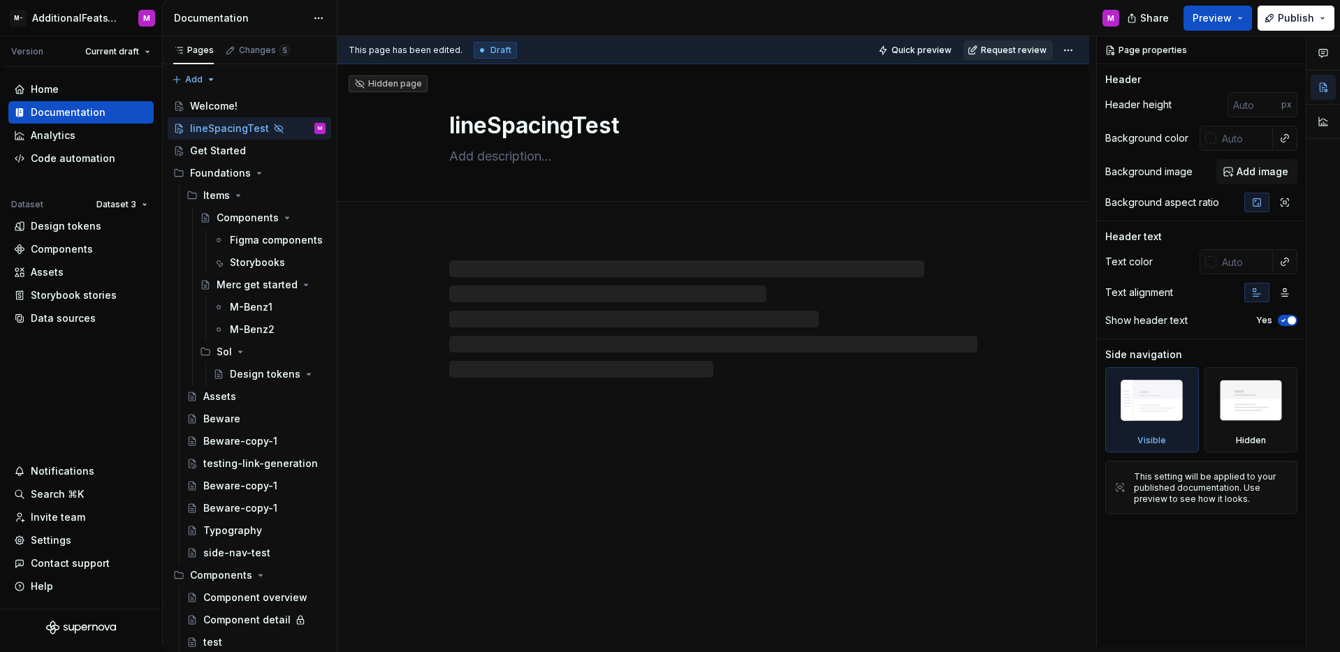
click at [992, 54] on span "Request review" at bounding box center [1014, 50] width 66 height 11
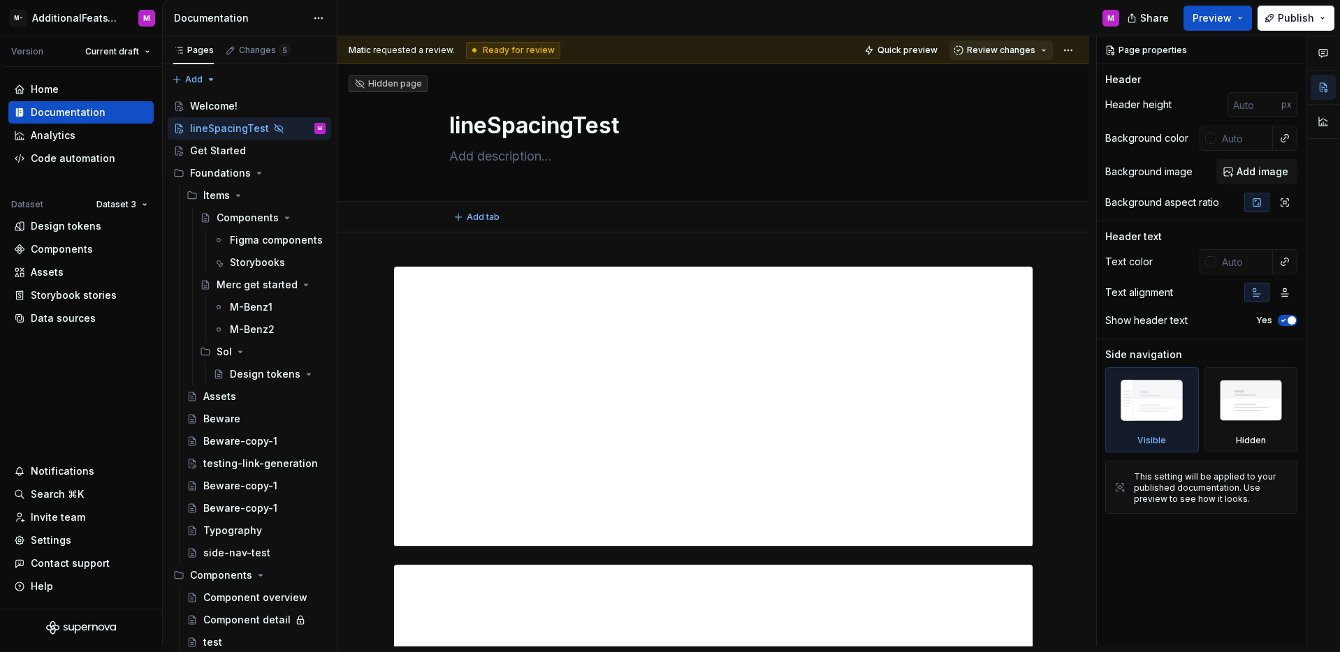
click at [994, 54] on span "Review changes" at bounding box center [1001, 50] width 68 height 11
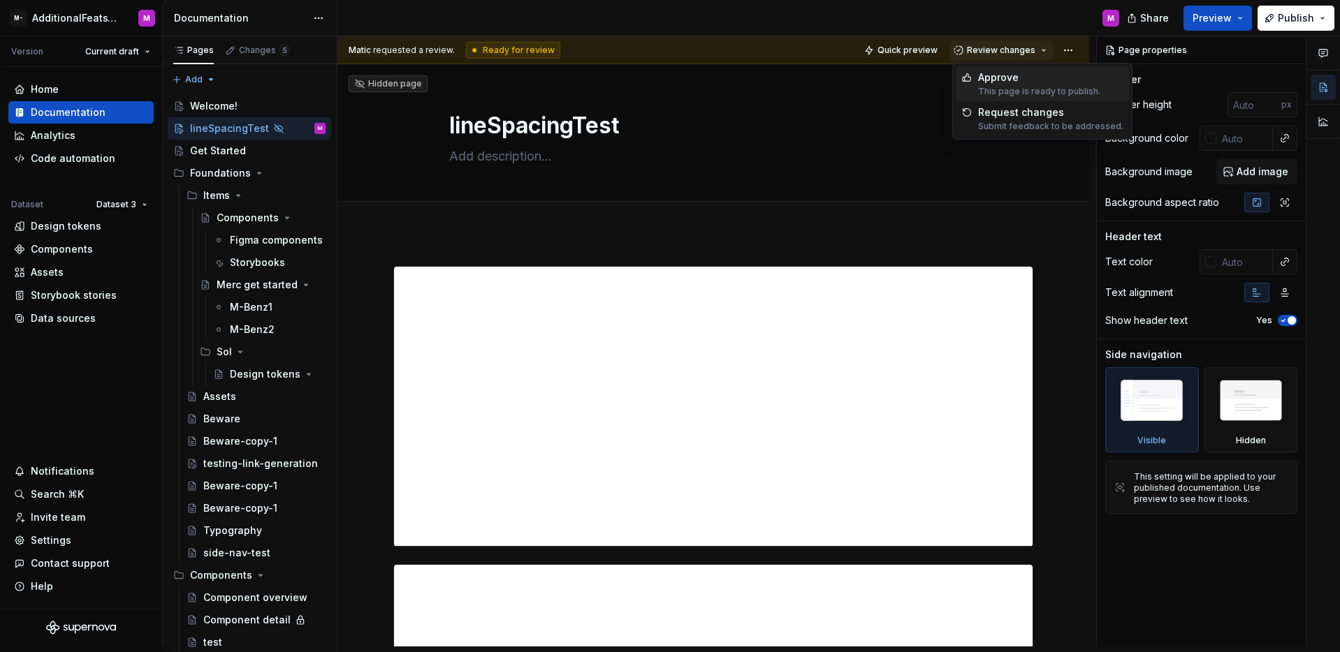
click at [989, 77] on div "Approve" at bounding box center [1039, 78] width 122 height 14
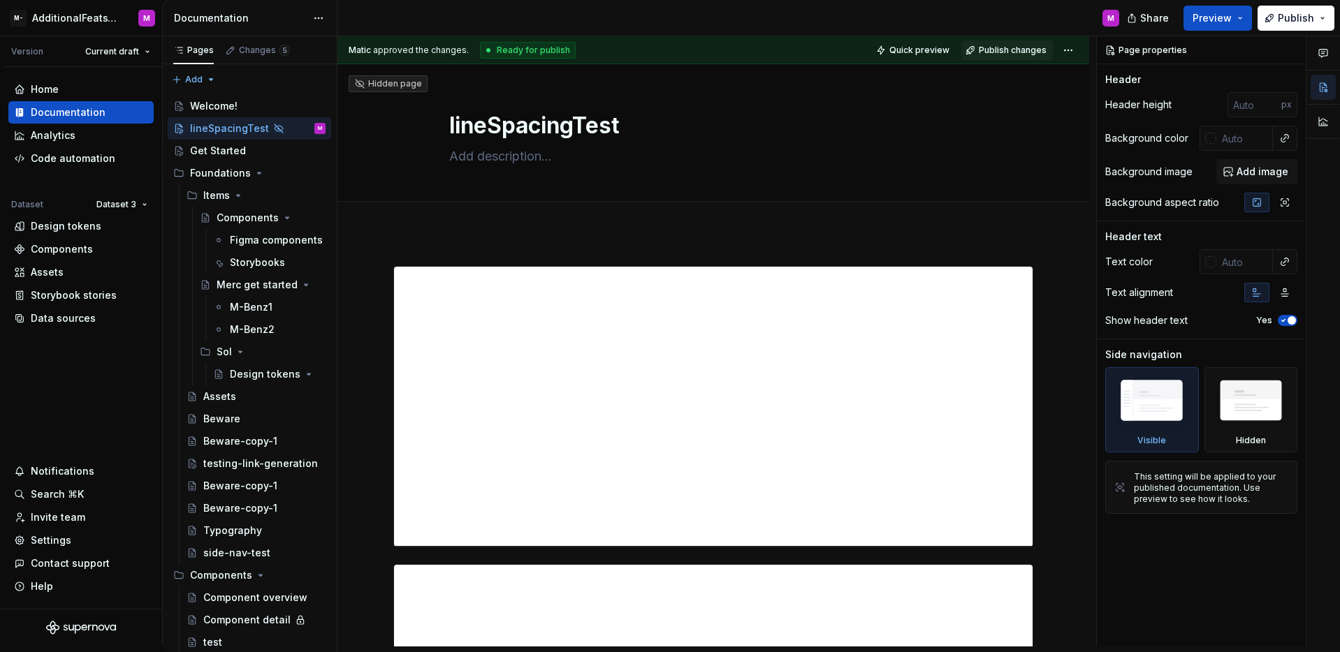
scroll to position [3746, 0]
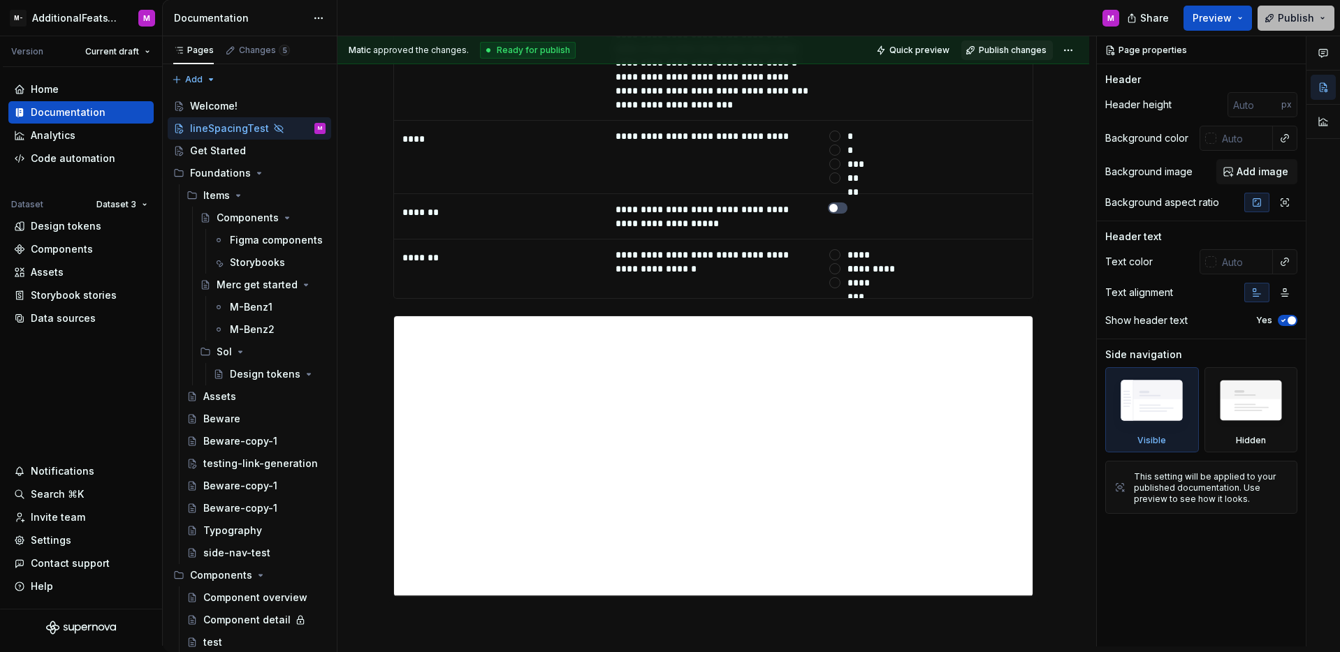
click at [1283, 14] on span "Publish" at bounding box center [1295, 18] width 36 height 14
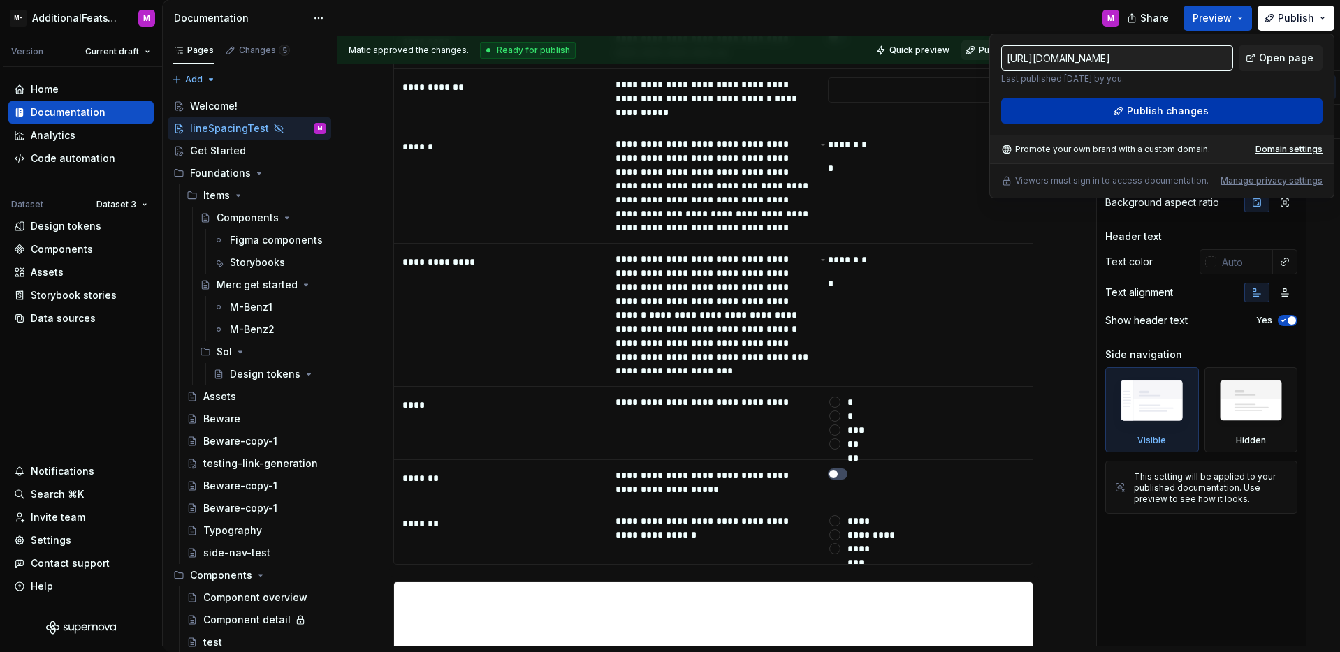
scroll to position [5220, 0]
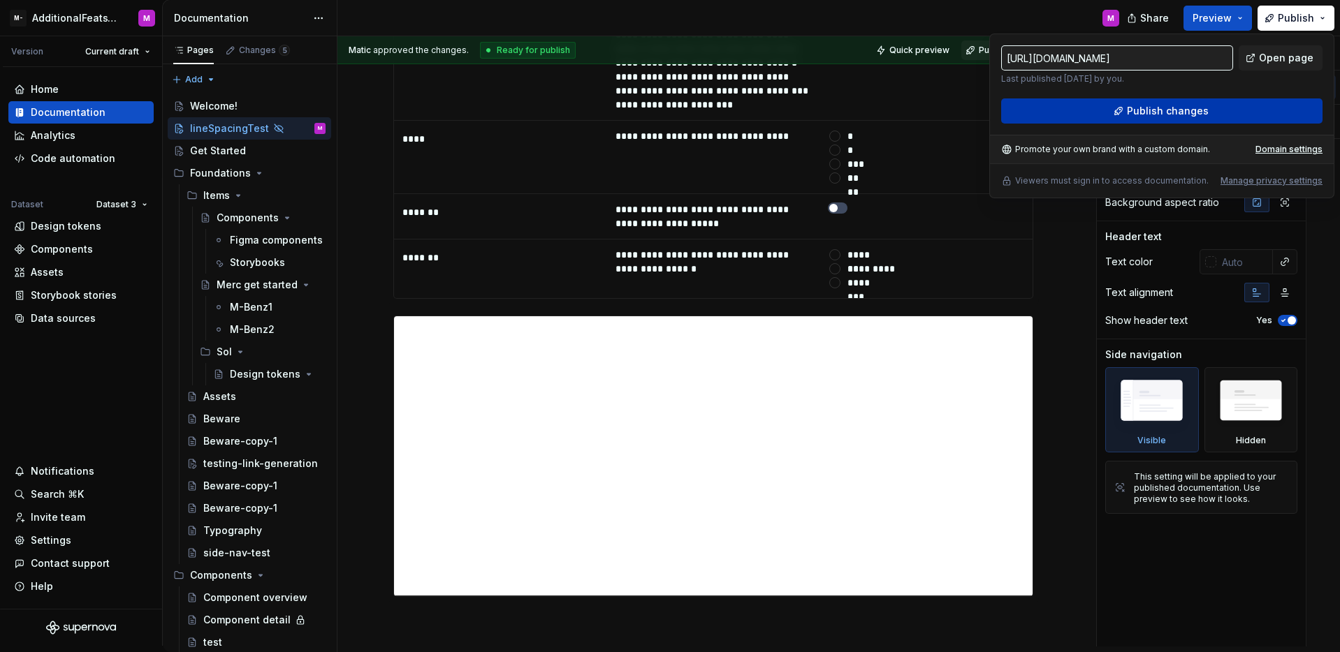
click at [1126, 113] on button "Publish changes" at bounding box center [1161, 110] width 321 height 25
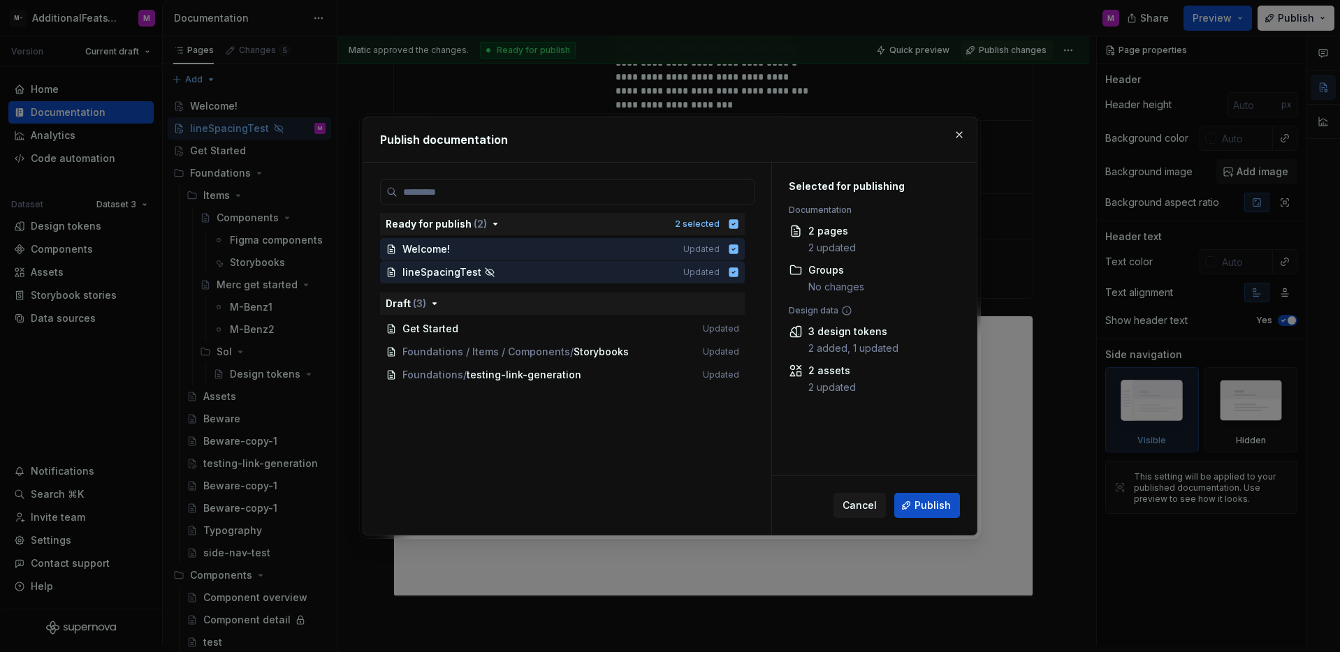
click at [925, 496] on button "Publish" at bounding box center [927, 505] width 66 height 25
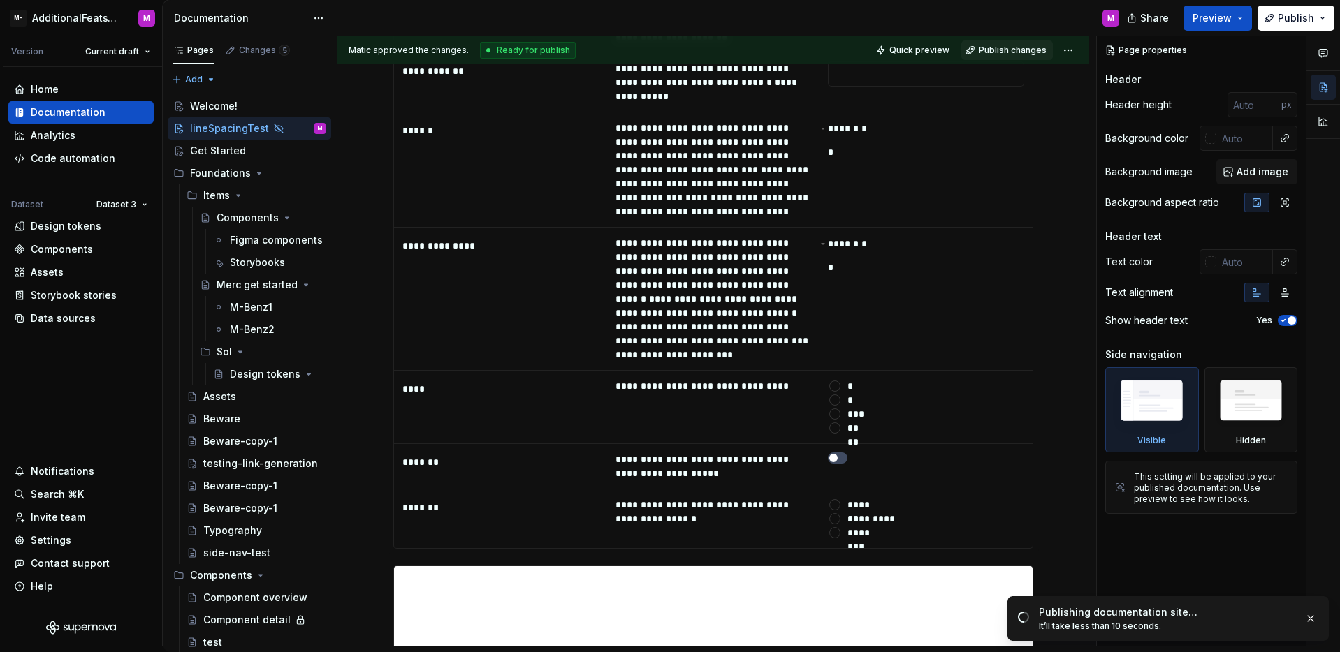
scroll to position [5470, 0]
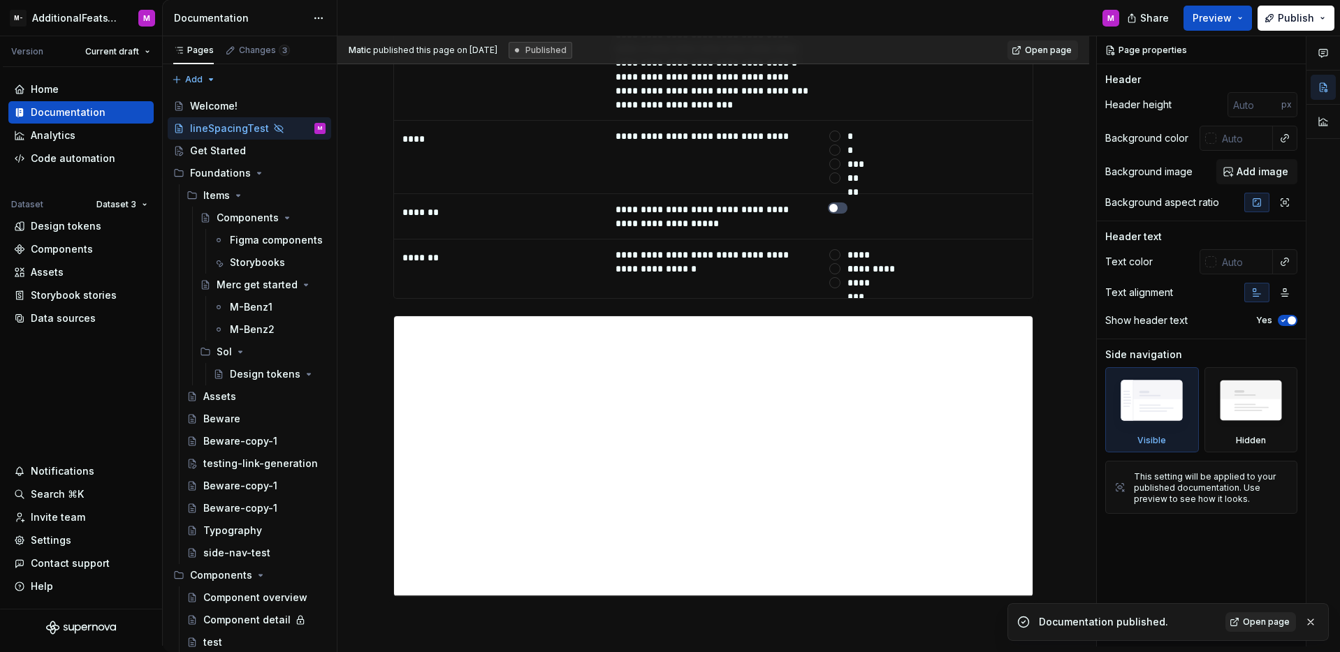
click at [1248, 617] on span "Open page" at bounding box center [1265, 622] width 47 height 11
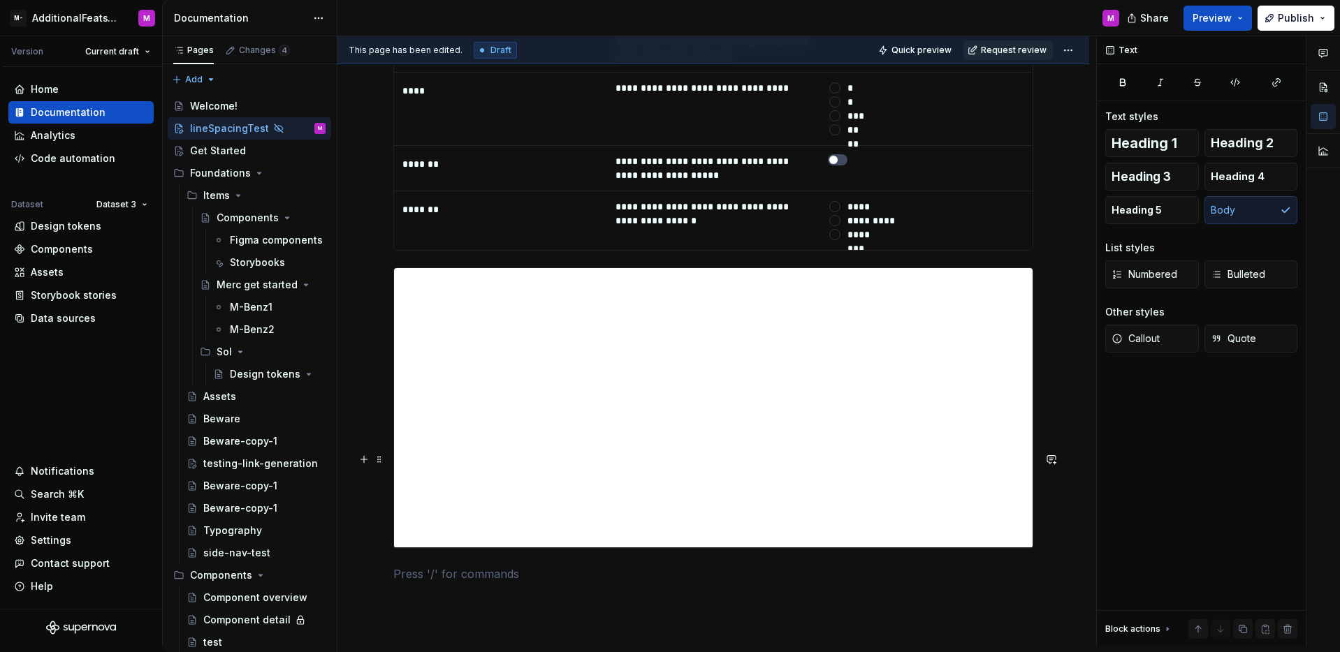
type textarea "*"
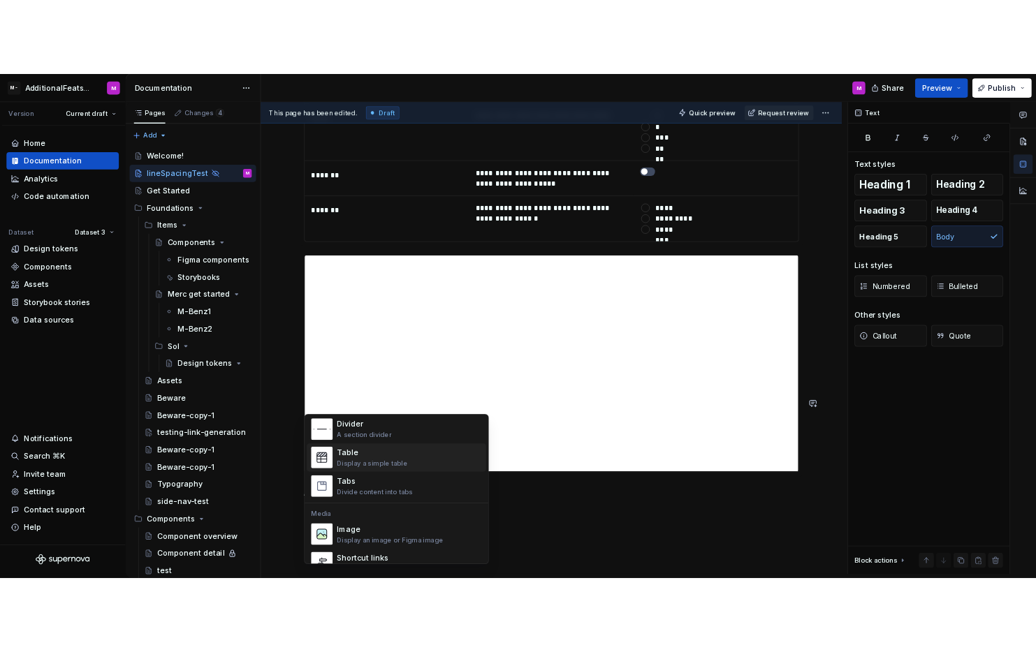
scroll to position [497, 0]
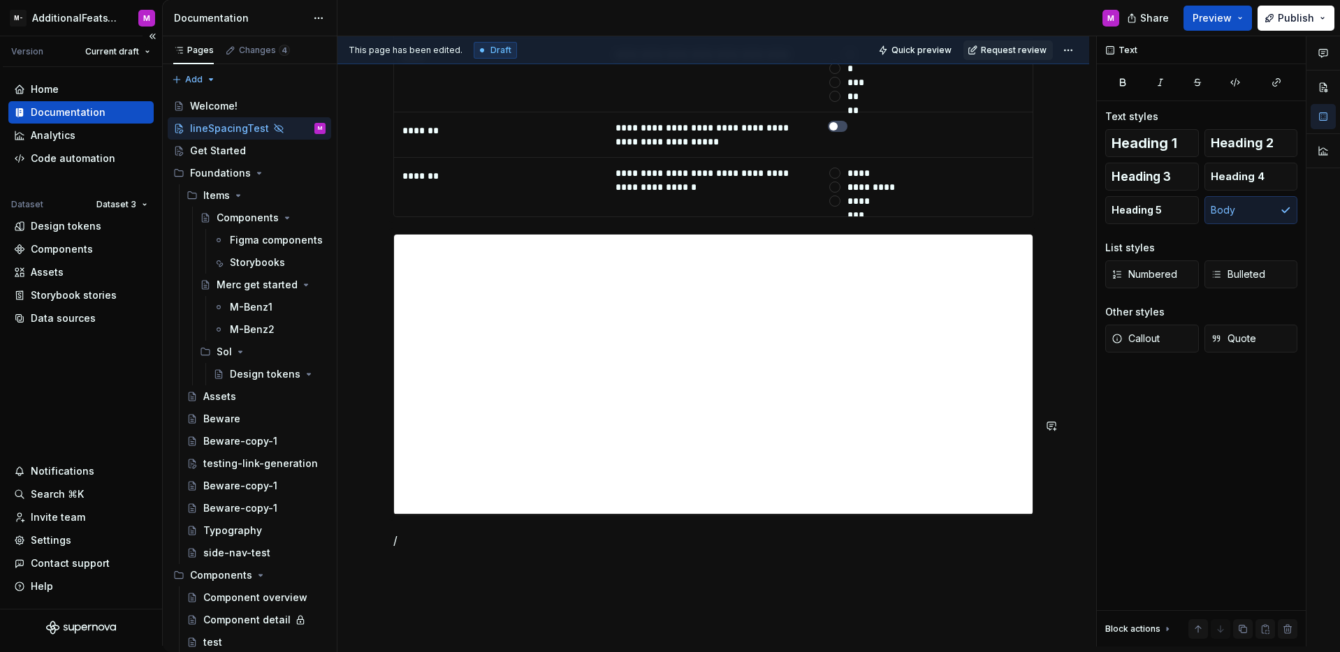
click at [96, 367] on div "Home Documentation Analytics Code automation Dataset Dataset 3 Design tokens Co…" at bounding box center [81, 338] width 162 height 542
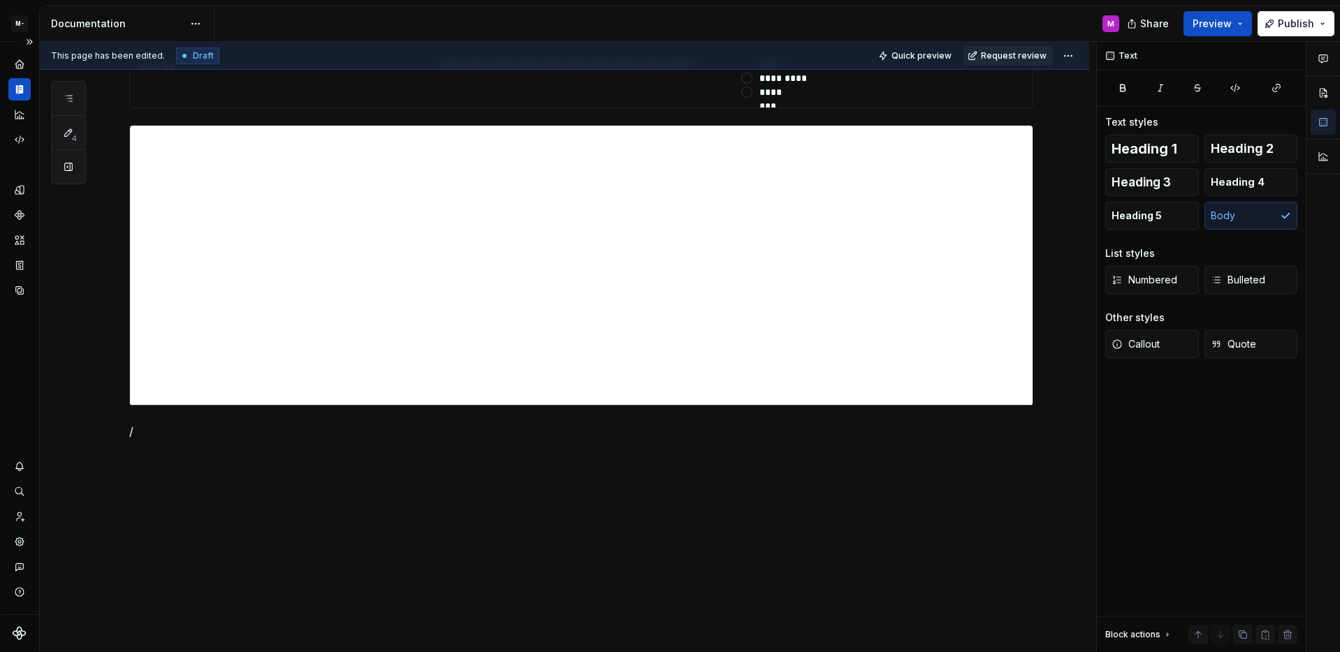
type textarea "*"
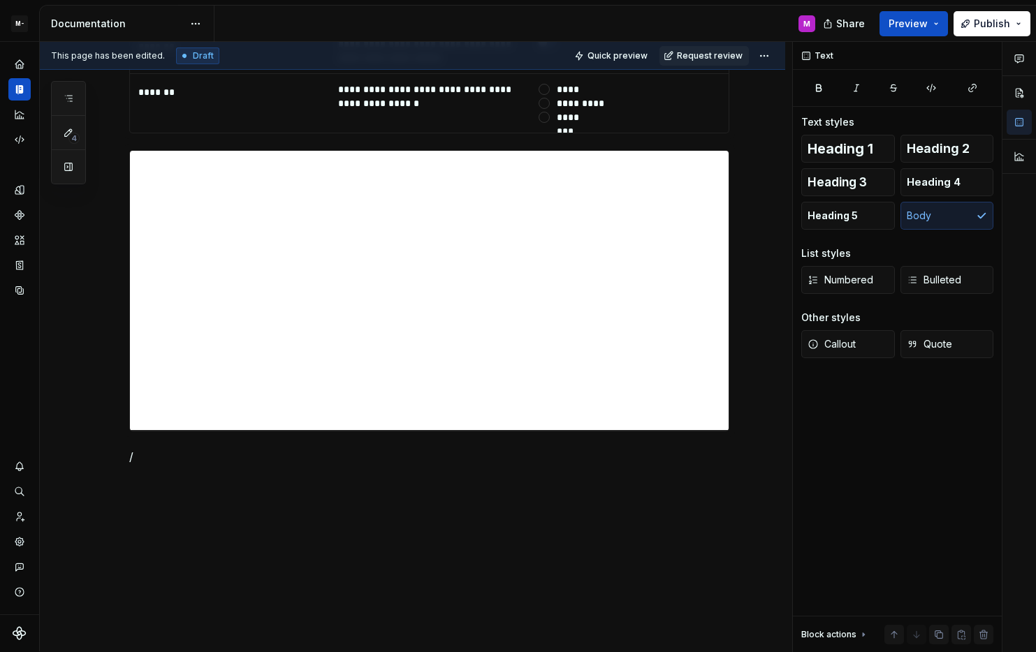
scroll to position [5680, 0]
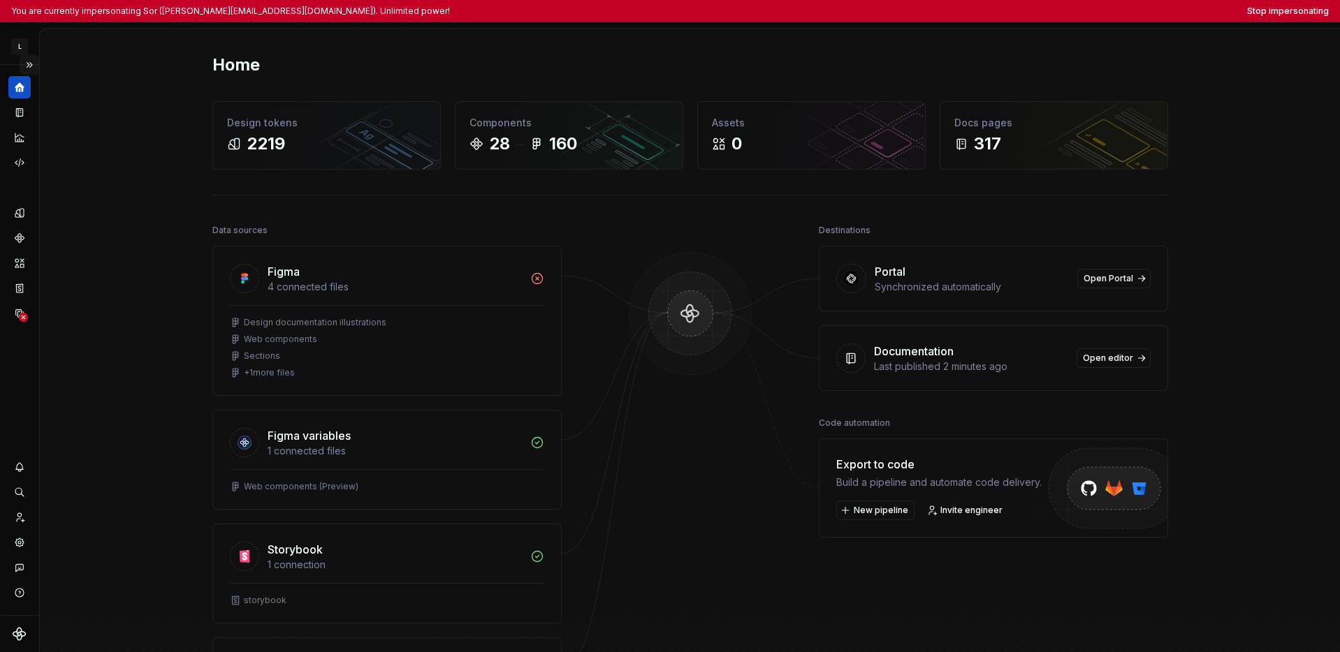
click at [33, 62] on button "Expand sidebar" at bounding box center [30, 65] width 20 height 20
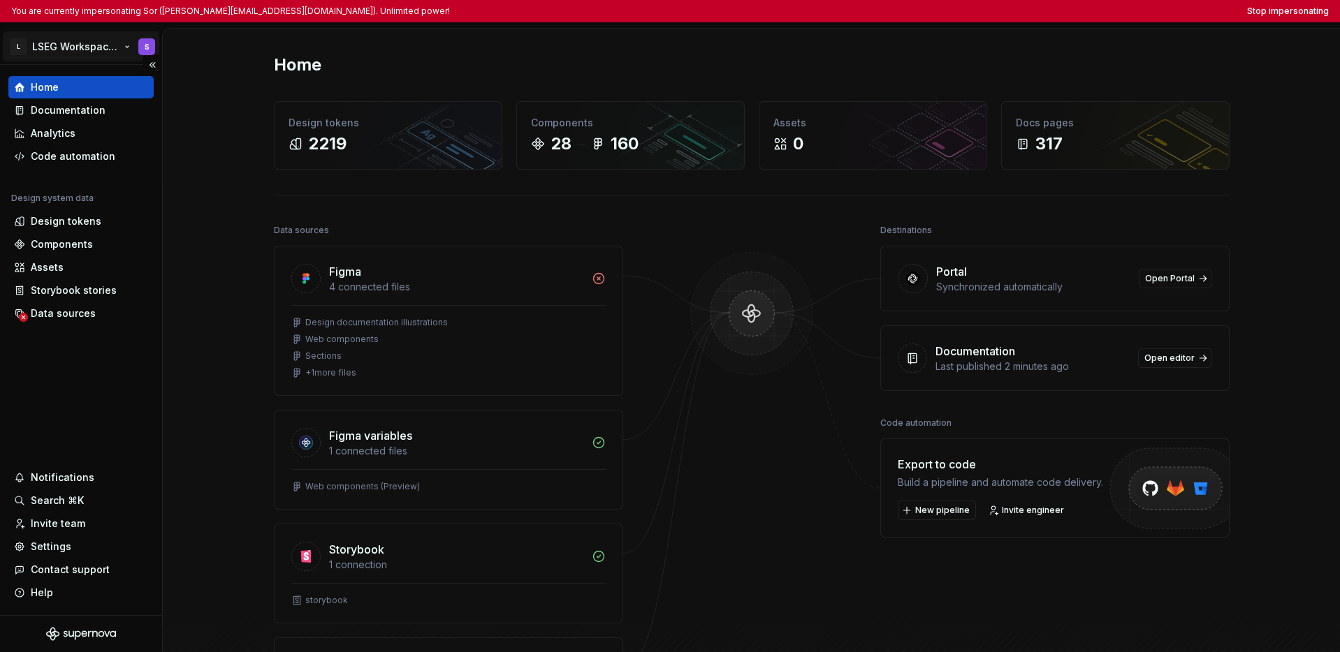
click at [45, 48] on html "You are currently impersonating Sor (theeraphat.sorasetsakul2@lseg.com). Unlimi…" at bounding box center [670, 326] width 1340 height 652
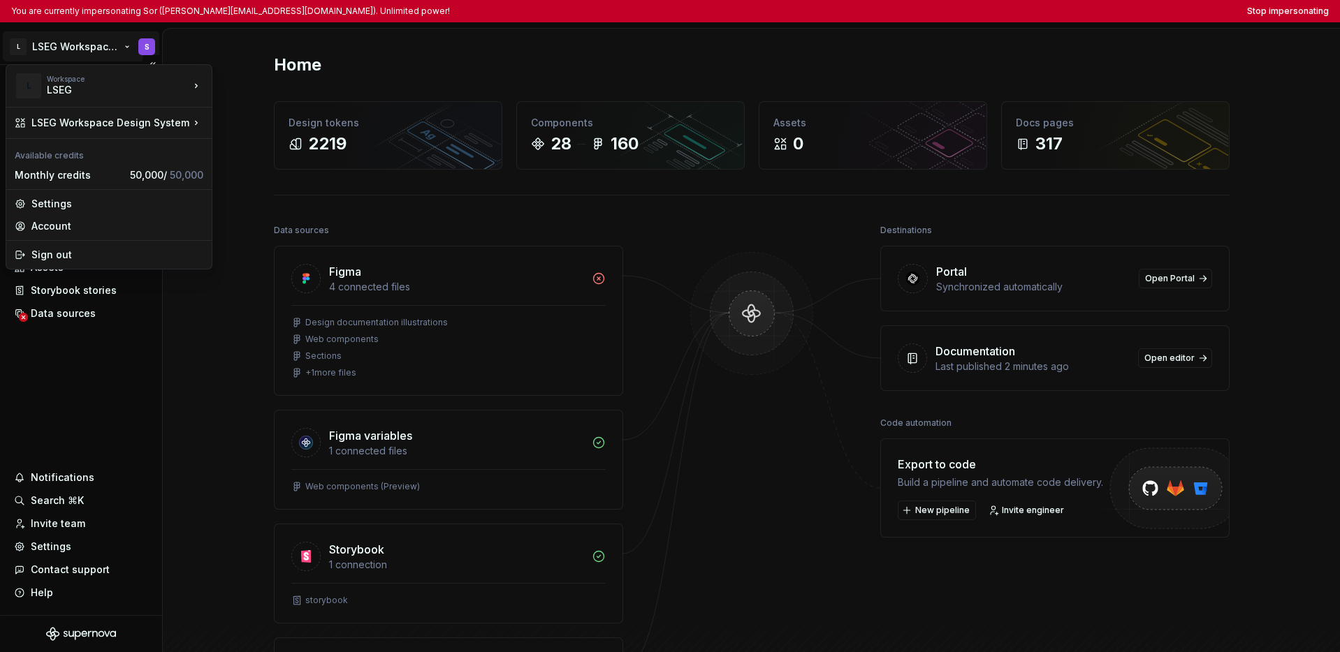
click at [107, 398] on html "You are currently impersonating Sor (theeraphat.sorasetsakul2@lseg.com). Unlimi…" at bounding box center [670, 326] width 1340 height 652
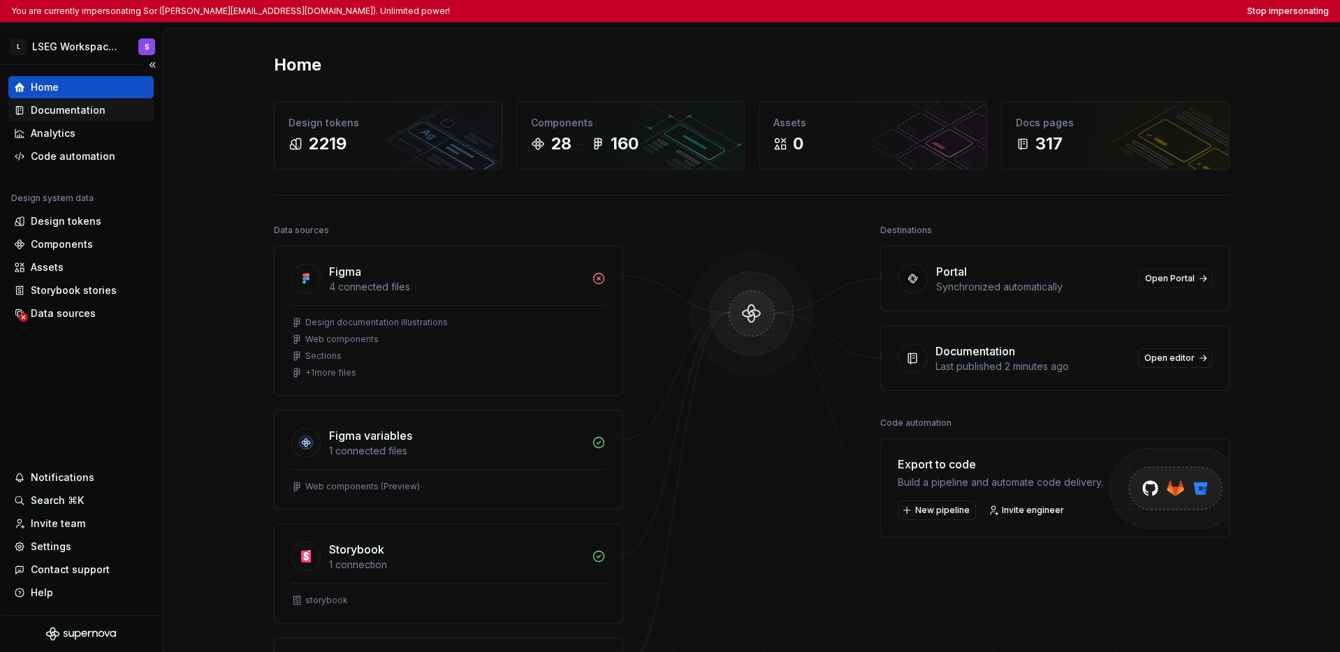
click at [96, 116] on div "Documentation" at bounding box center [68, 110] width 75 height 14
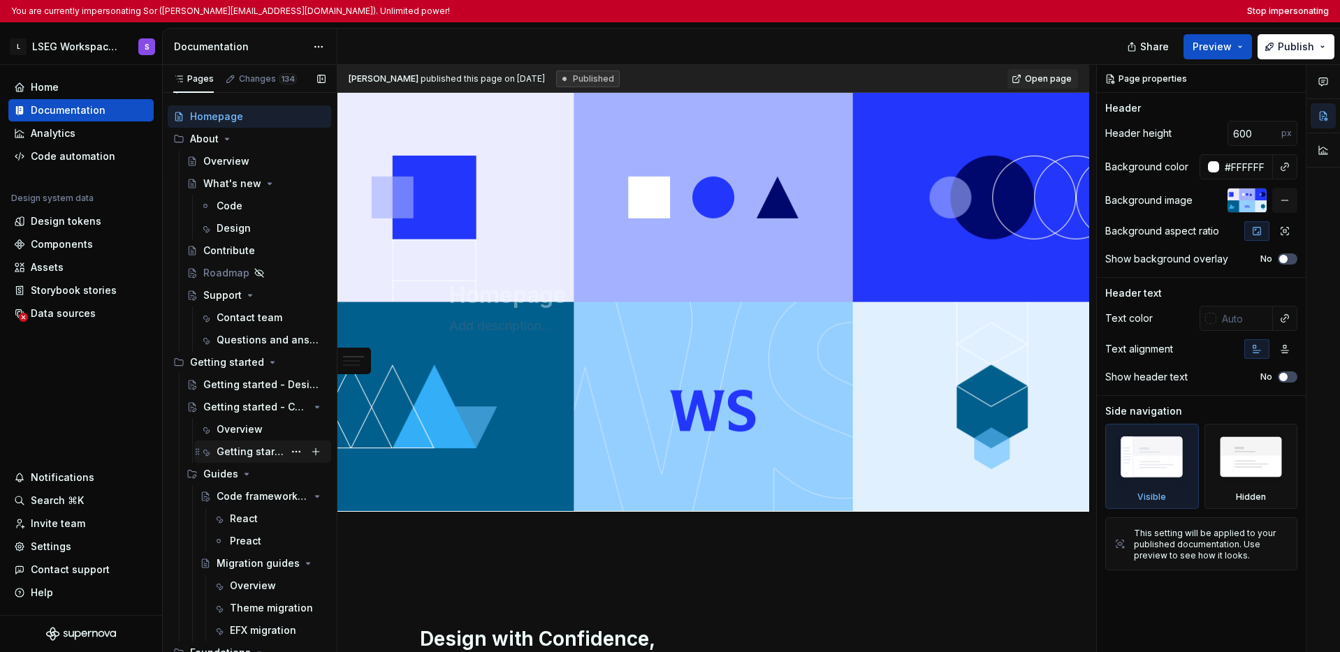
scroll to position [128, 0]
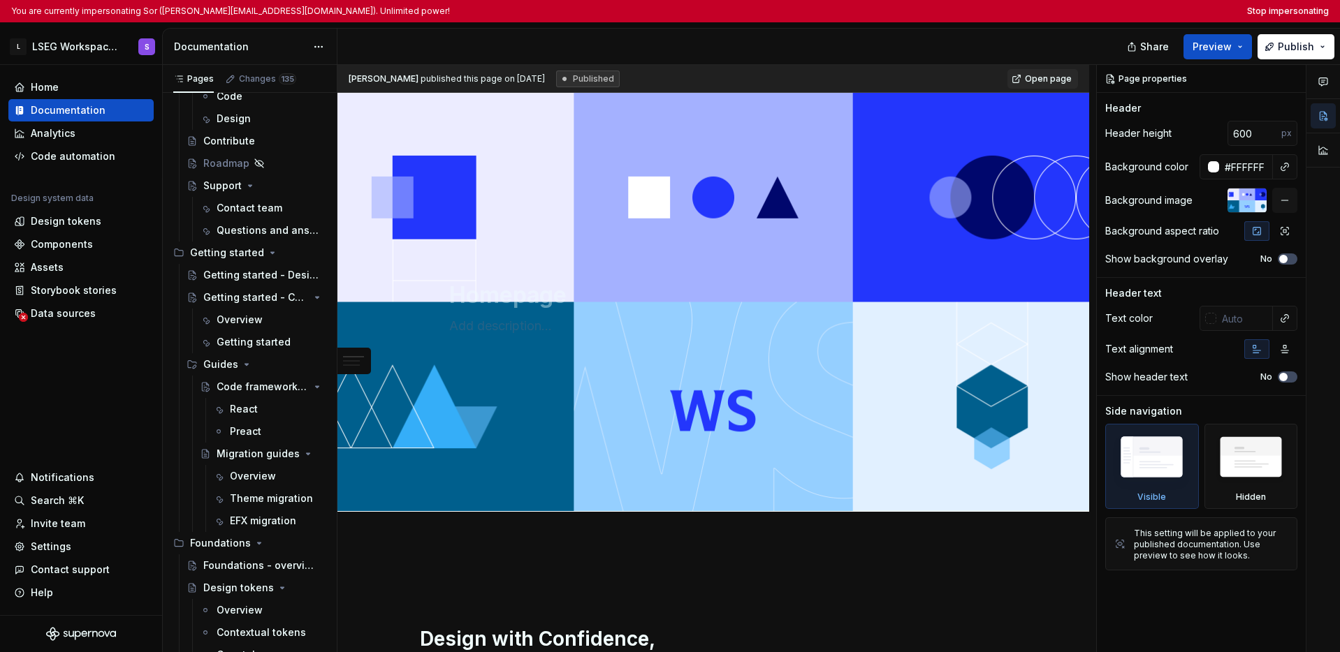
click at [700, 41] on div at bounding box center [733, 47] width 793 height 36
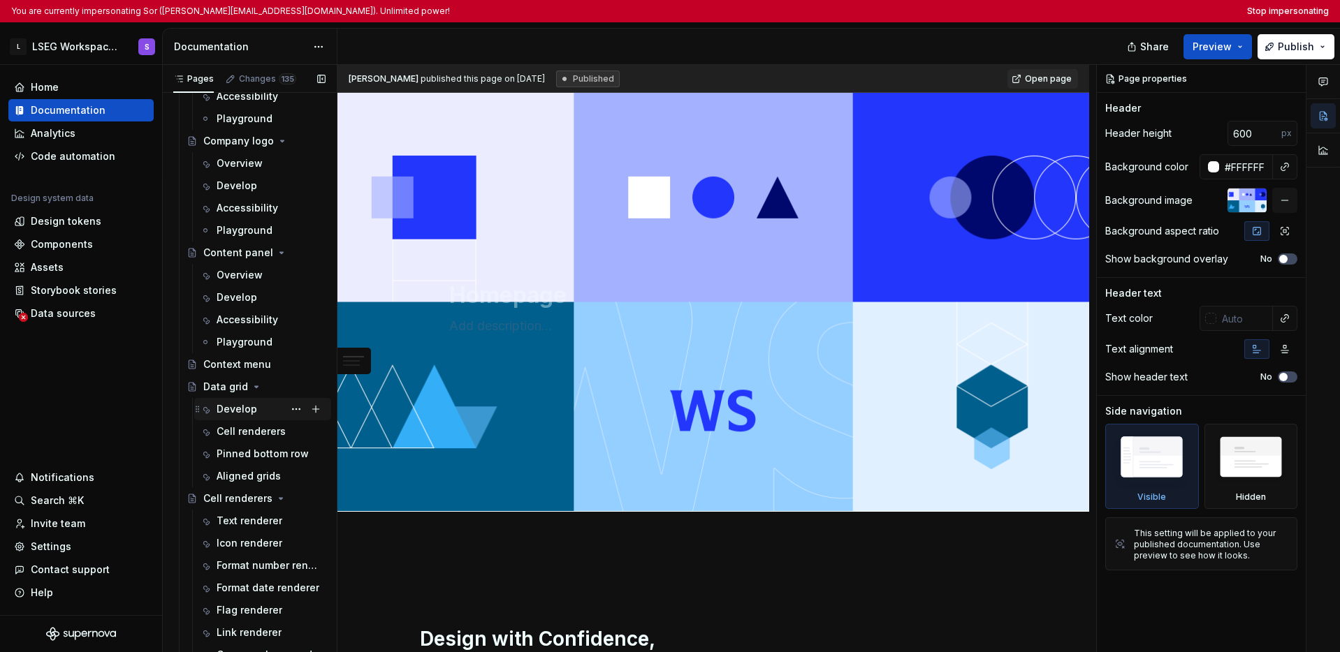
click at [218, 406] on div "Develop" at bounding box center [237, 409] width 41 height 14
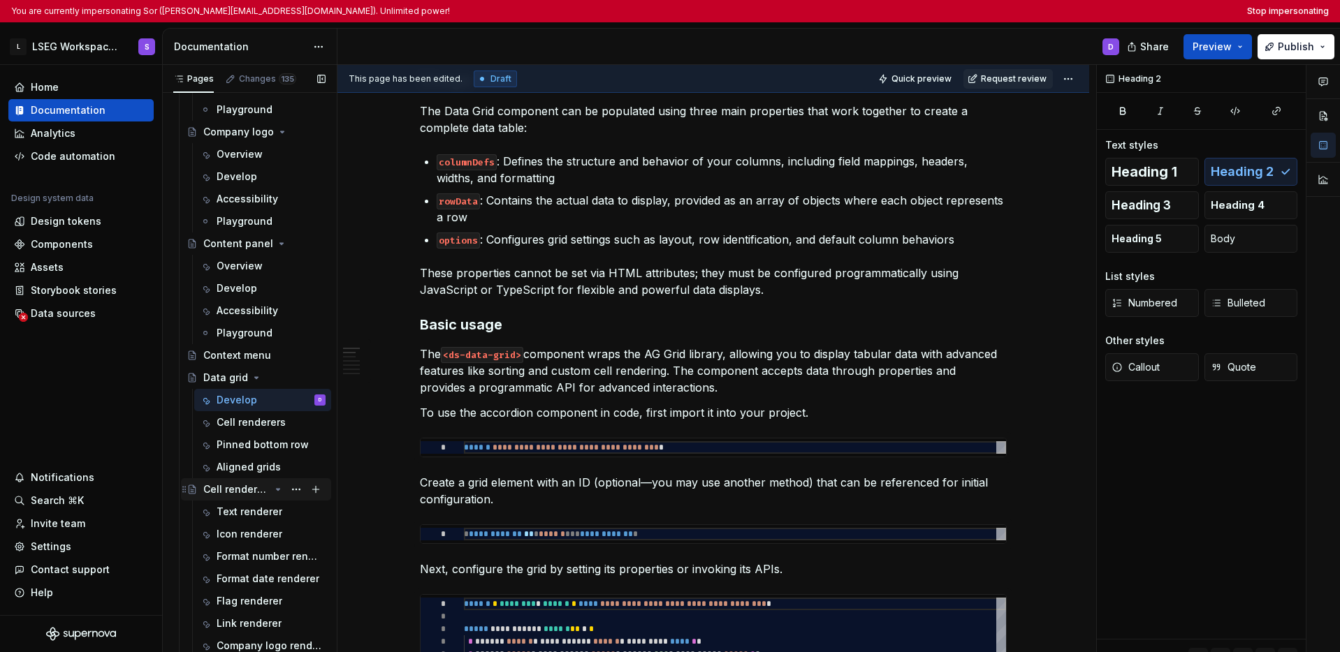
scroll to position [2180, 0]
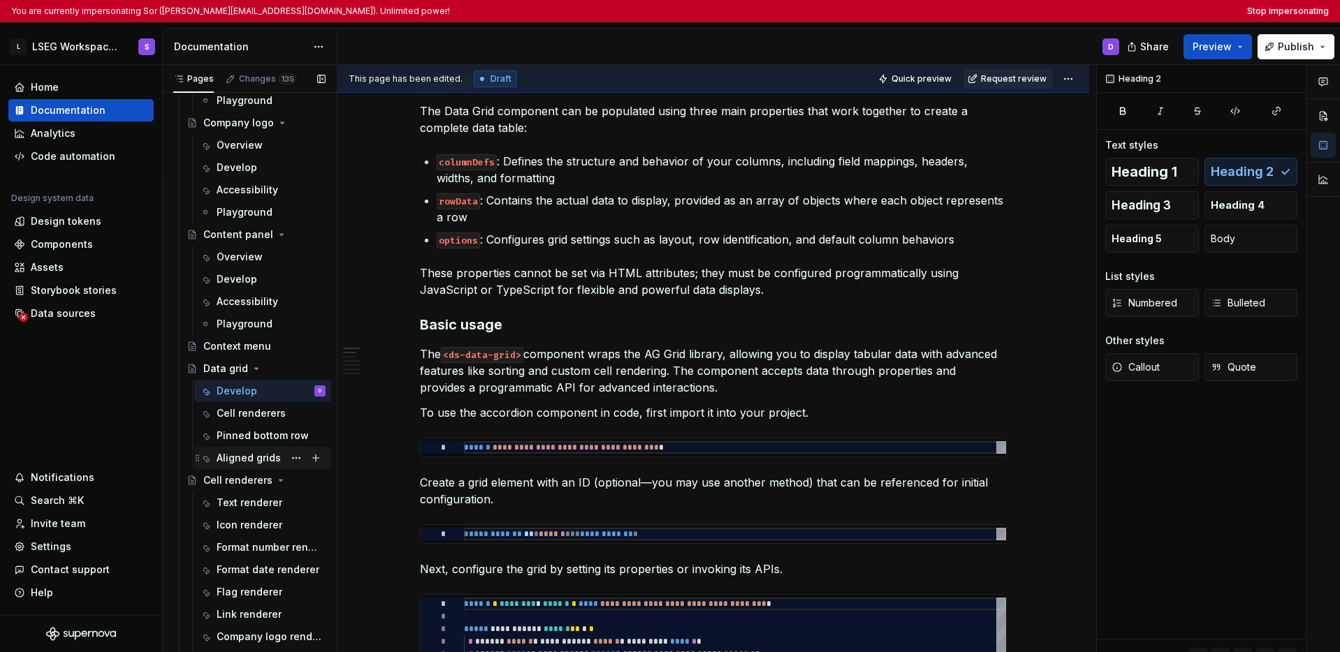
click at [242, 454] on div "Aligned grids" at bounding box center [249, 458] width 64 height 14
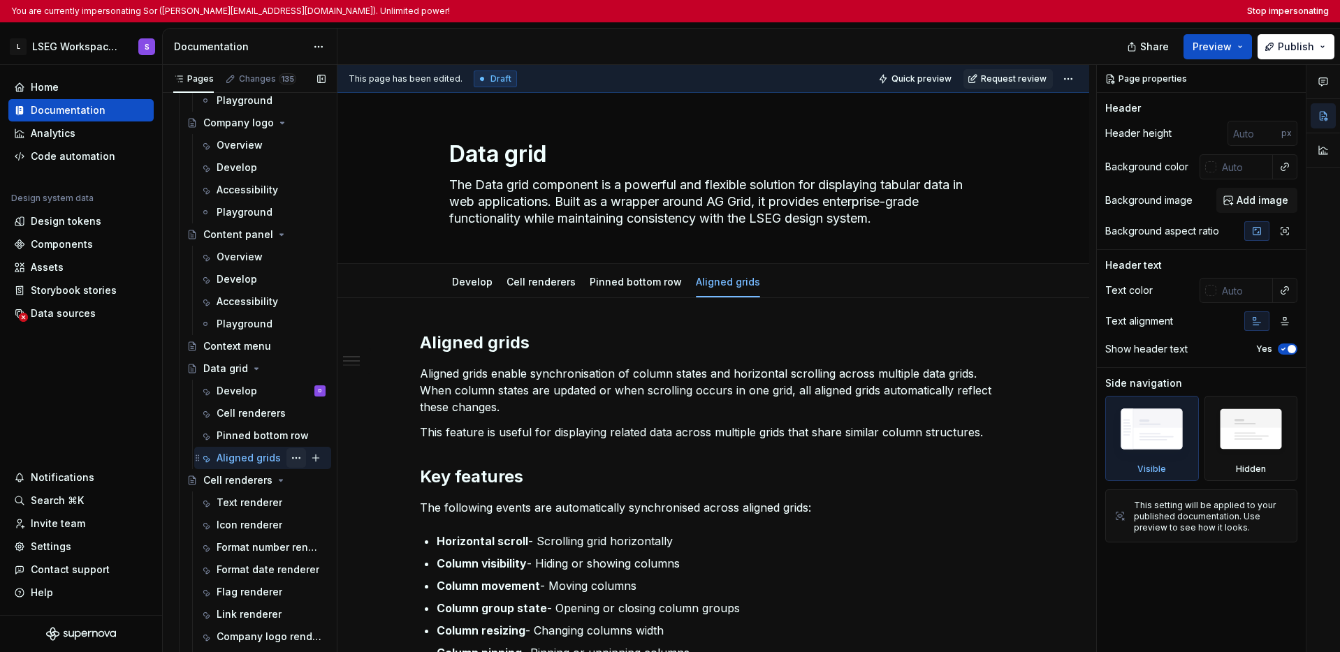
click at [286, 457] on button "Page tree" at bounding box center [296, 458] width 20 height 20
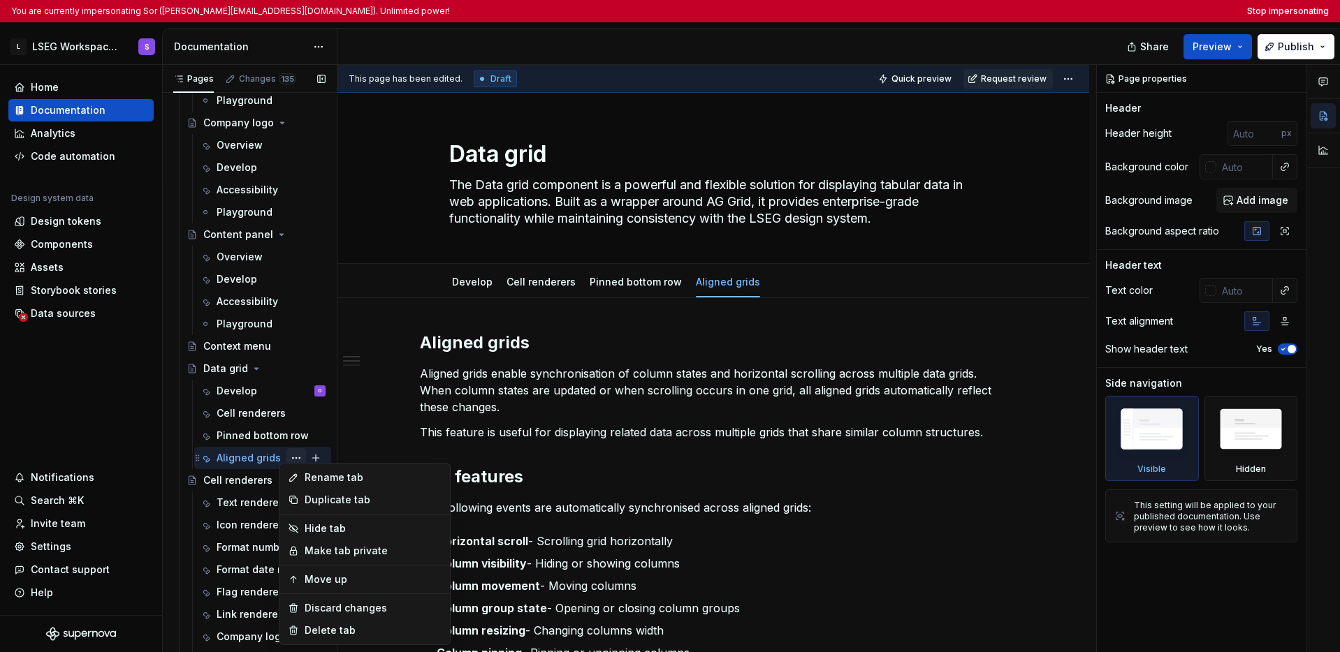
type textarea "*"
click at [246, 458] on div "Pages Changes 136 Add Accessibility guide for tree Page tree. Navigate the tree…" at bounding box center [249, 373] width 175 height 616
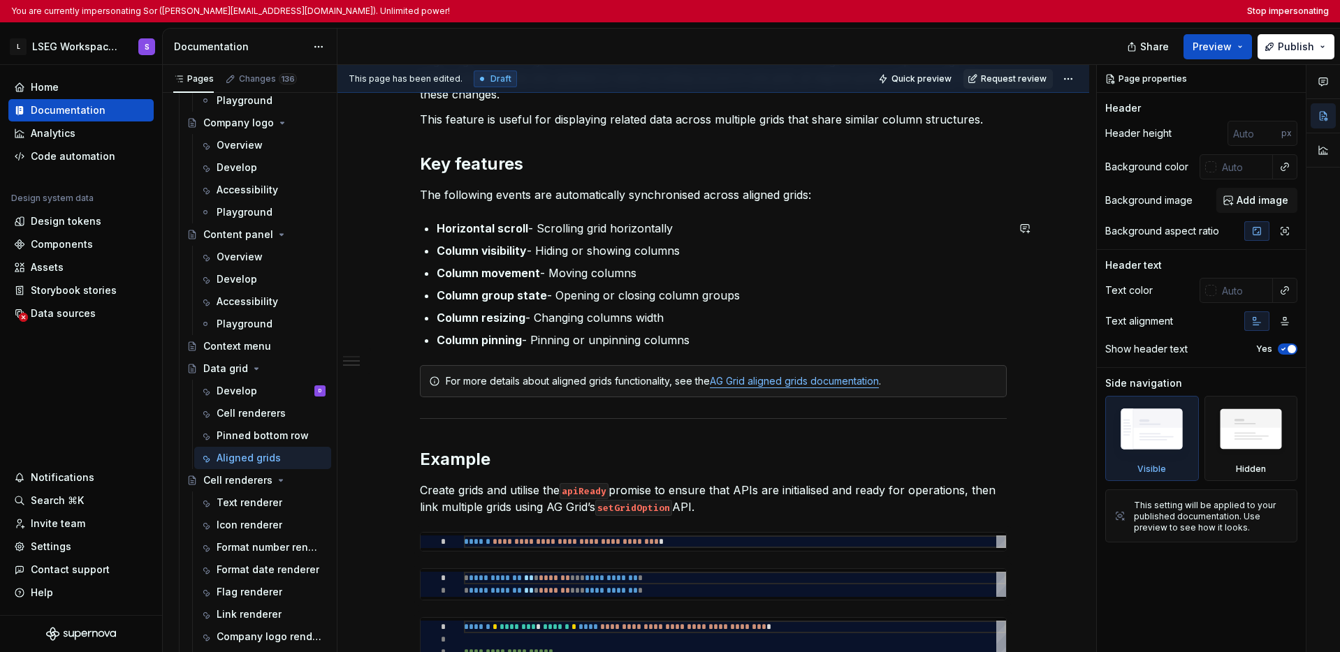
scroll to position [287, 0]
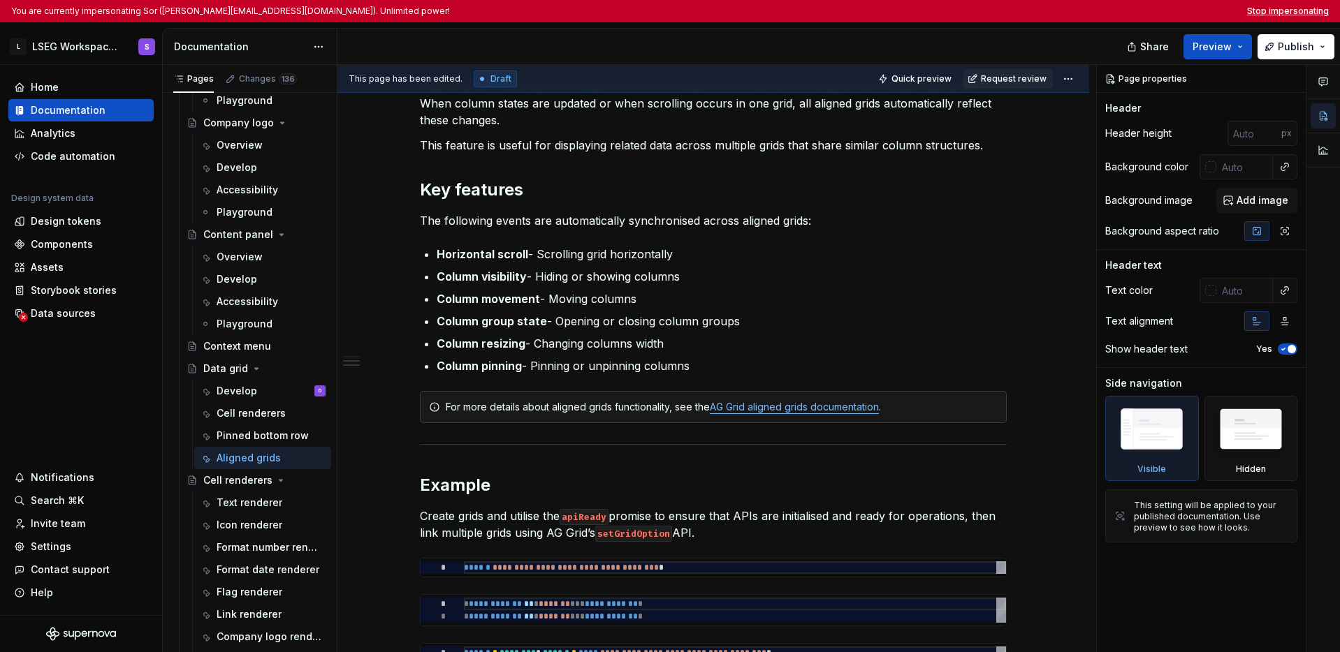
click at [1035, 12] on button "Stop impersonating" at bounding box center [1288, 11] width 82 height 11
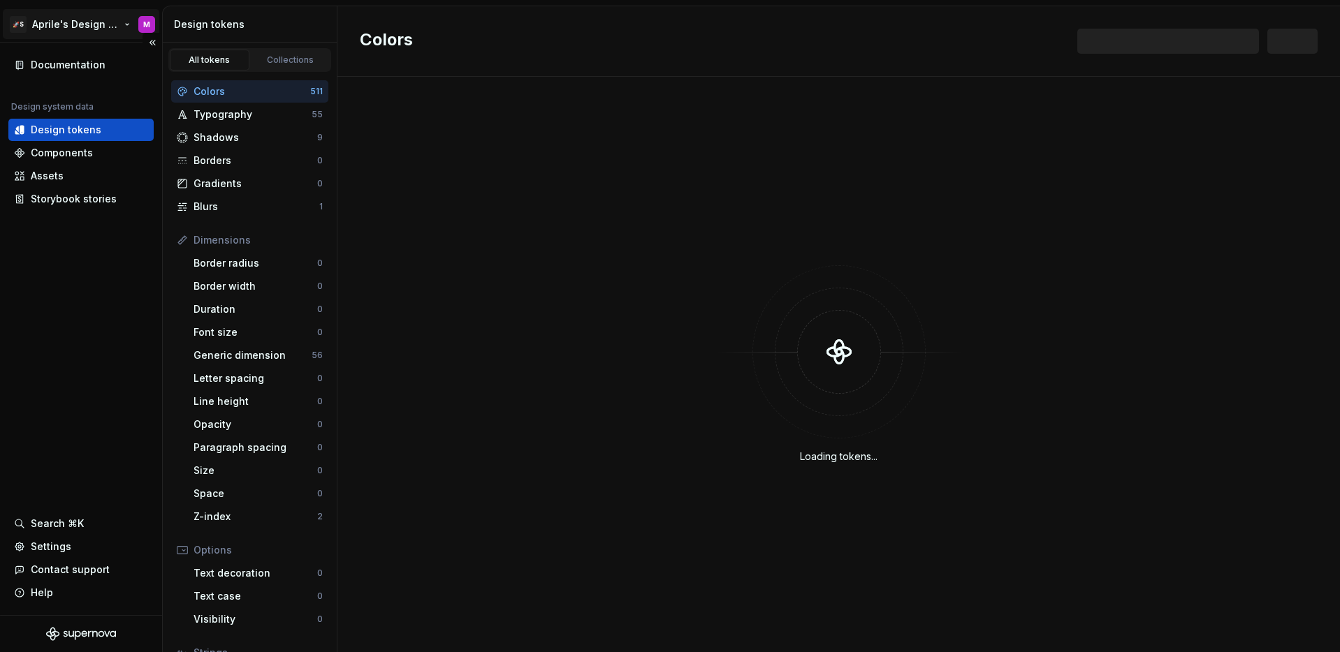
click at [86, 32] on html "🚀S Aprile's Design System M Documentation Design system data Design tokens Comp…" at bounding box center [670, 326] width 1340 height 652
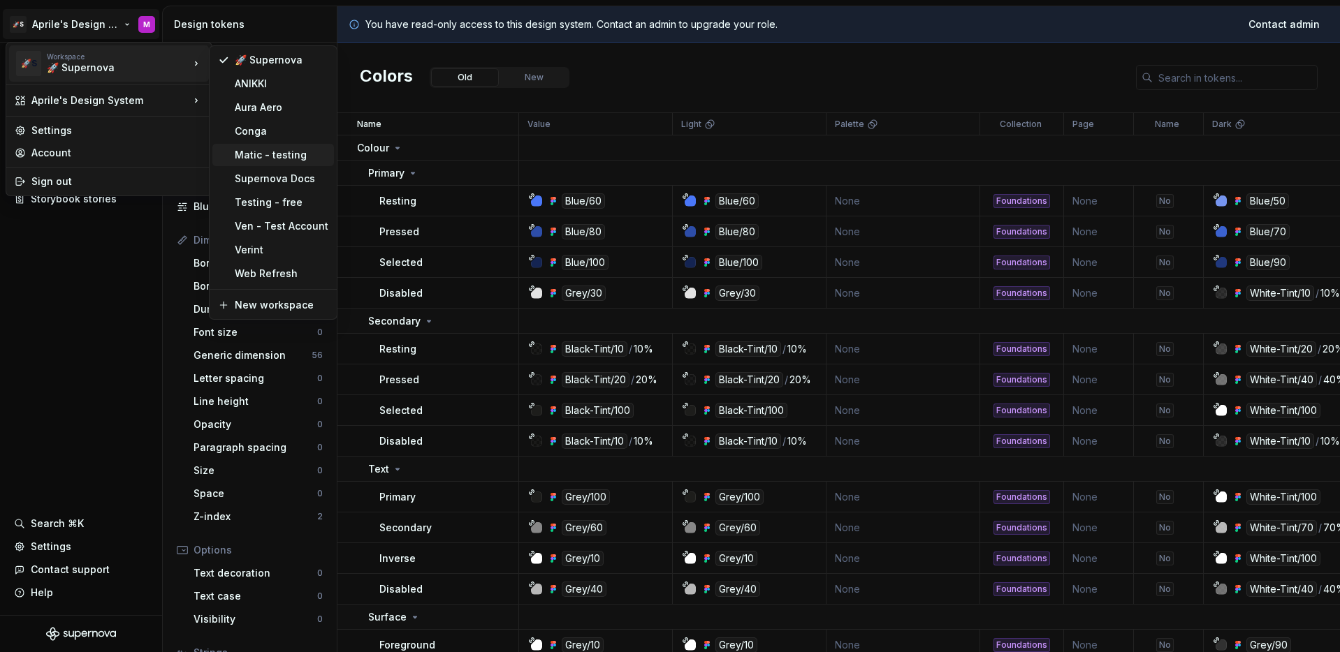
click at [273, 161] on div "Matic - testing" at bounding box center [282, 155] width 94 height 14
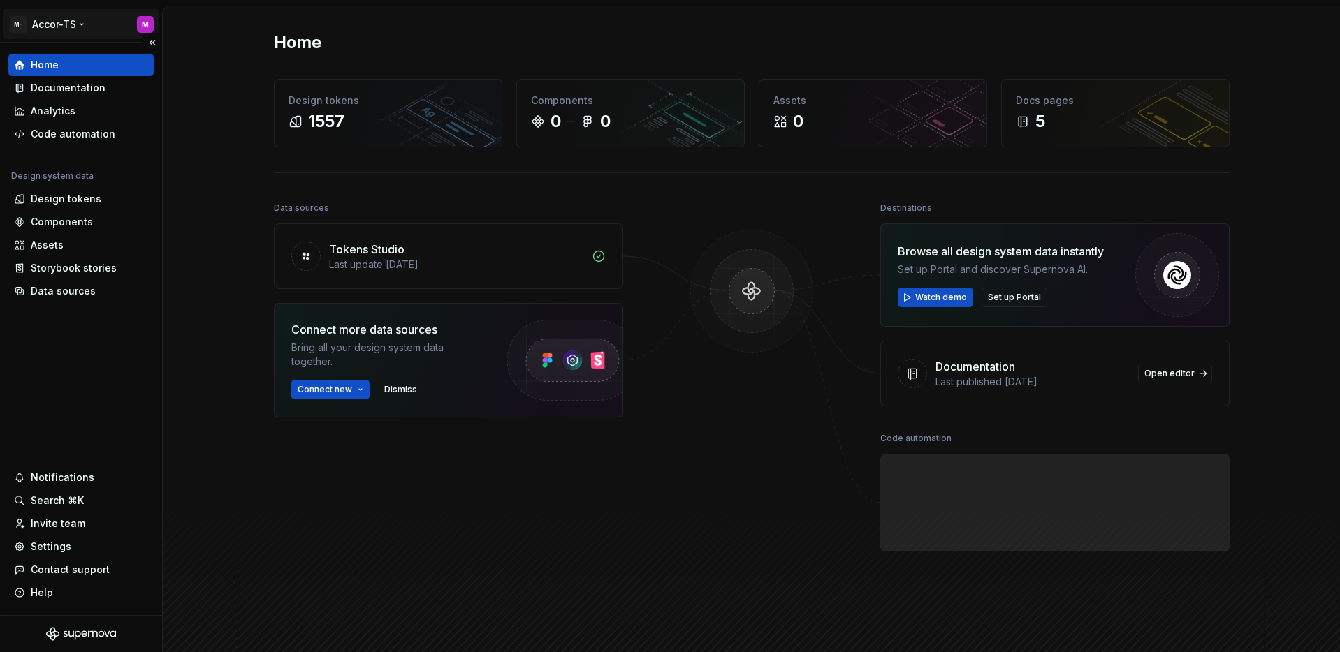
click at [72, 30] on html "M- Accor-TS M Home Documentation Analytics Code automation Design system data D…" at bounding box center [670, 326] width 1340 height 652
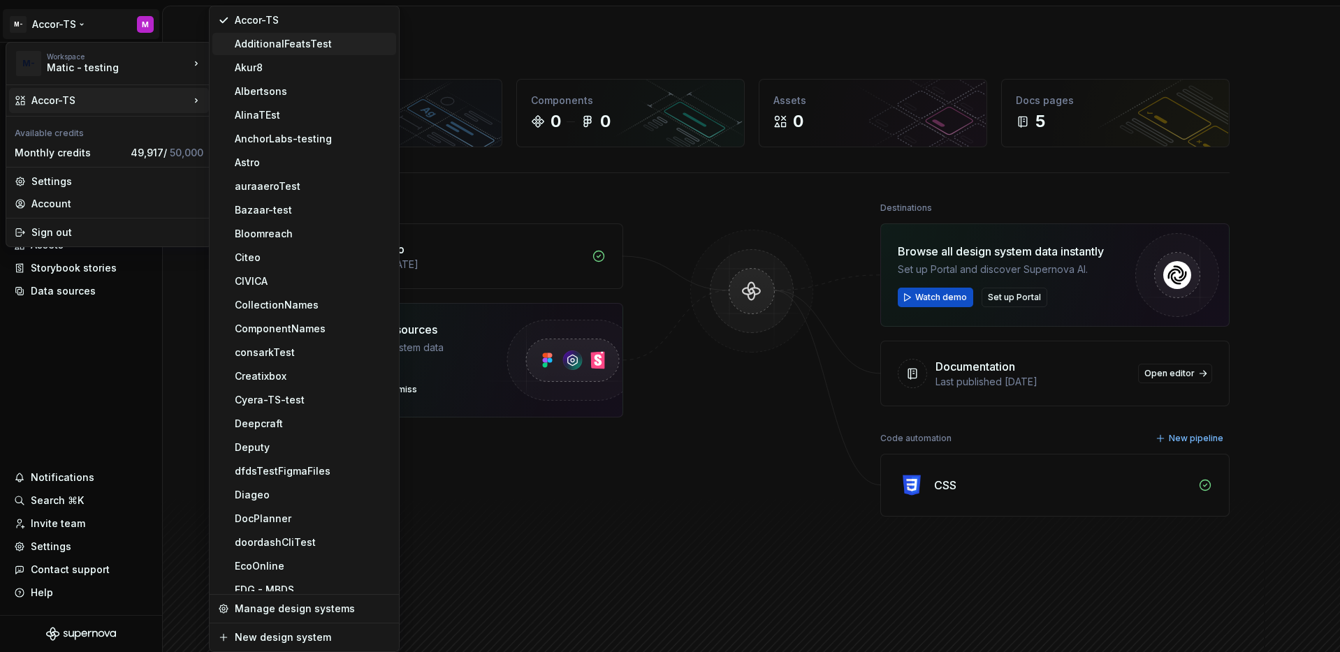
click at [296, 45] on div "AdditionalFeatsTest" at bounding box center [313, 44] width 156 height 14
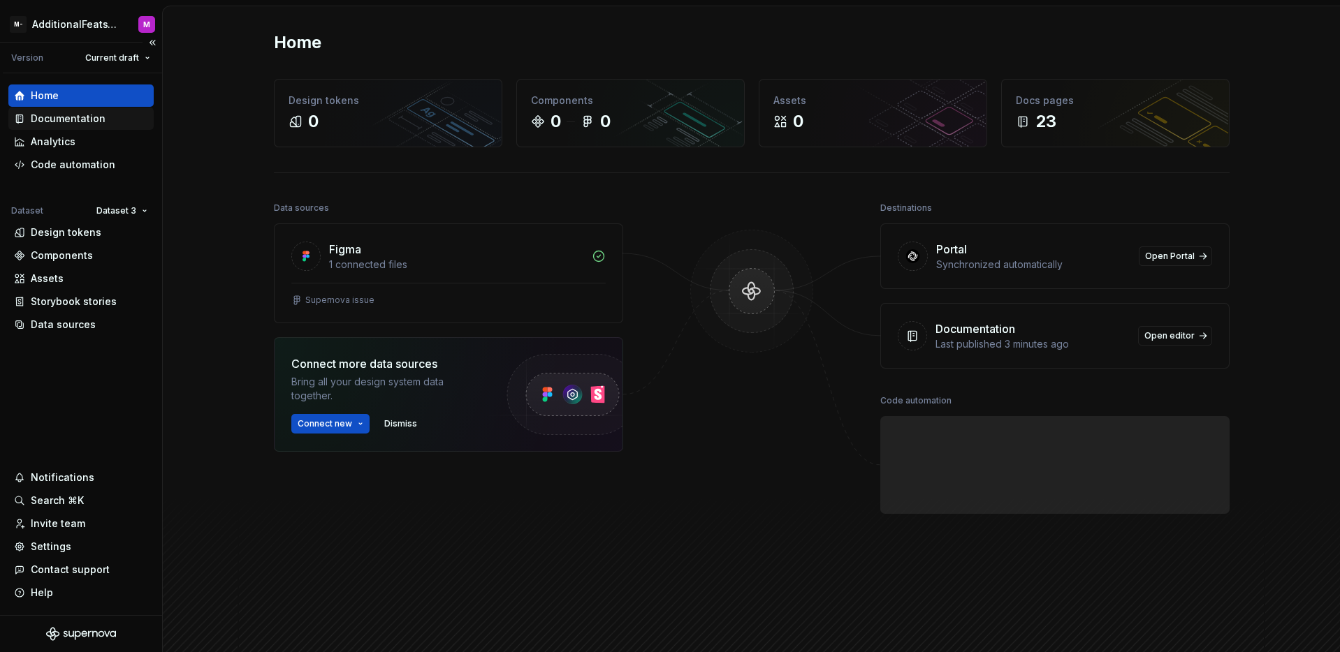
click at [69, 116] on div "Documentation" at bounding box center [68, 119] width 75 height 14
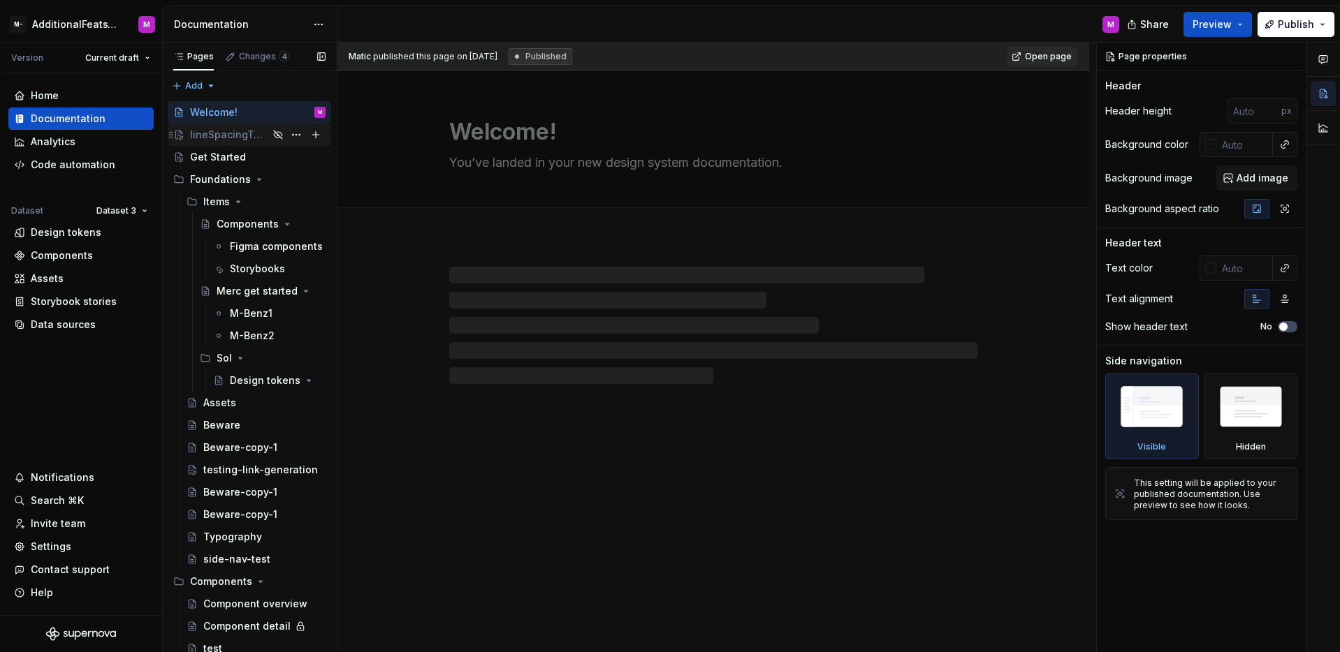
click at [239, 138] on div "lineSpacingTest" at bounding box center [229, 135] width 78 height 14
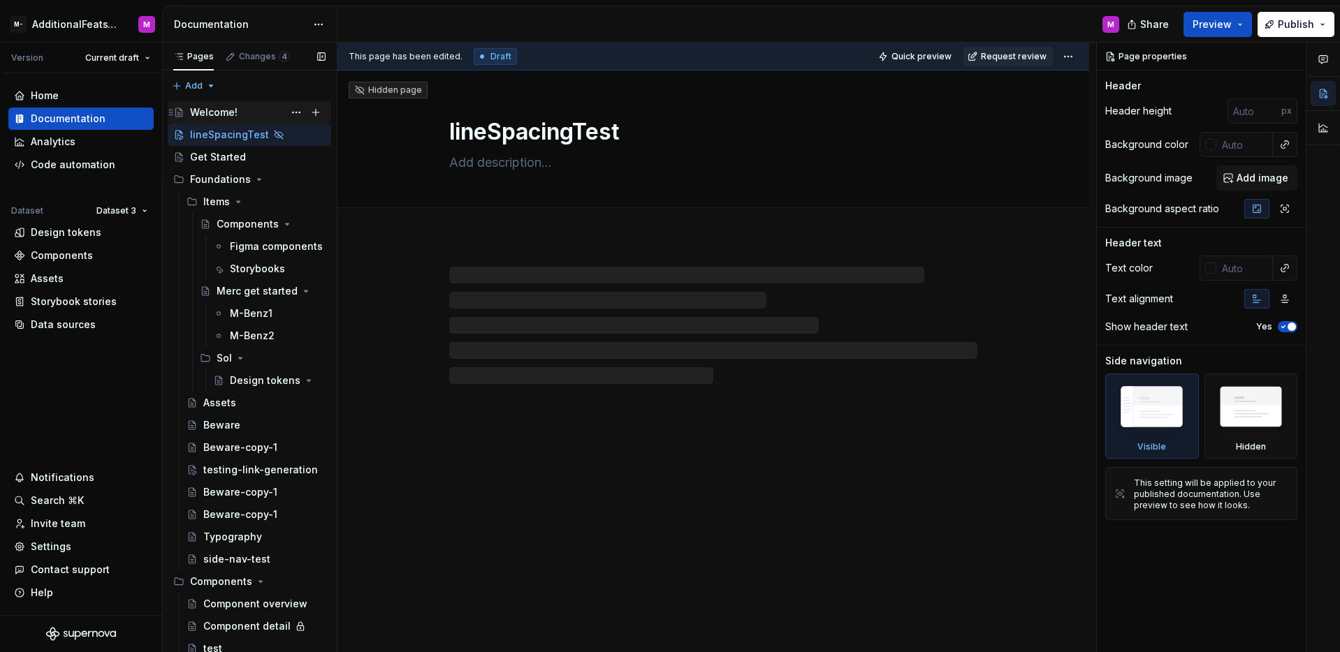
click at [239, 111] on div "Welcome! M" at bounding box center [257, 113] width 135 height 20
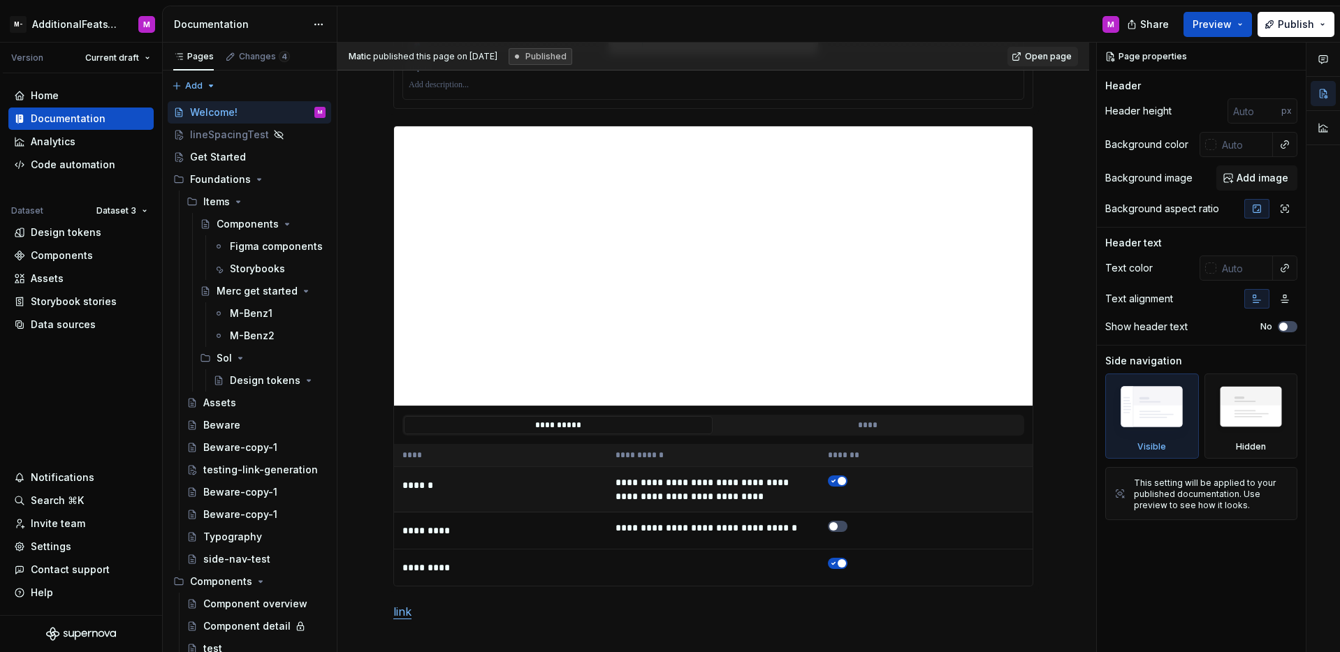
scroll to position [1615, 0]
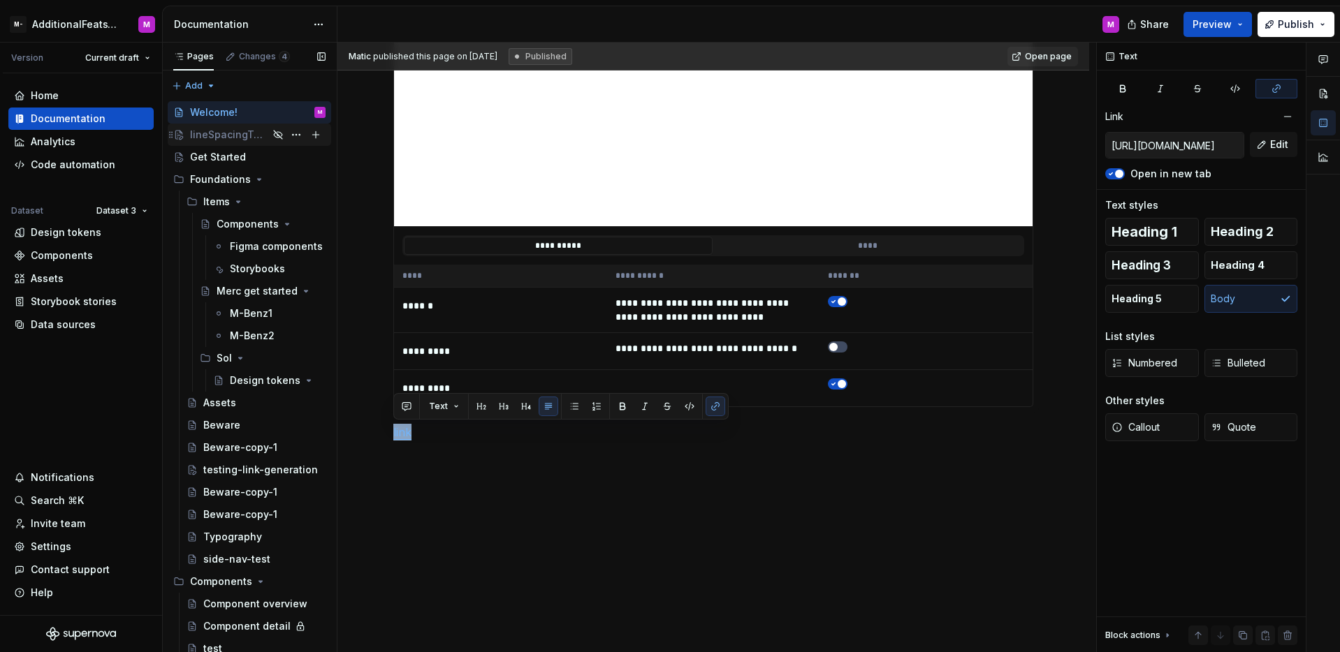
click at [221, 129] on div "lineSpacingTest" at bounding box center [229, 135] width 78 height 14
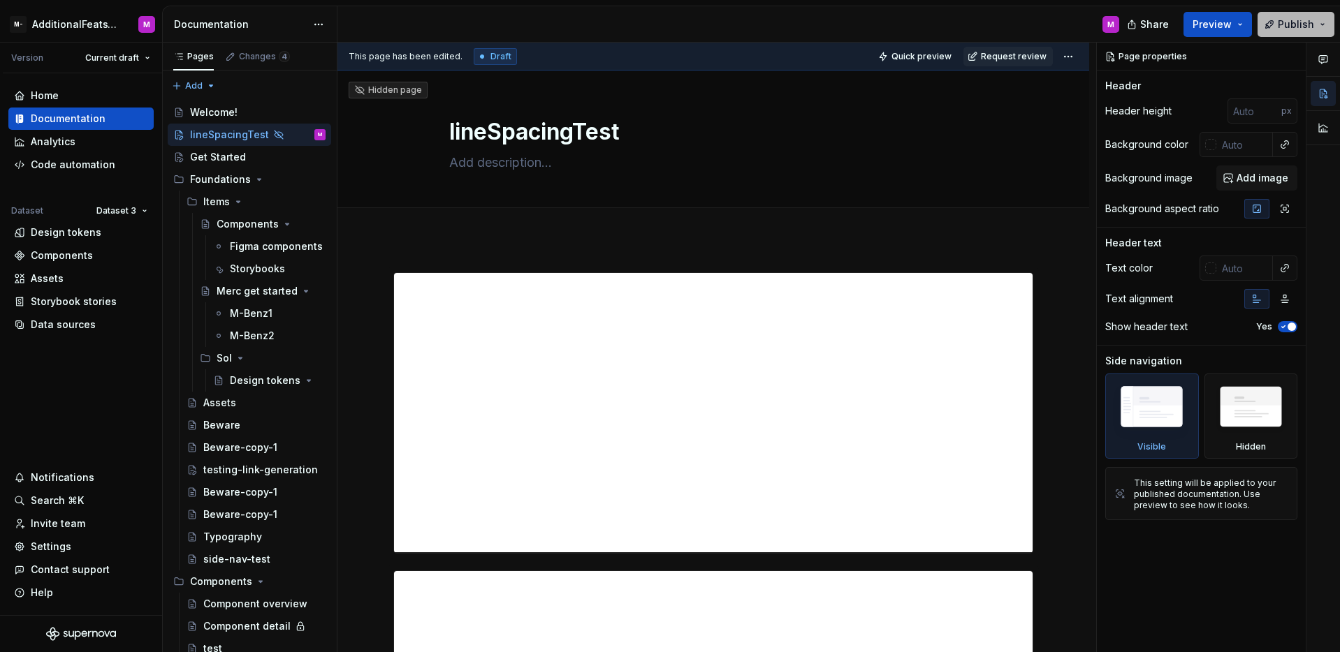
scroll to position [6, 0]
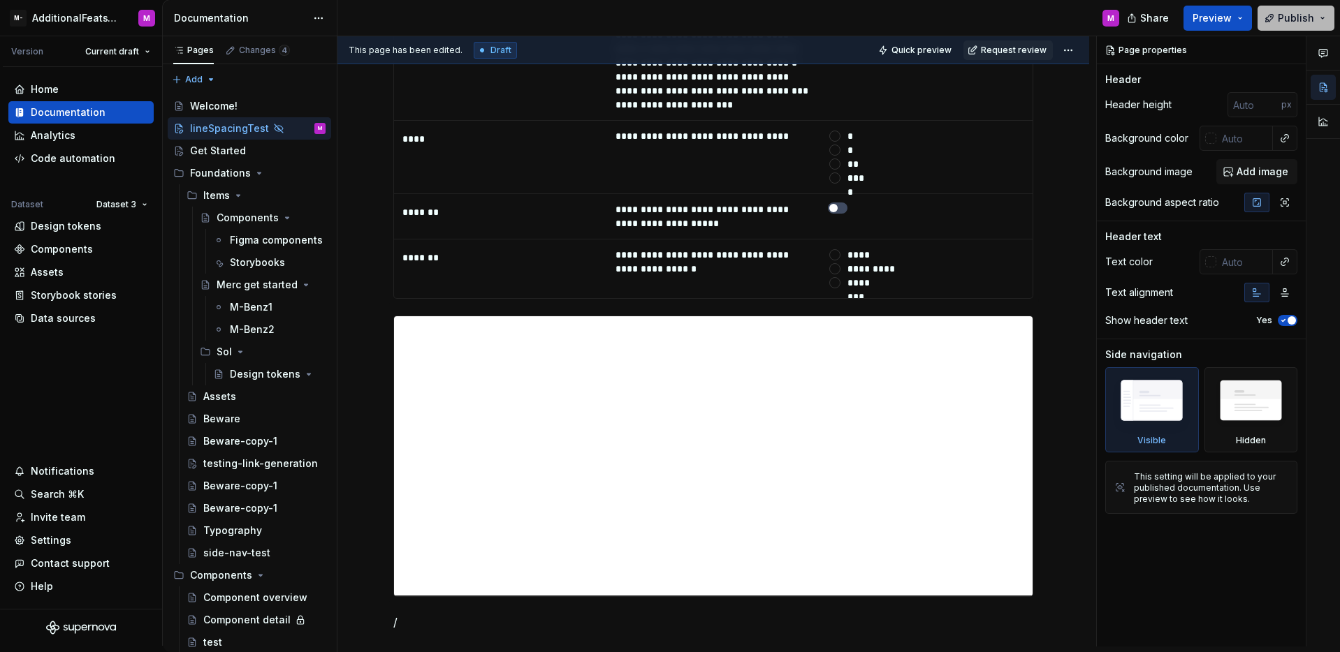
click at [1307, 18] on span "Publish" at bounding box center [1295, 18] width 36 height 14
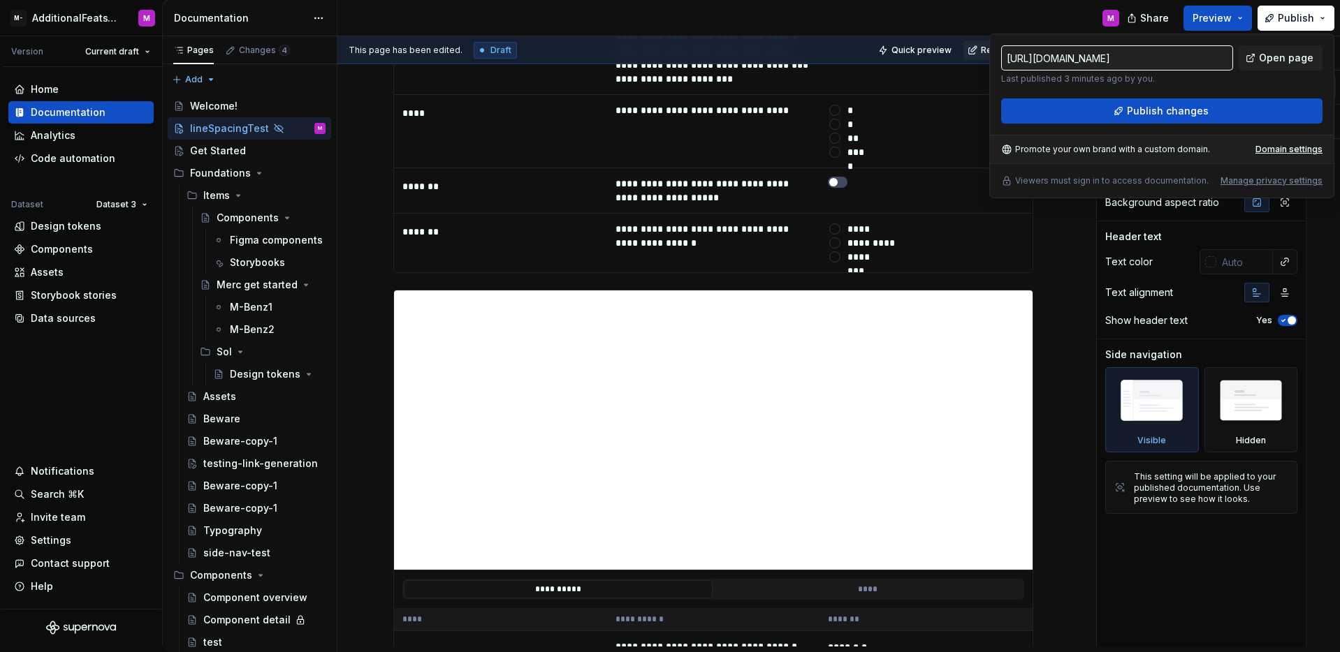
click at [1184, 62] on input "https://testing-test.supernova-docs.io/latest/line-spacing-test-t1ynQAyD-t1ynQA…" at bounding box center [1117, 57] width 232 height 25
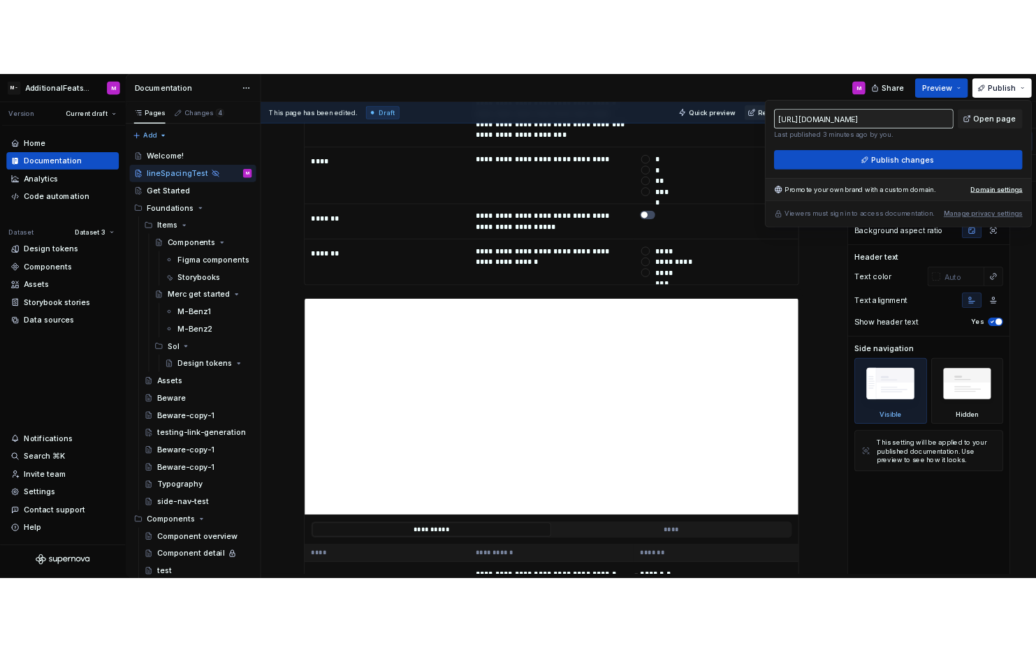
scroll to position [5470, 0]
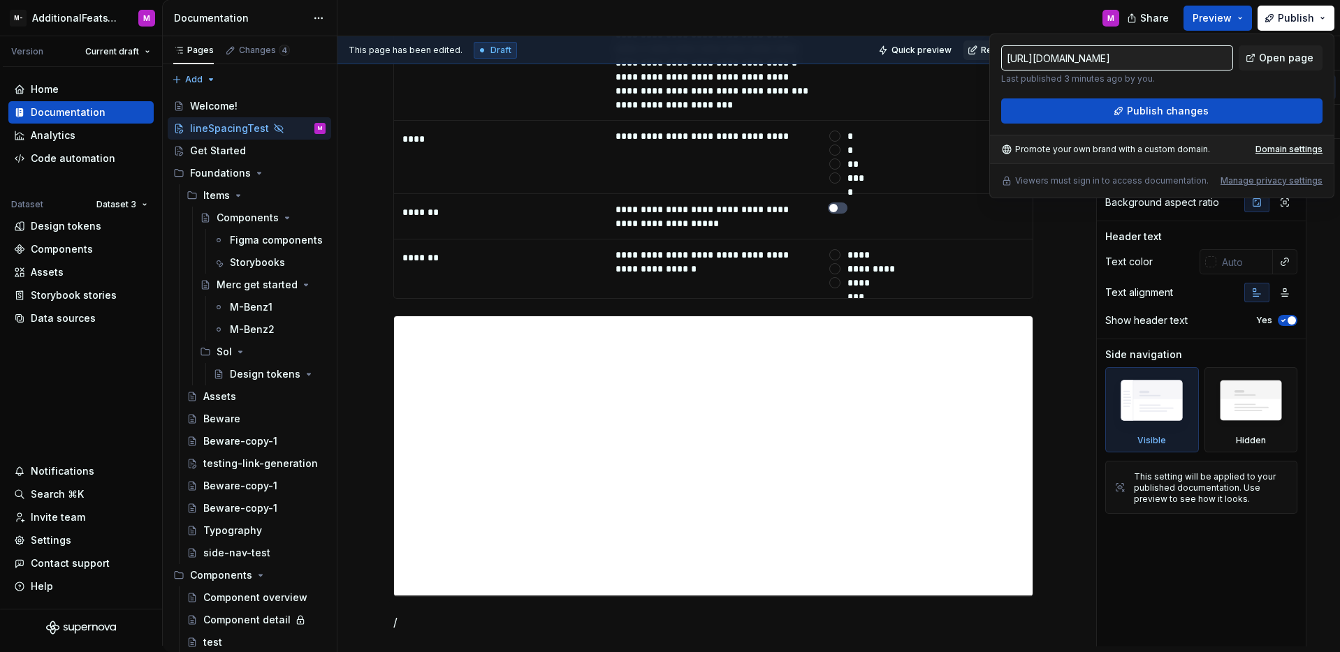
click at [1184, 62] on input "https://testing-test.supernova-docs.io/latest/line-spacing-test-t1ynQAyD-t1ynQA…" at bounding box center [1117, 57] width 232 height 25
click at [1181, 61] on input "https://testing-test.supernova-docs.io/latest/line-spacing-test-t1ynQAyD-t1ynQA…" at bounding box center [1117, 57] width 232 height 25
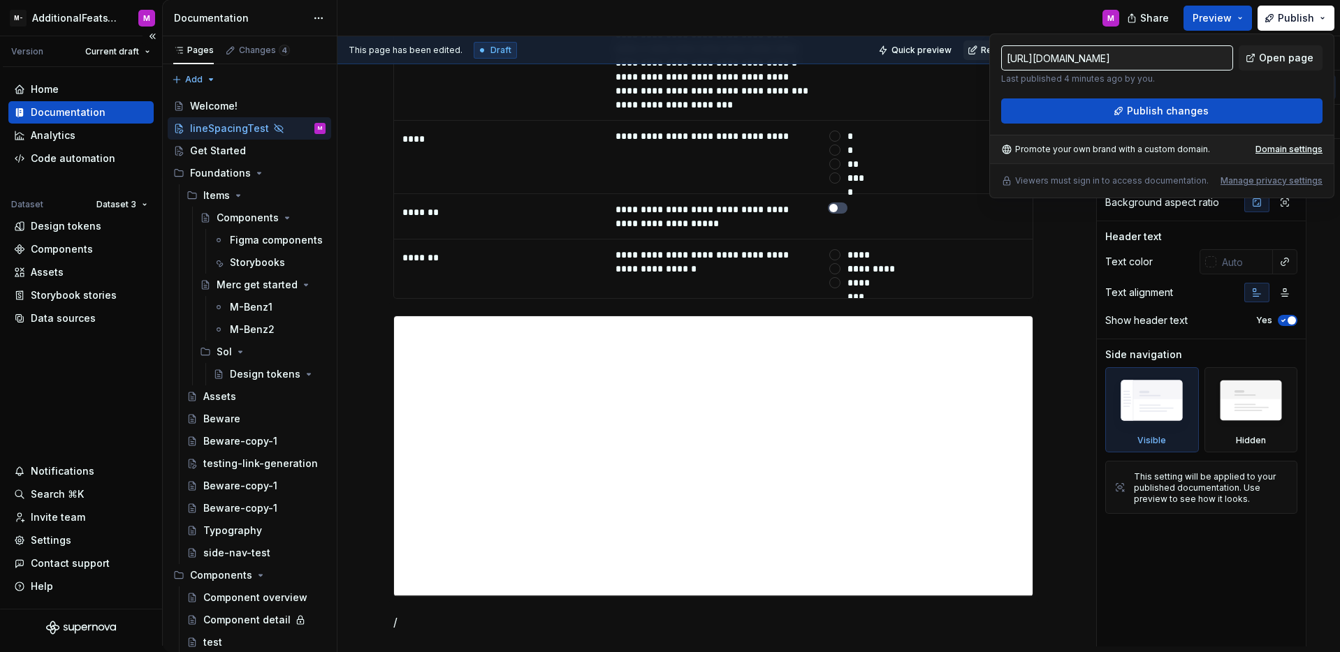
click at [100, 365] on div "Home Documentation Analytics Code automation Dataset Dataset 3 Design tokens Co…" at bounding box center [81, 338] width 162 height 542
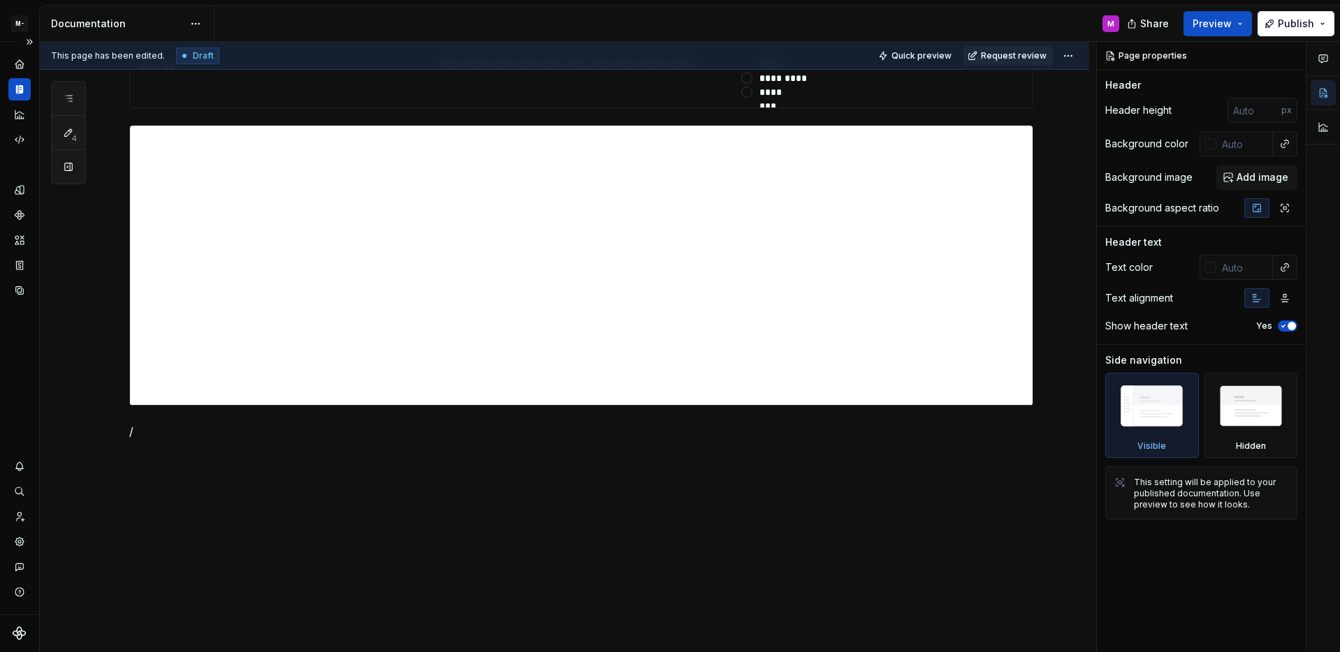
type textarea "*"
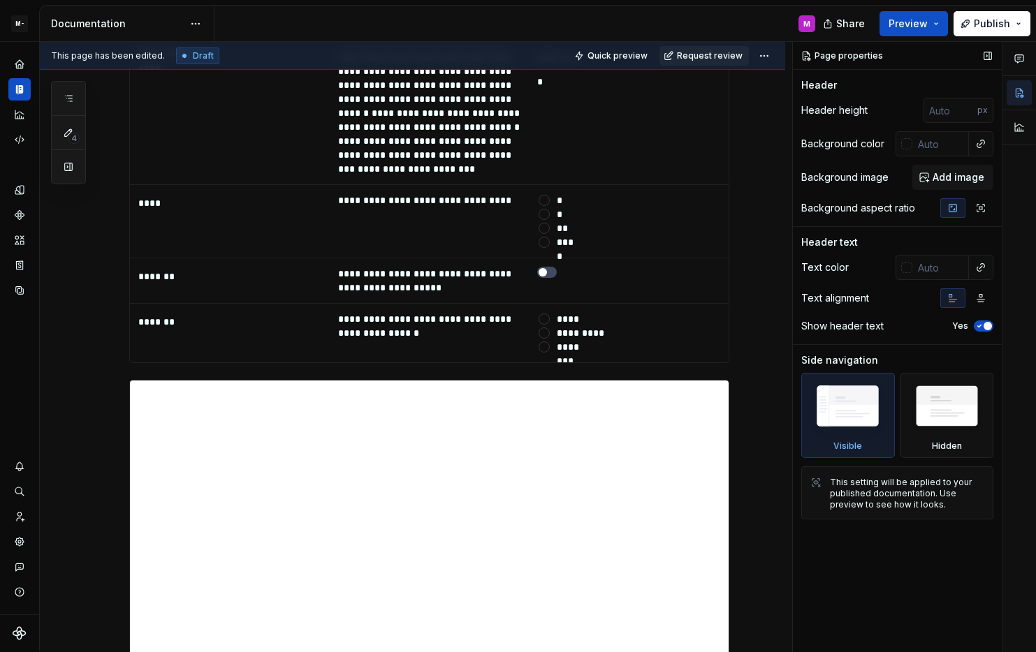
scroll to position [5671, 0]
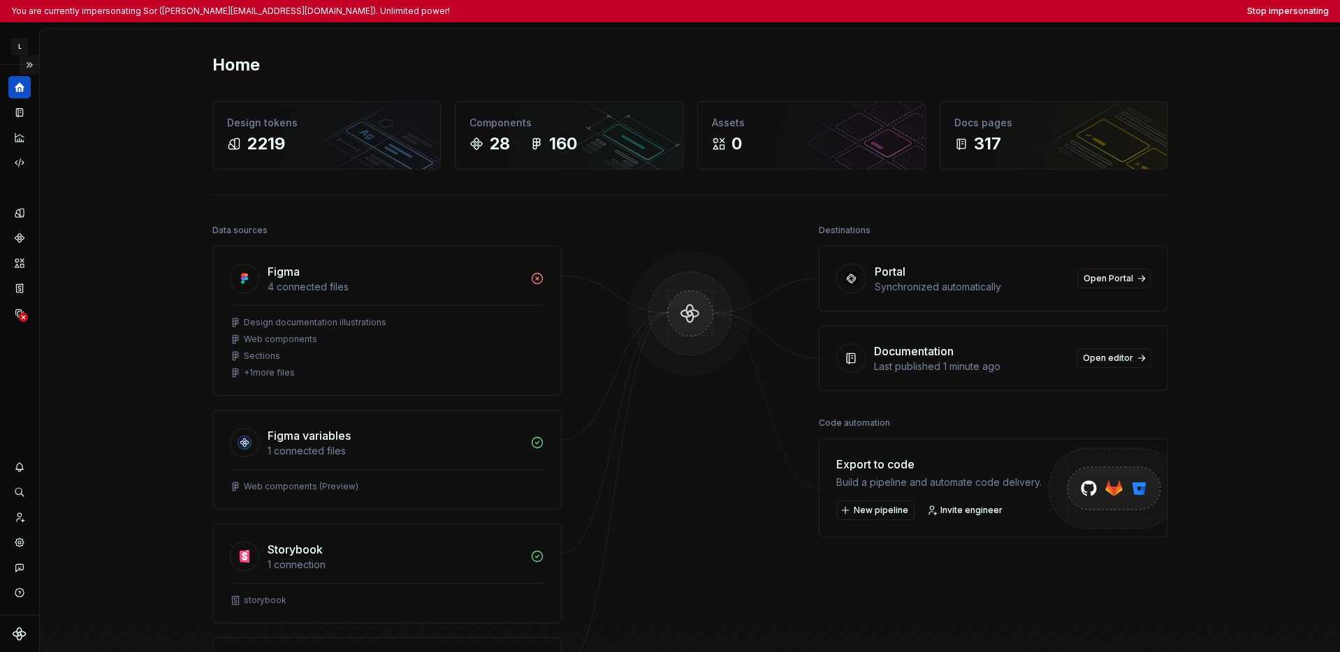
click at [34, 65] on button "Expand sidebar" at bounding box center [30, 65] width 20 height 20
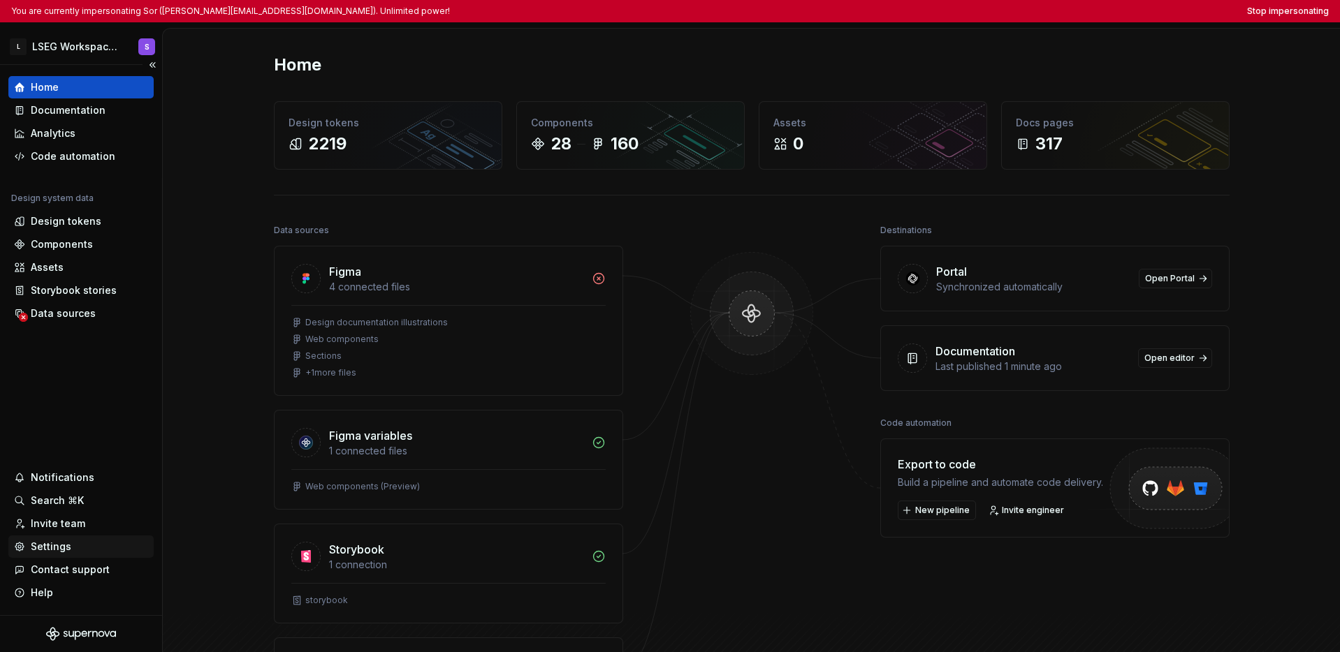
click at [43, 546] on div "Settings" at bounding box center [51, 547] width 41 height 14
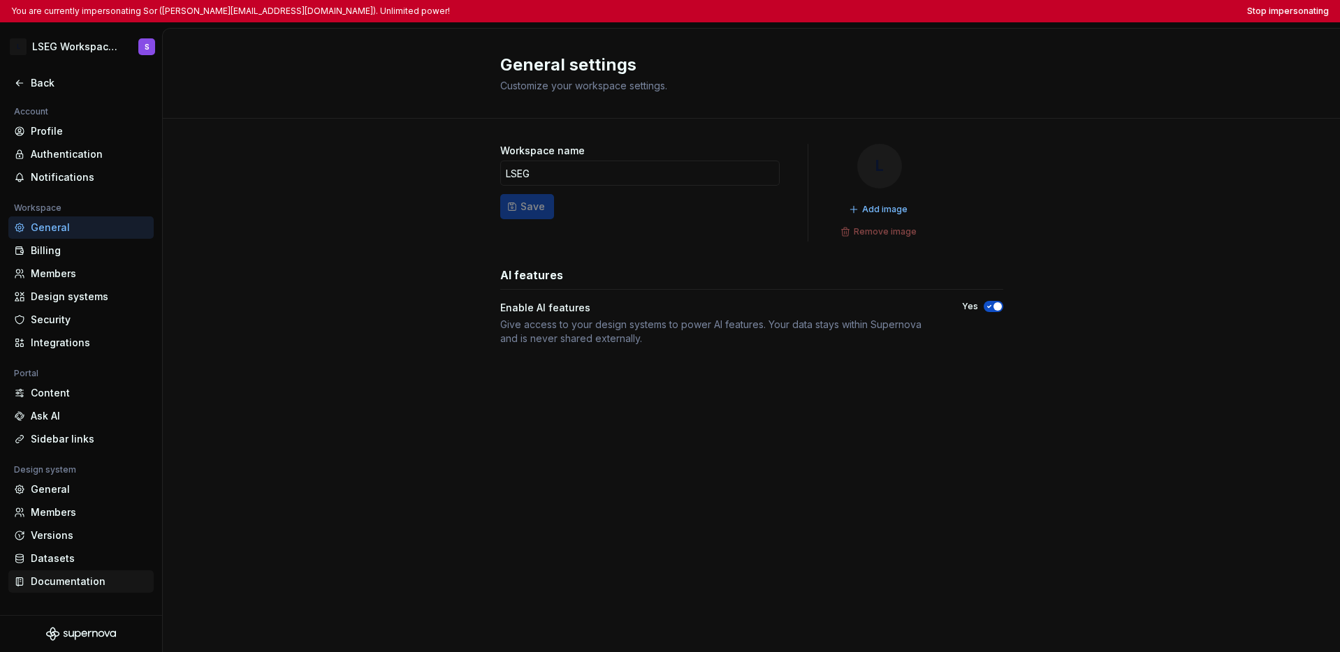
click at [54, 581] on div "Documentation" at bounding box center [89, 582] width 117 height 14
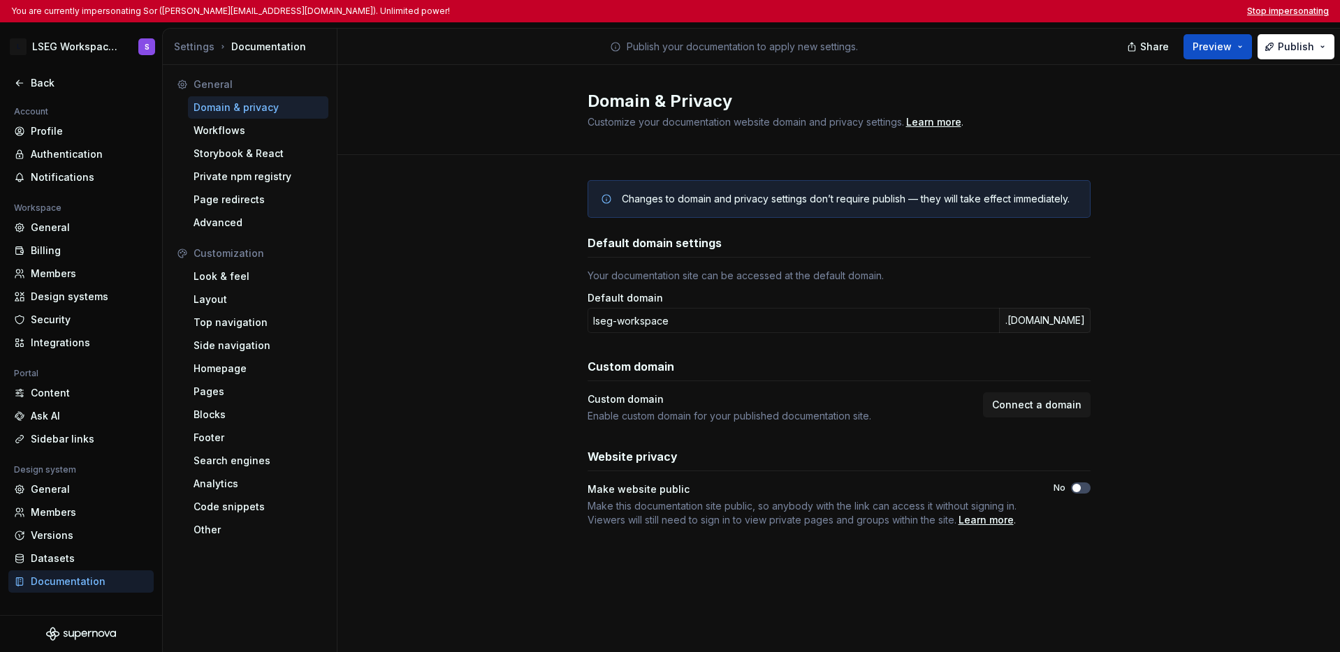
click at [1035, 13] on button "Stop impersonating" at bounding box center [1288, 11] width 82 height 11
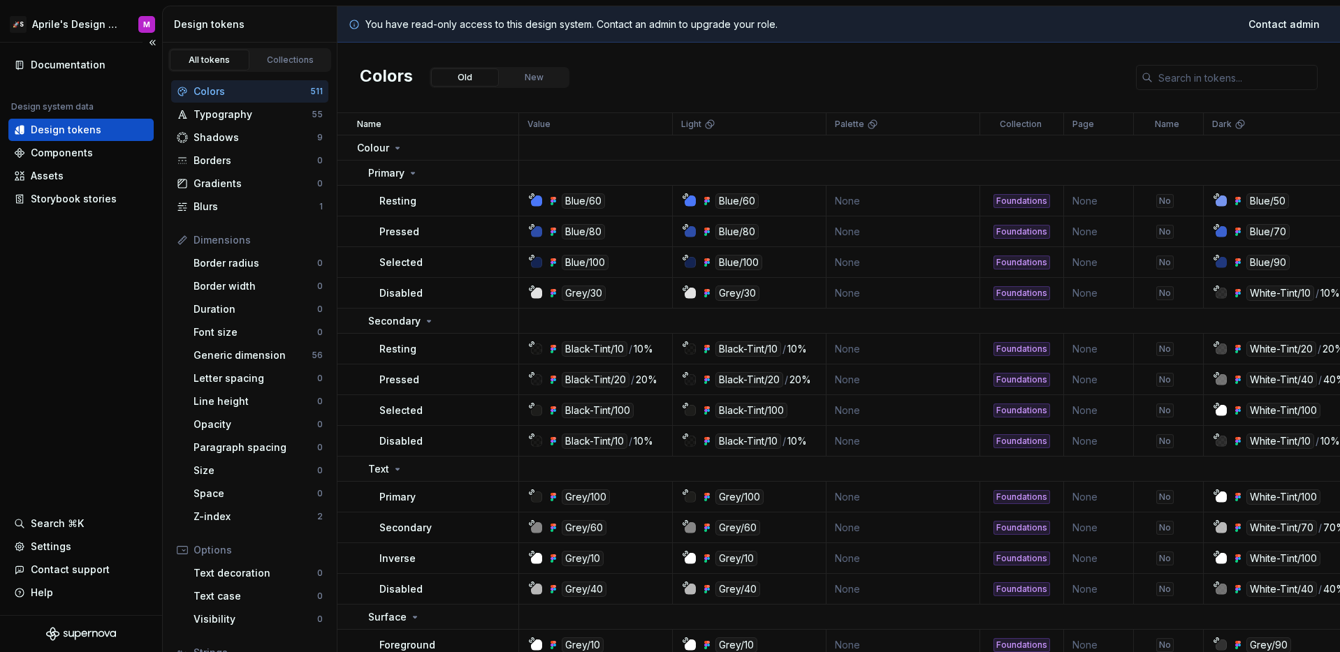
click at [80, 284] on div "Documentation Design system data Design tokens Components Assets Storybook stor…" at bounding box center [81, 329] width 162 height 573
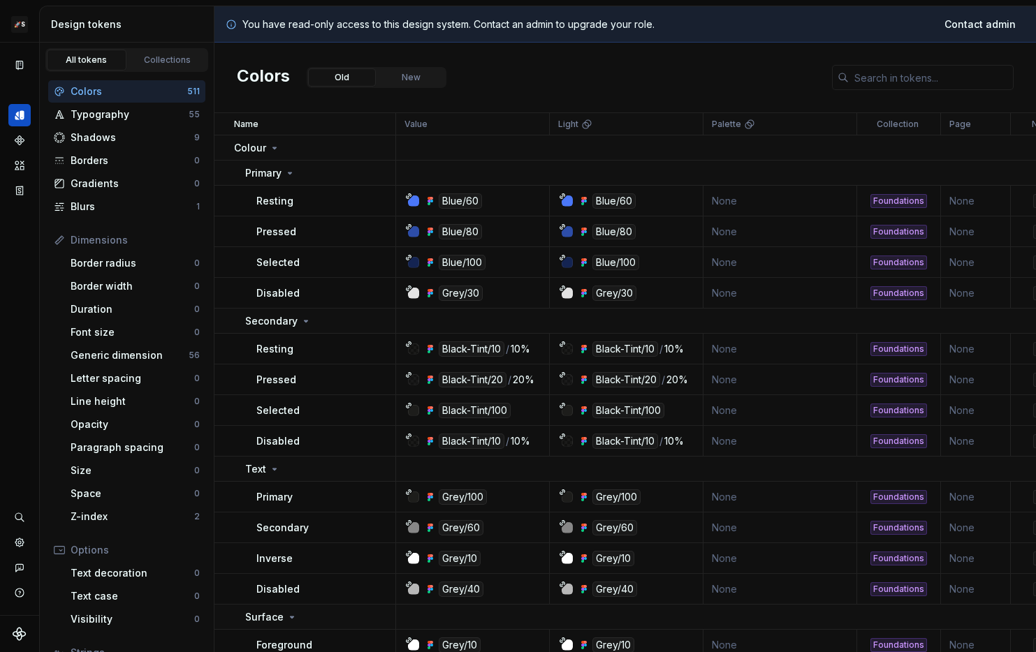
scroll to position [17, 0]
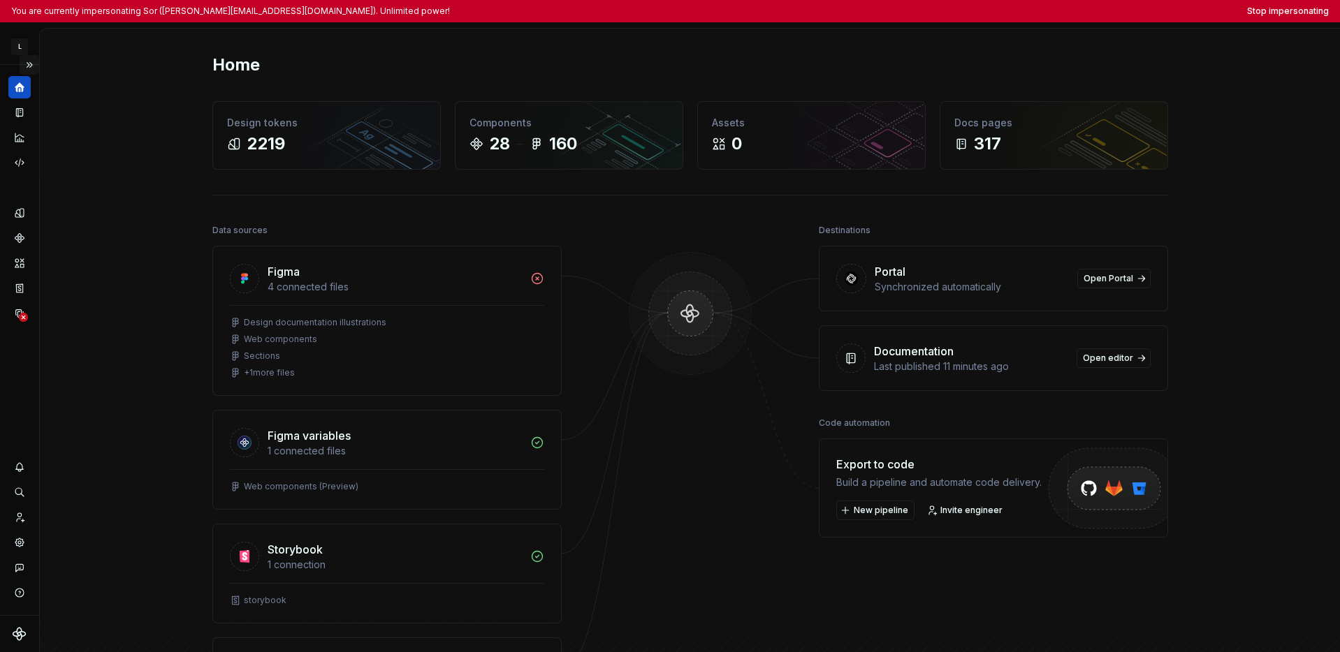
click at [27, 65] on button "Expand sidebar" at bounding box center [30, 65] width 20 height 20
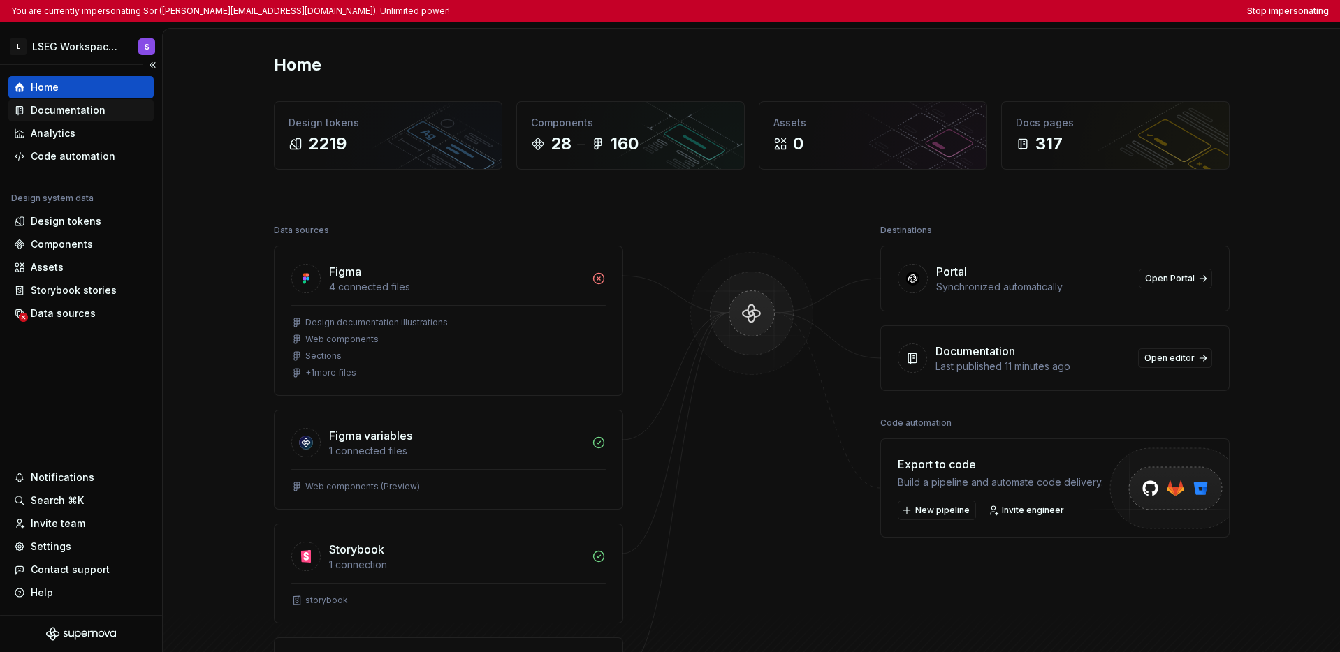
click at [66, 108] on div "Documentation" at bounding box center [68, 110] width 75 height 14
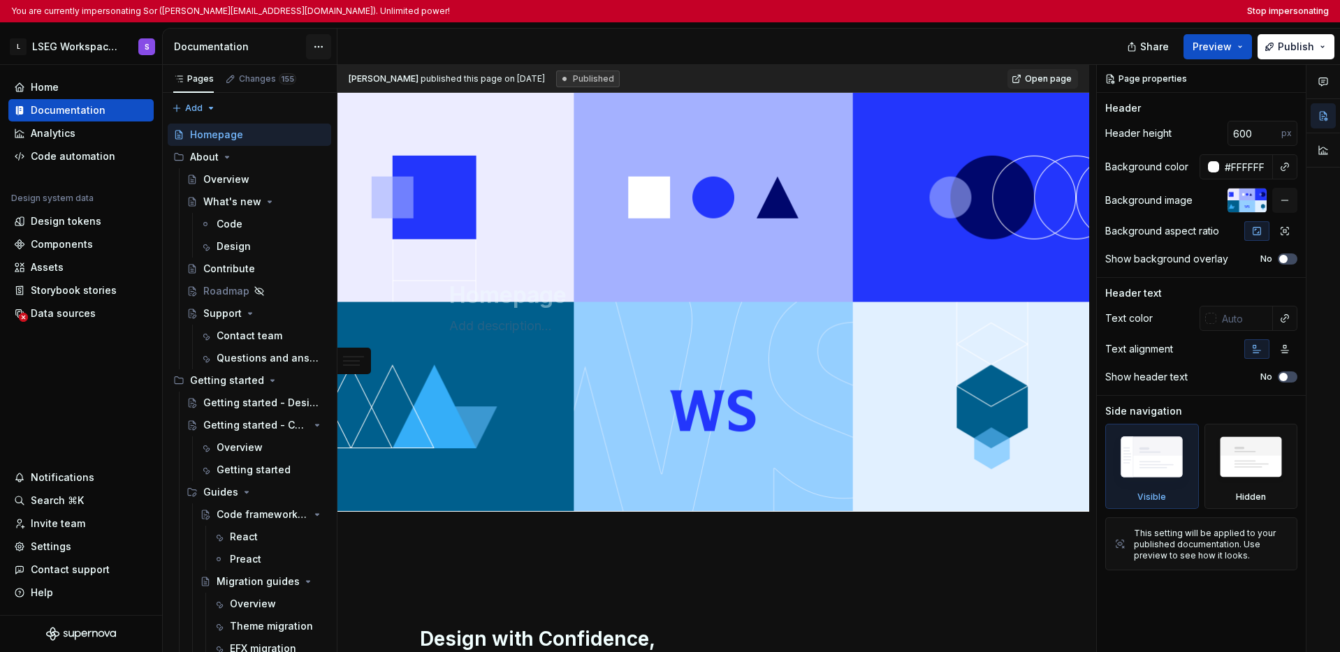
click at [311, 53] on html "You are currently impersonating Sor (theeraphat.sorasetsakul2@lseg.com). Unlimi…" at bounding box center [670, 326] width 1340 height 652
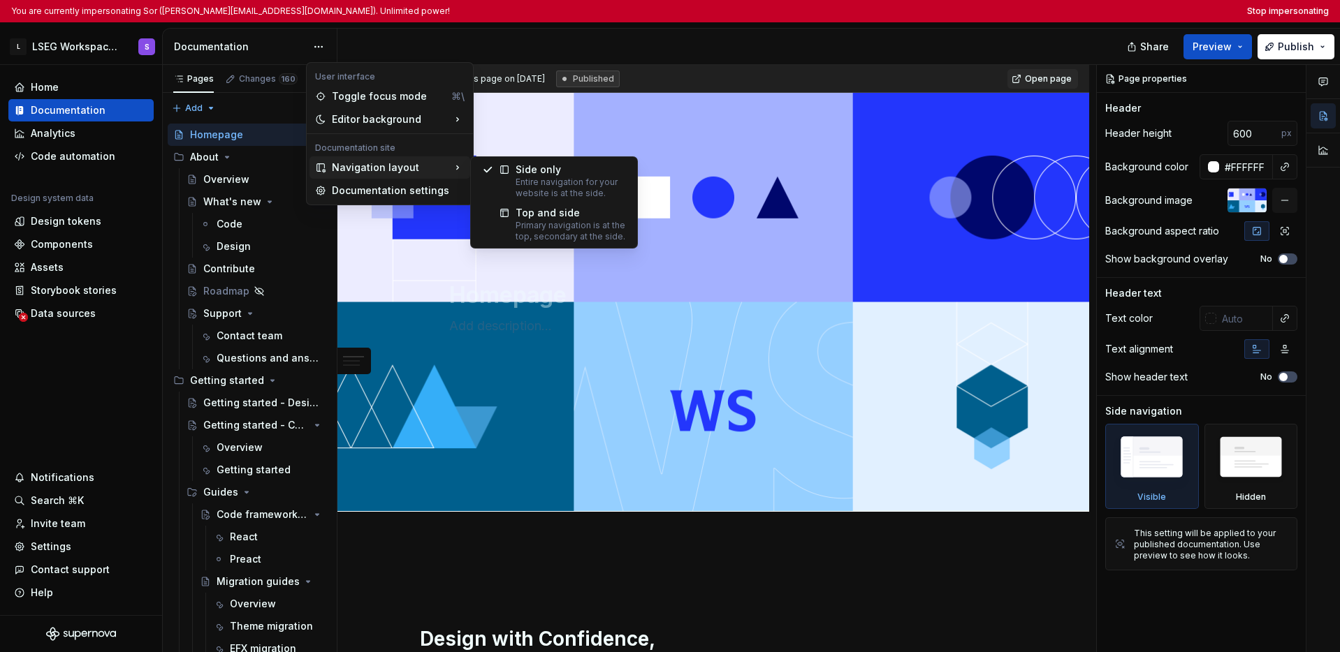
click at [406, 41] on html "You are currently impersonating Sor (theeraphat.sorasetsakul2@lseg.com). Unlimi…" at bounding box center [670, 326] width 1340 height 652
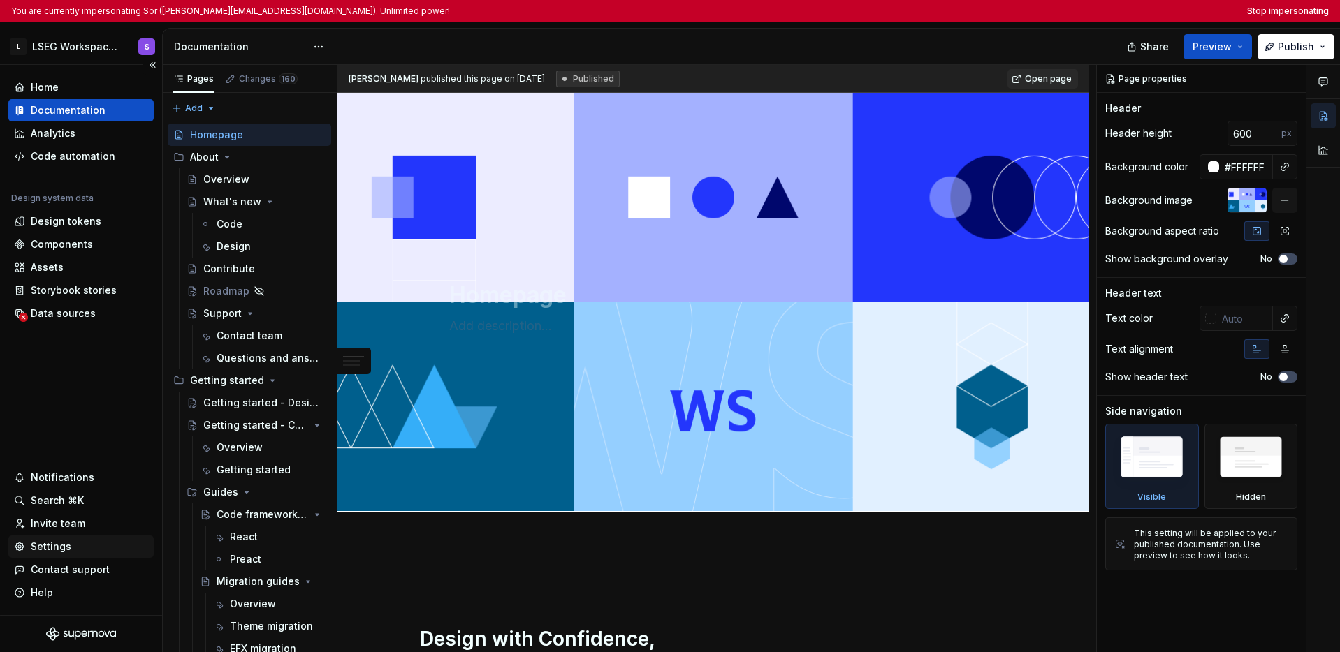
click at [62, 551] on div "Settings" at bounding box center [51, 547] width 41 height 14
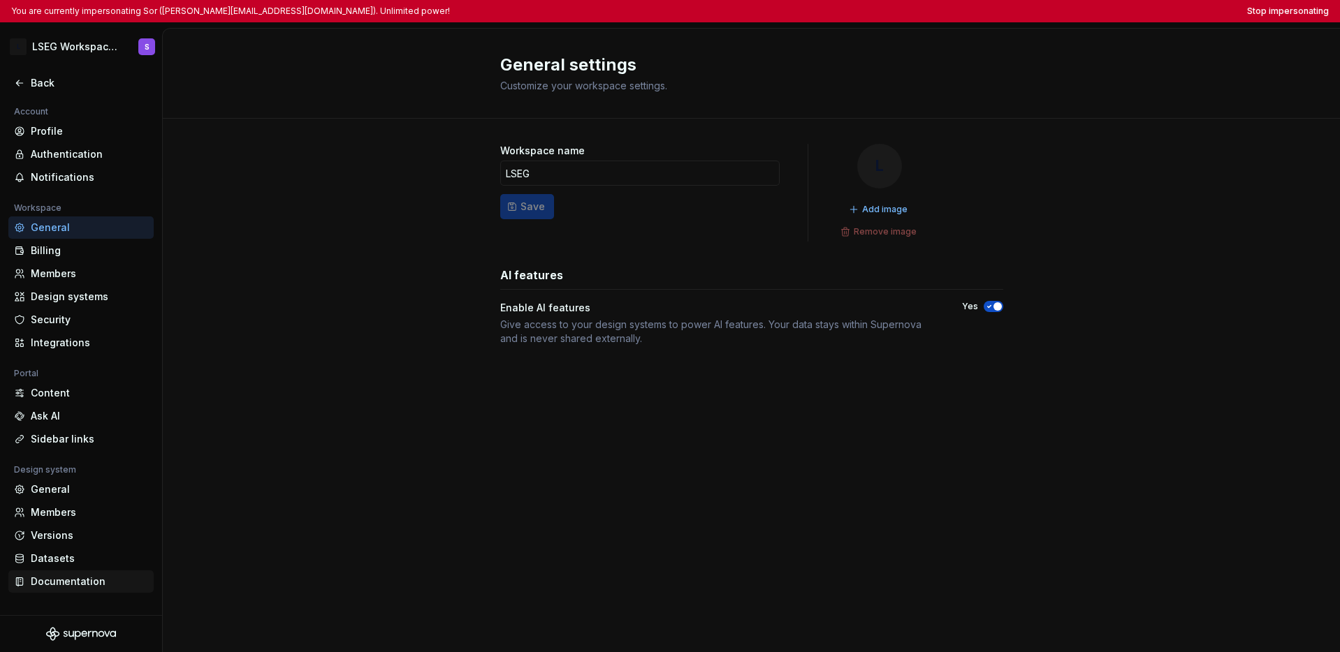
click at [67, 583] on div "Documentation" at bounding box center [89, 582] width 117 height 14
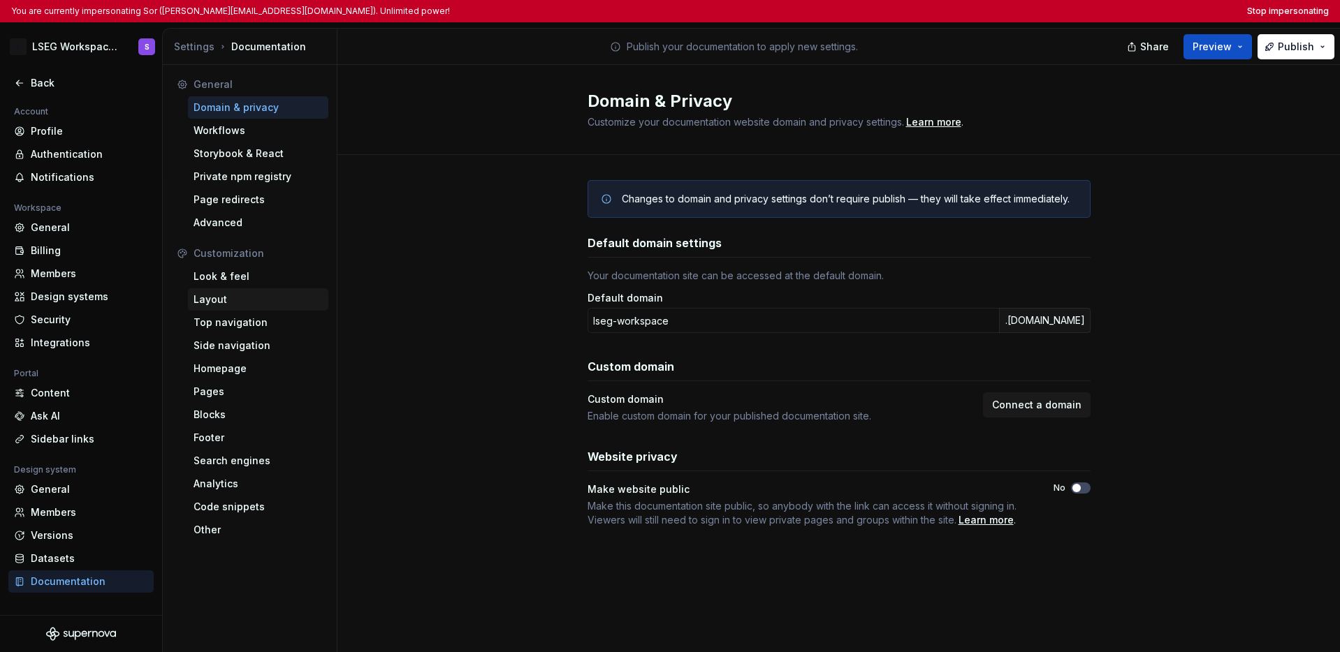
click at [249, 297] on div "Layout" at bounding box center [257, 300] width 129 height 14
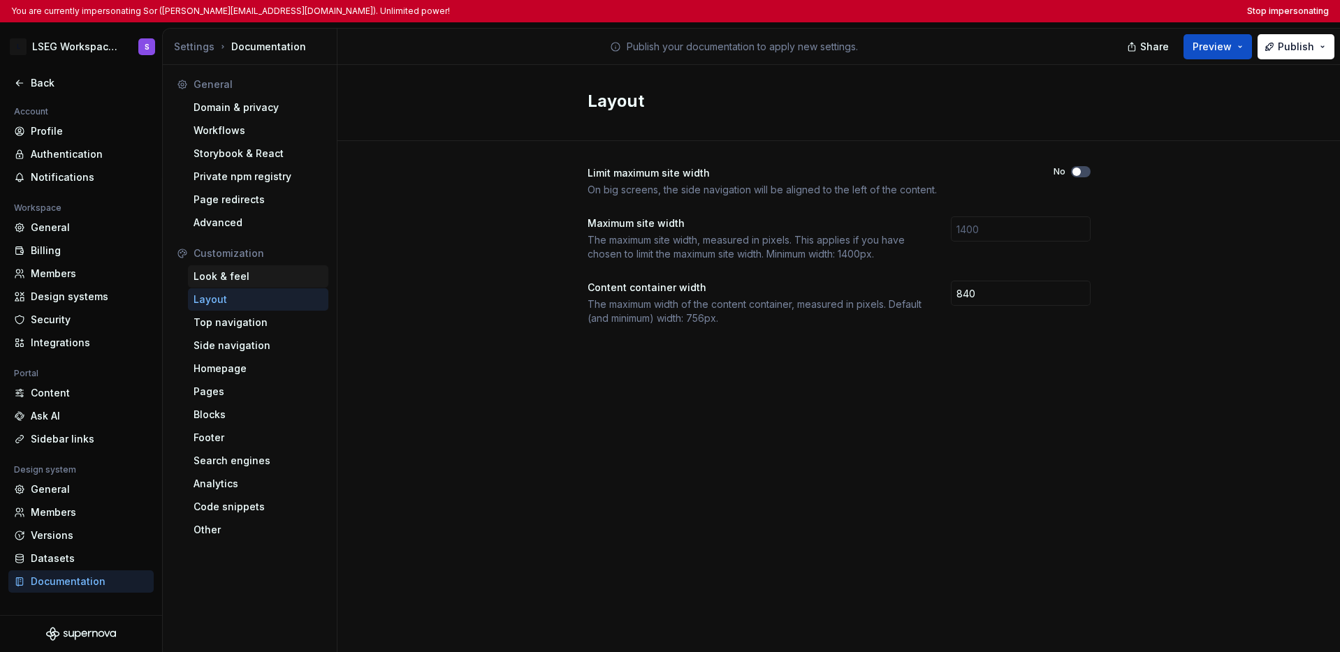
click at [254, 272] on div "Look & feel" at bounding box center [257, 277] width 129 height 14
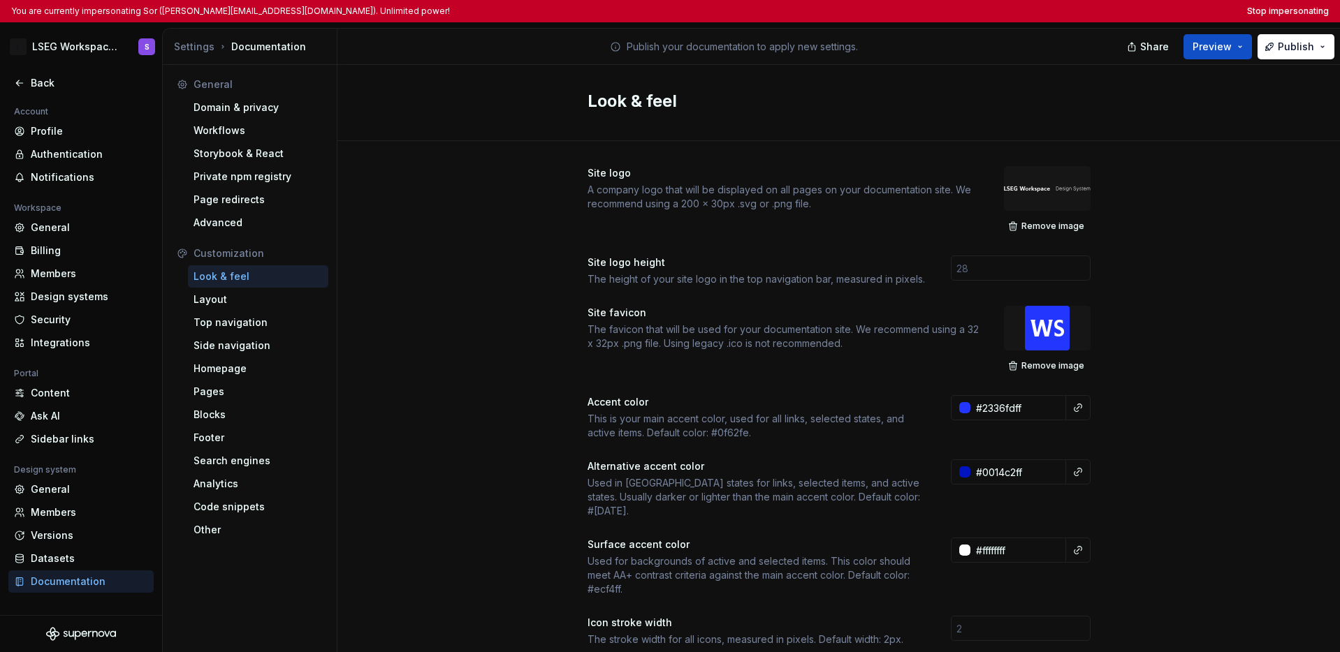
scroll to position [71, 0]
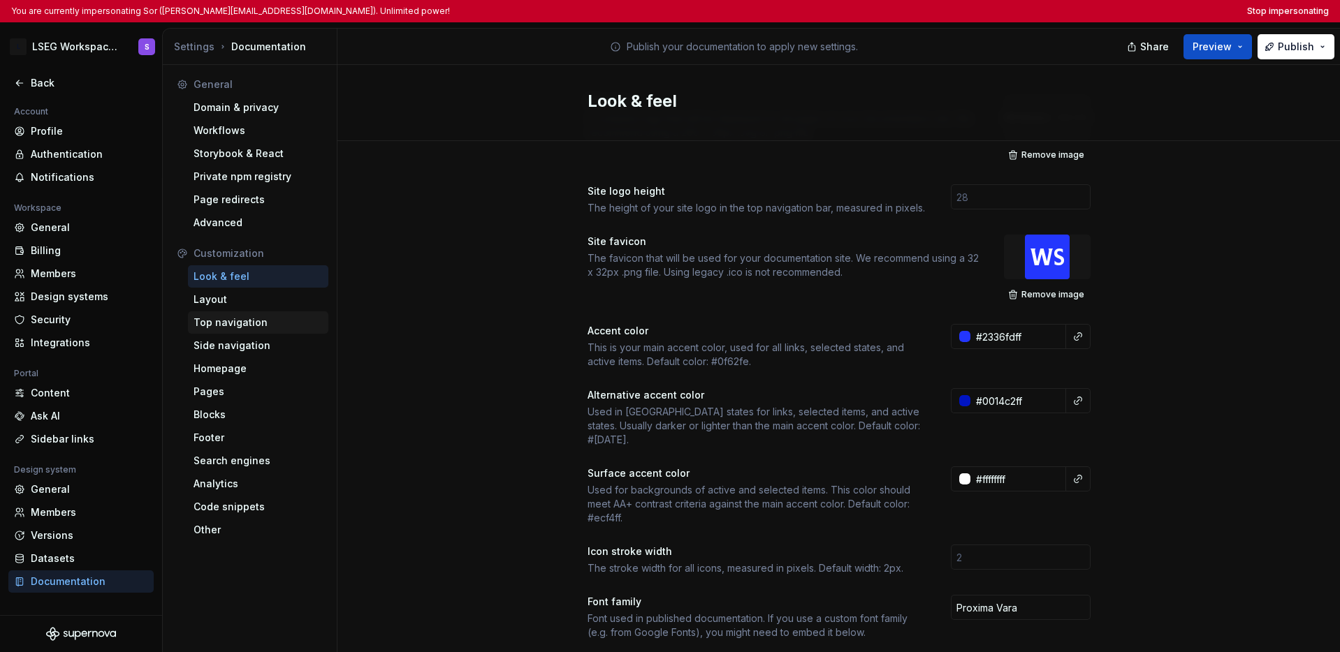
click at [244, 319] on div "Top navigation" at bounding box center [257, 323] width 129 height 14
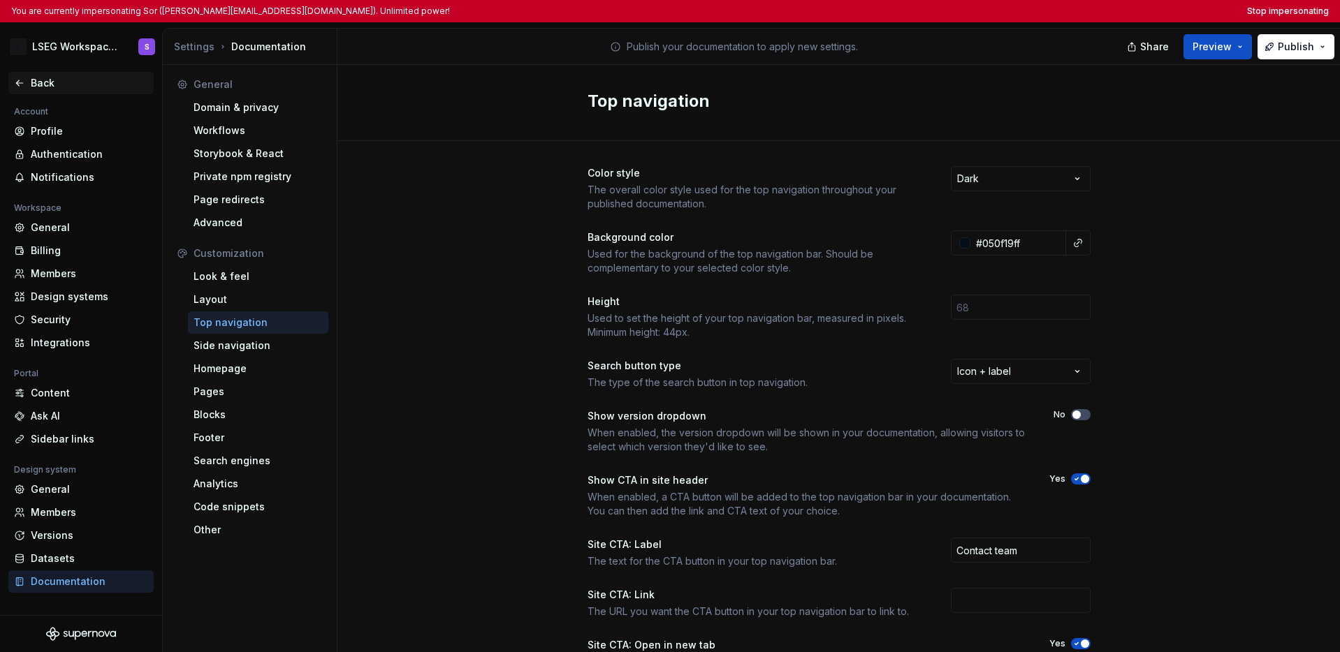
click at [27, 82] on div "Back" at bounding box center [81, 83] width 134 height 14
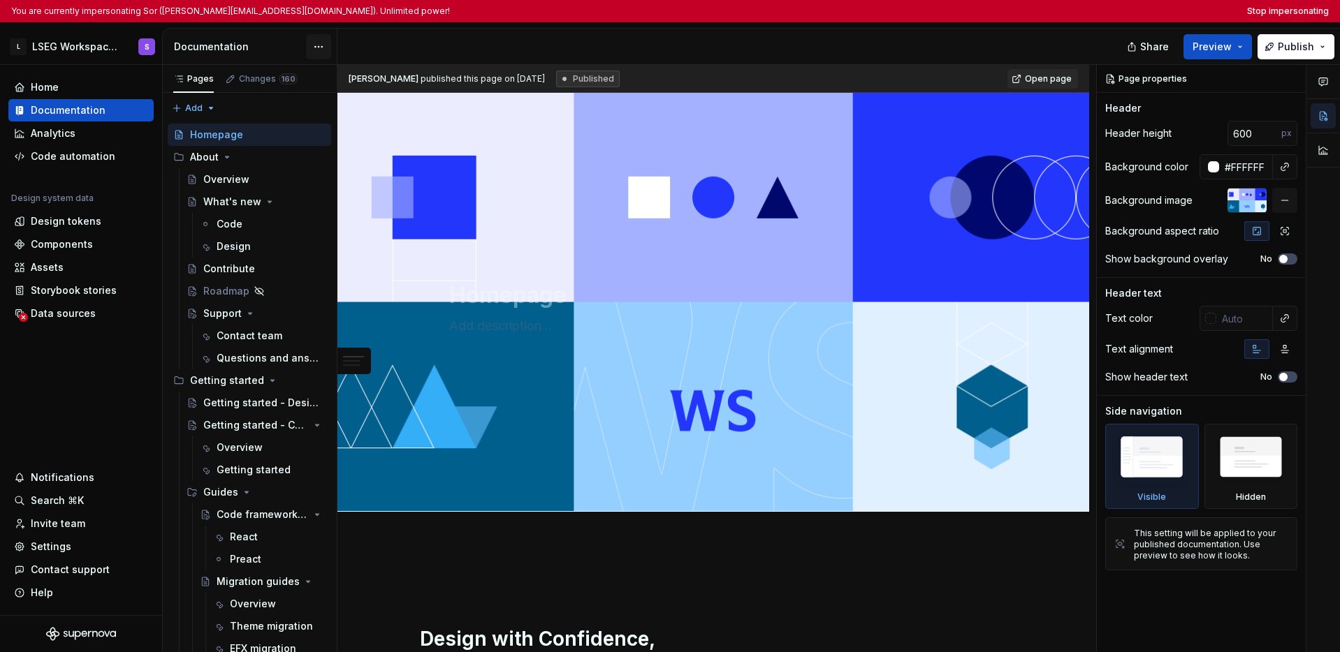
click at [322, 45] on html "You are currently impersonating Sor (theeraphat.sorasetsakul2@lseg.com). Unlimi…" at bounding box center [670, 326] width 1340 height 652
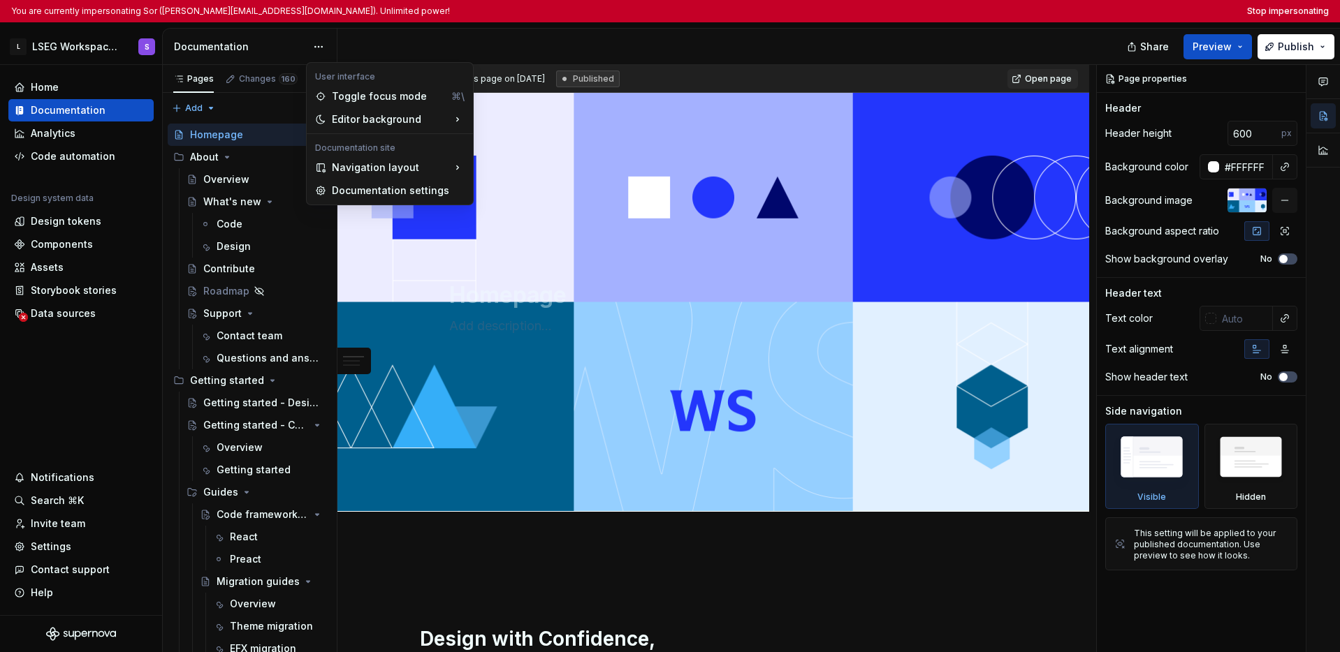
click at [89, 376] on html "You are currently impersonating Sor (theeraphat.sorasetsakul2@lseg.com). Unlimi…" at bounding box center [670, 326] width 1340 height 652
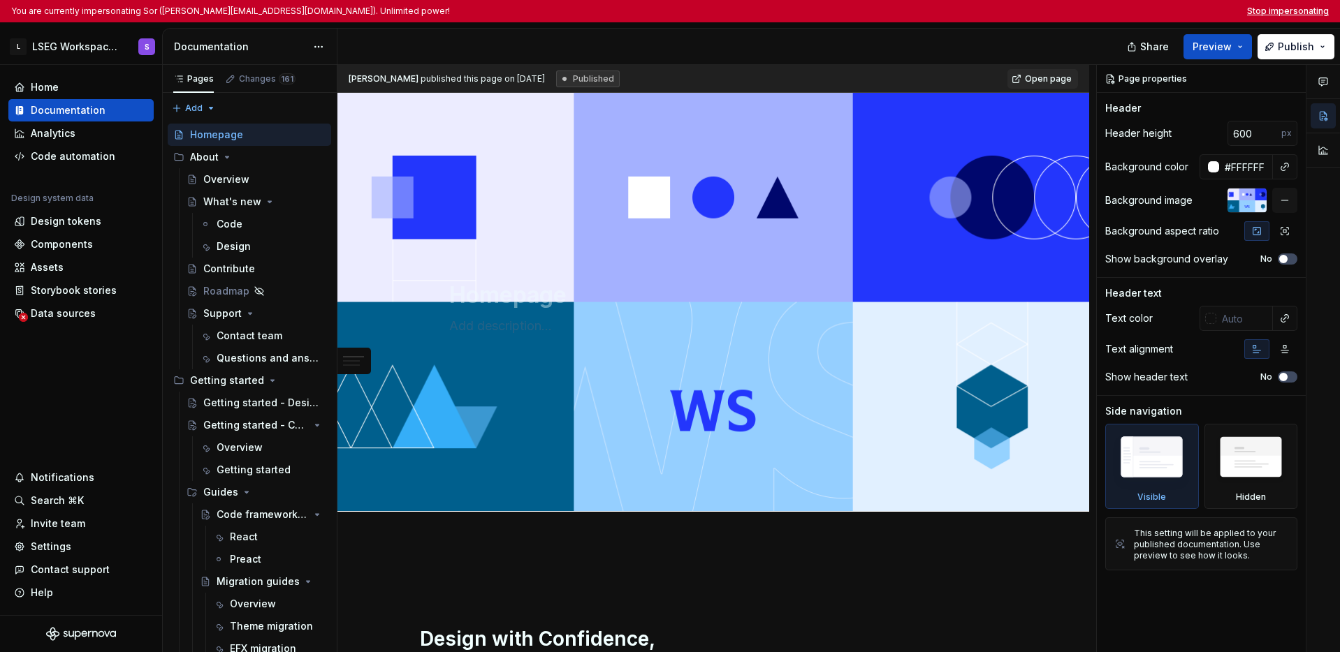
click at [1035, 11] on button "Stop impersonating" at bounding box center [1288, 11] width 82 height 11
type textarea "*"
